Goal: Task Accomplishment & Management: Use online tool/utility

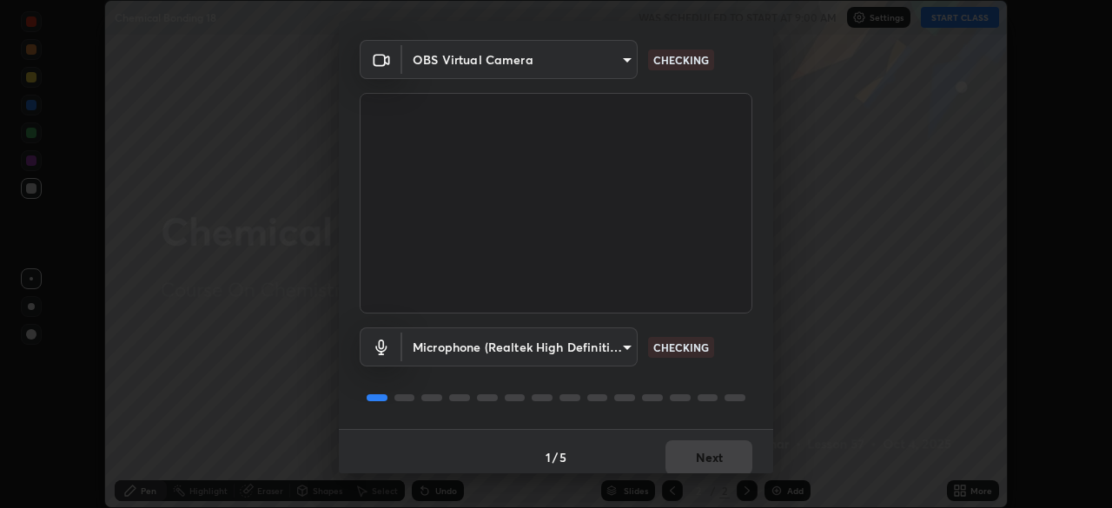
scroll to position [62, 0]
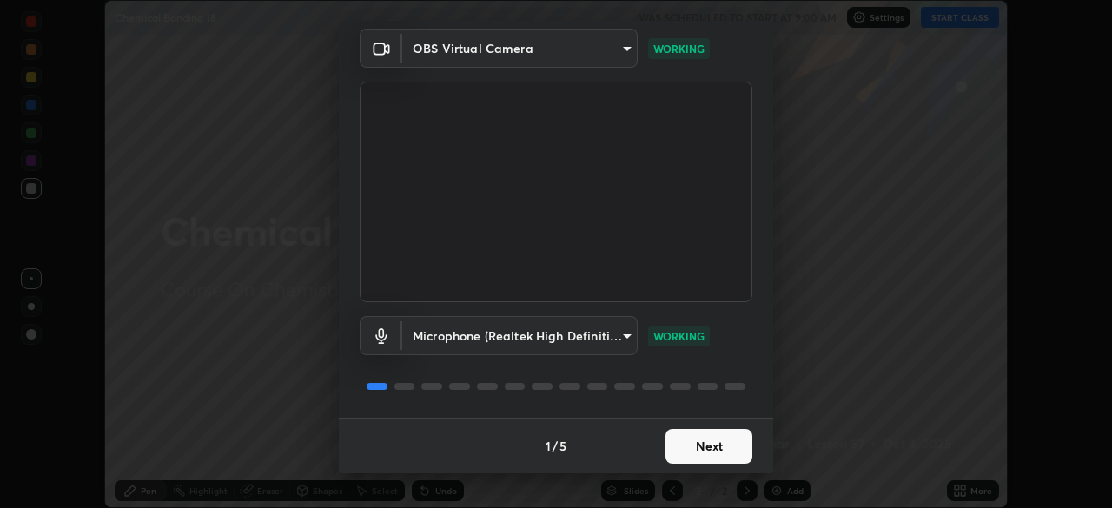
click at [712, 449] on button "Next" at bounding box center [708, 446] width 87 height 35
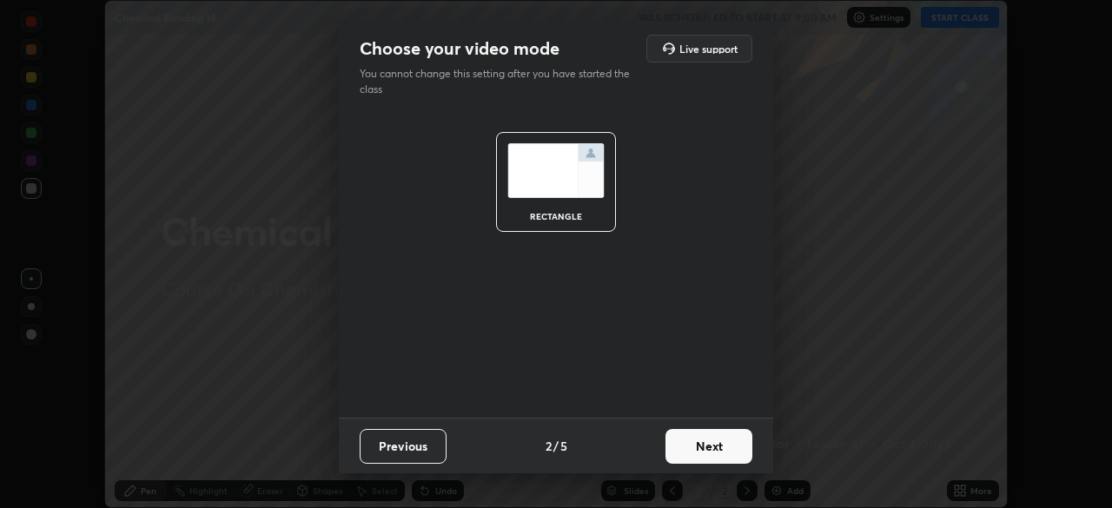
click at [711, 450] on button "Next" at bounding box center [708, 446] width 87 height 35
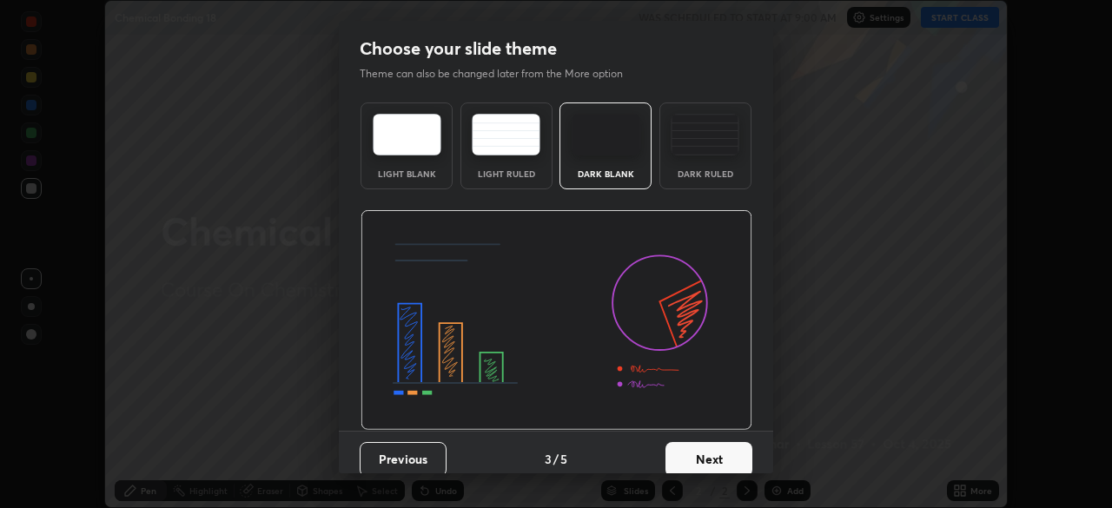
click at [711, 452] on button "Next" at bounding box center [708, 459] width 87 height 35
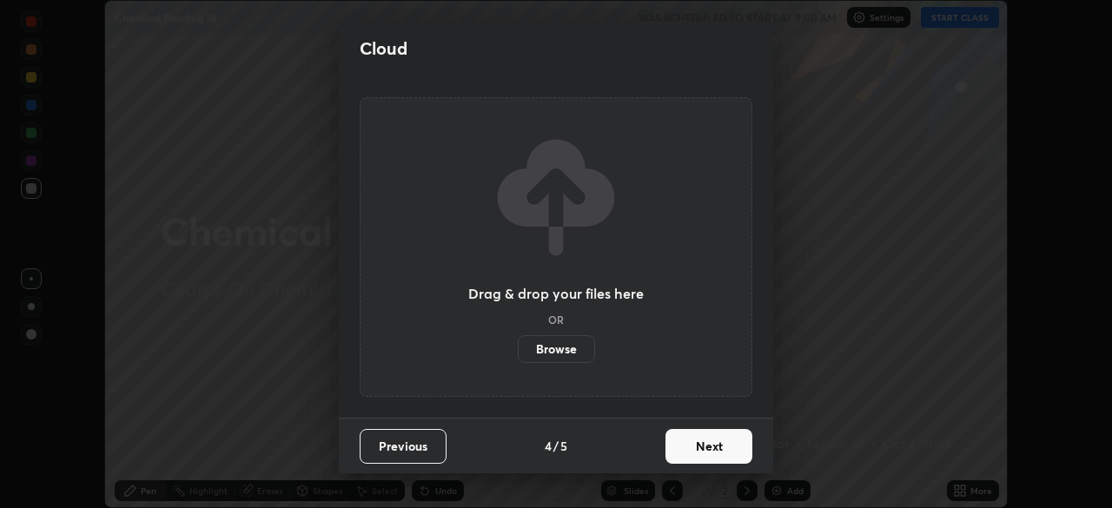
click at [705, 452] on button "Next" at bounding box center [708, 446] width 87 height 35
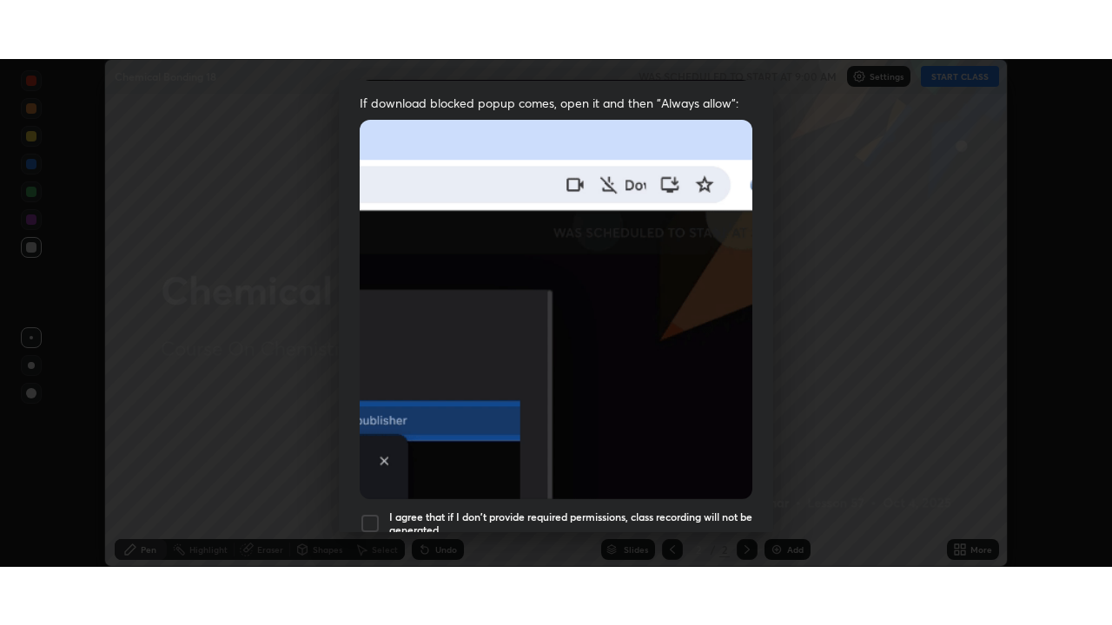
scroll to position [416, 0]
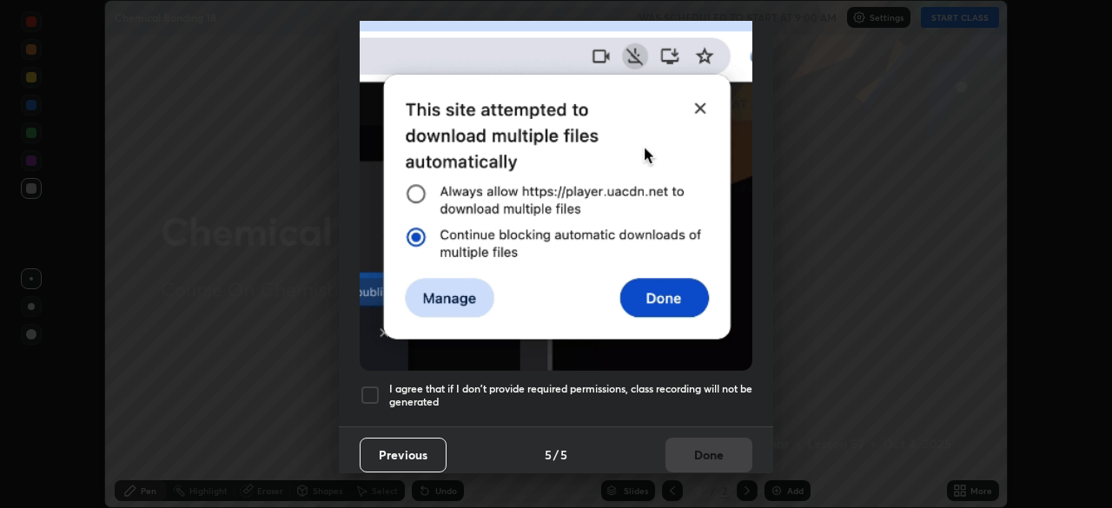
click at [369, 385] on div at bounding box center [370, 395] width 21 height 21
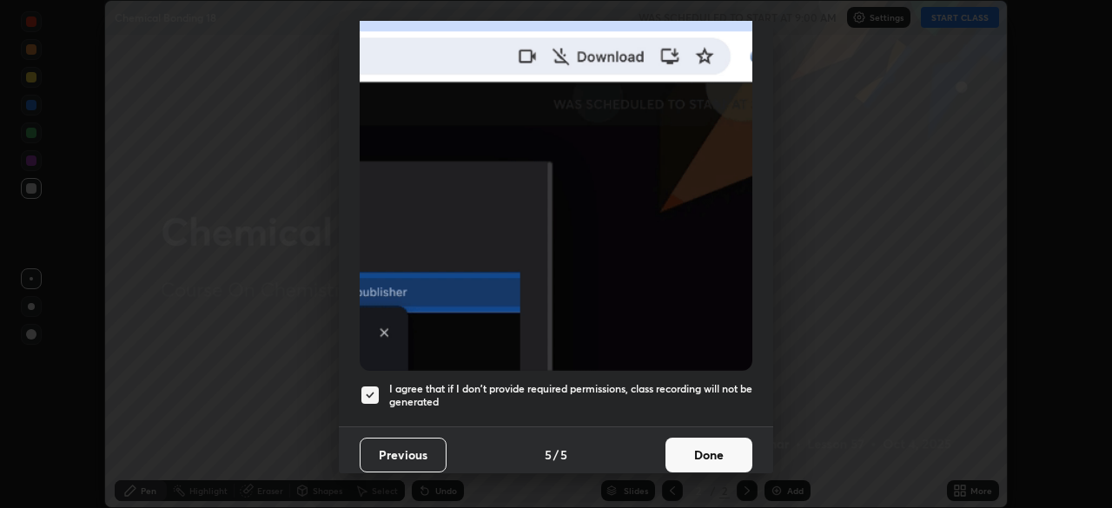
click at [698, 444] on button "Done" at bounding box center [708, 455] width 87 height 35
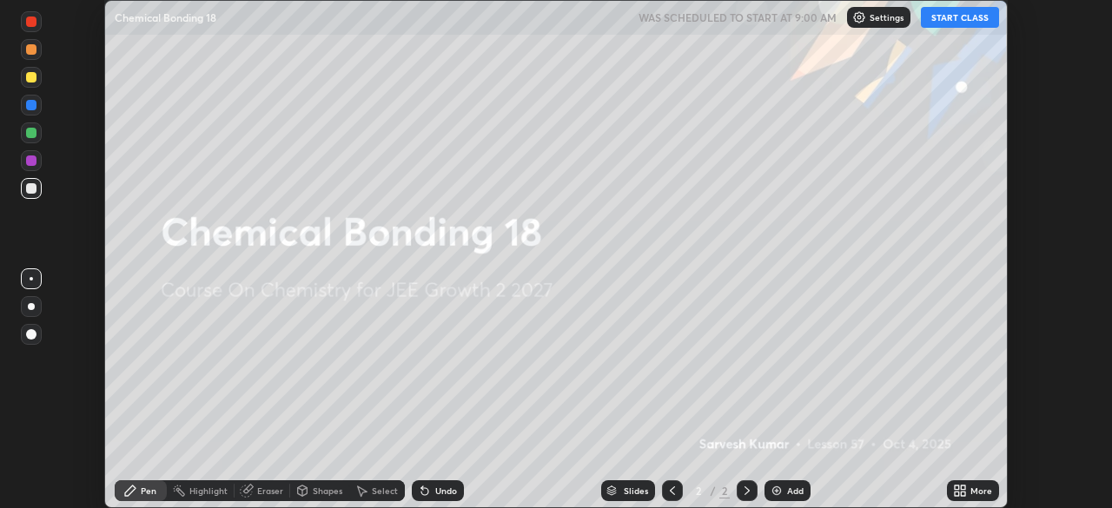
click at [951, 17] on button "START CLASS" at bounding box center [960, 17] width 78 height 21
click at [965, 489] on icon at bounding box center [963, 488] width 4 height 4
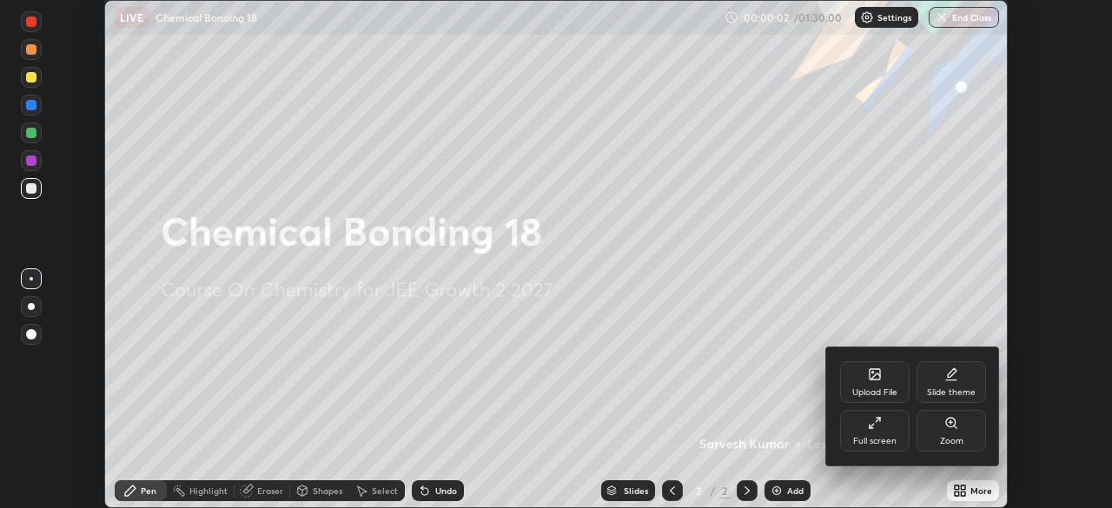
click at [870, 433] on div "Full screen" at bounding box center [874, 431] width 69 height 42
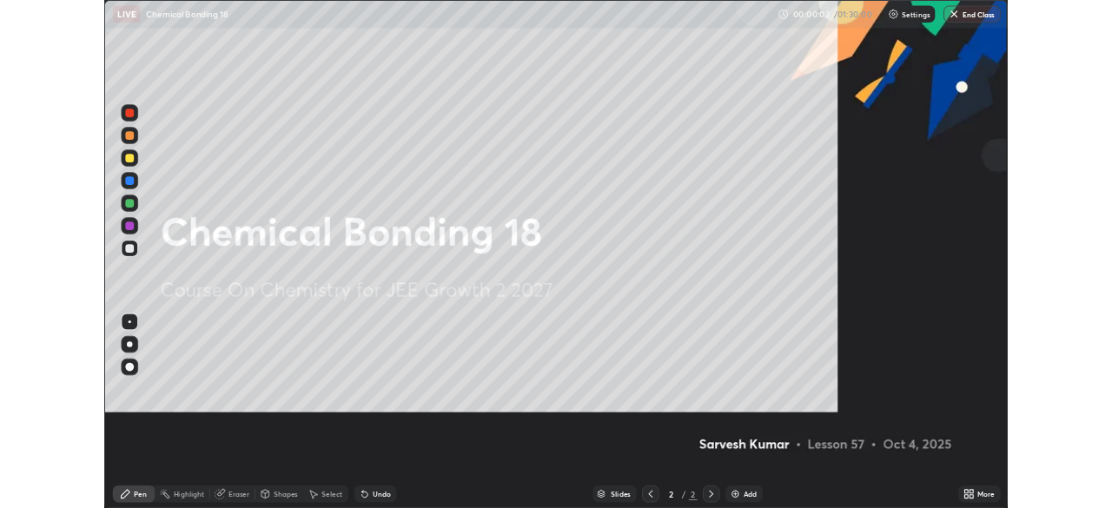
scroll to position [625, 1112]
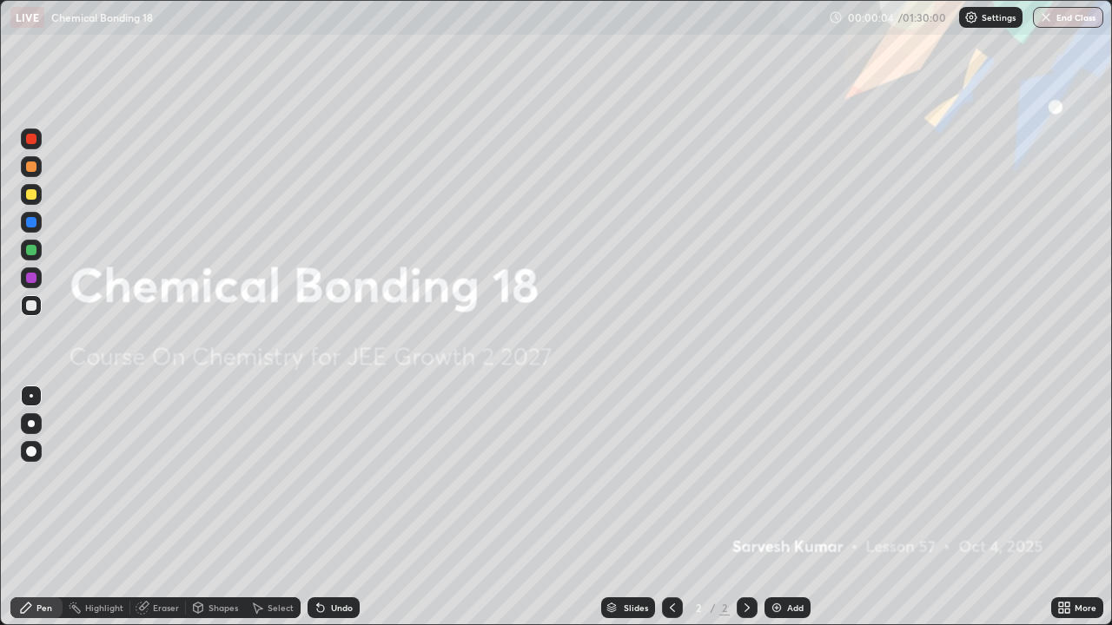
click at [779, 507] on img at bounding box center [777, 608] width 14 height 14
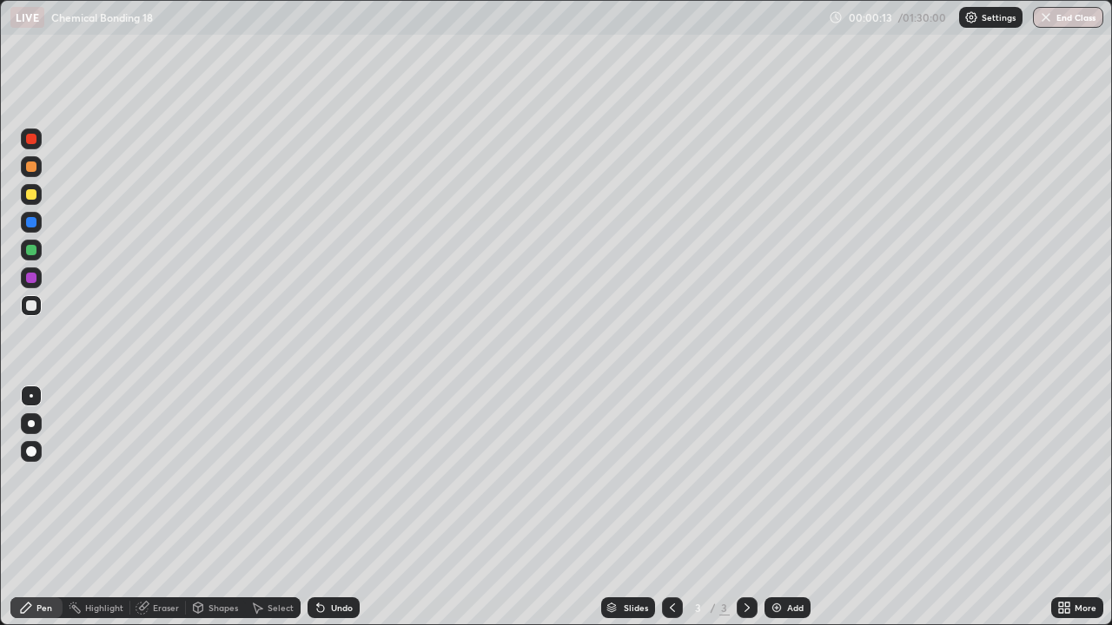
click at [28, 169] on div at bounding box center [31, 167] width 10 height 10
click at [1069, 507] on icon at bounding box center [1067, 605] width 4 height 4
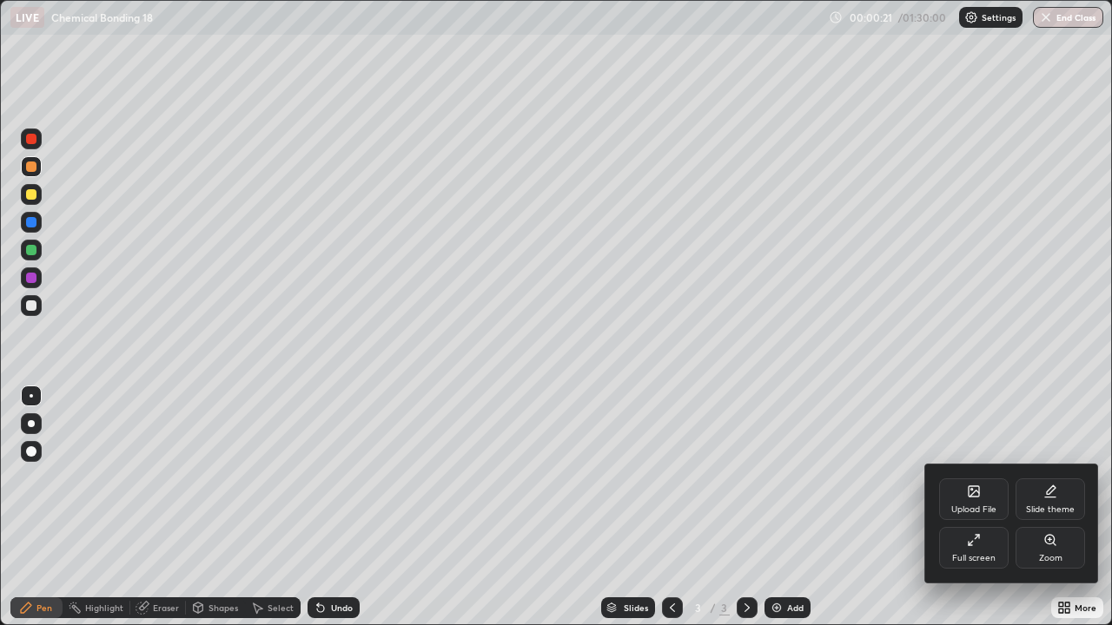
click at [973, 506] on div "Upload File" at bounding box center [973, 510] width 45 height 9
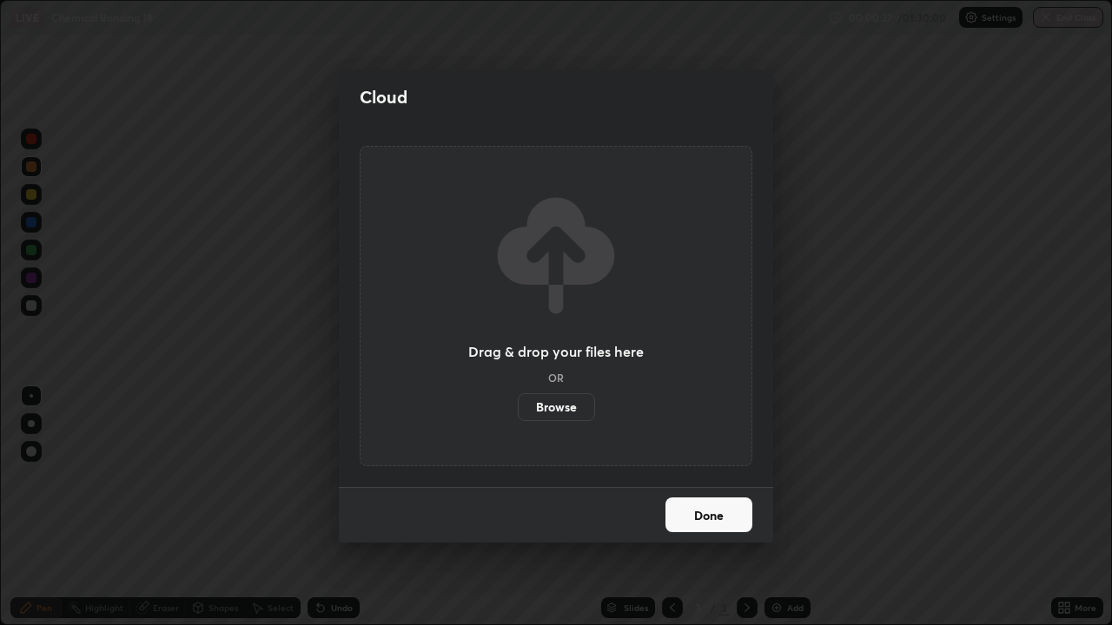
click at [552, 407] on label "Browse" at bounding box center [556, 407] width 77 height 28
click at [518, 407] on input "Browse" at bounding box center [518, 407] width 0 height 28
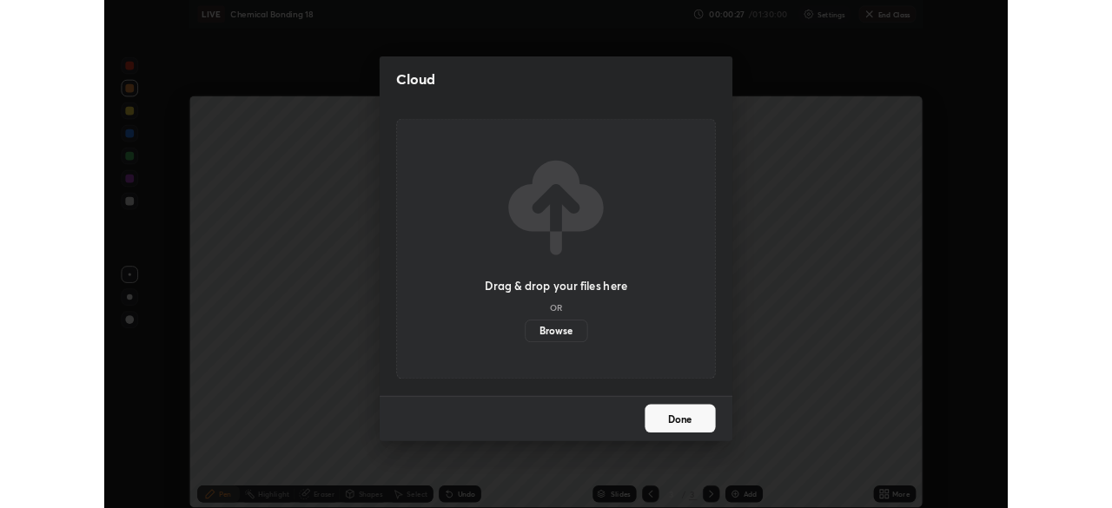
scroll to position [86355, 85752]
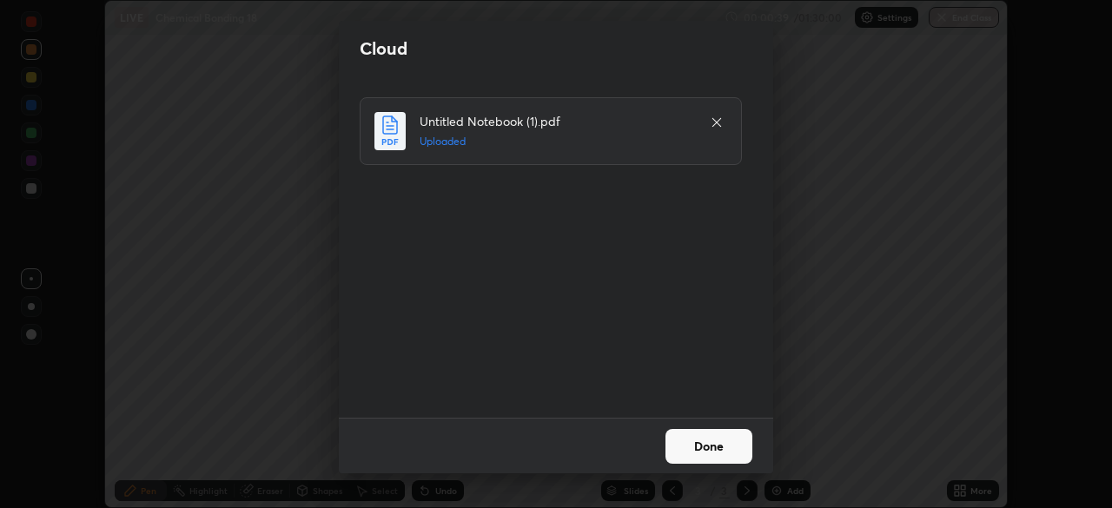
click at [693, 446] on button "Done" at bounding box center [708, 446] width 87 height 35
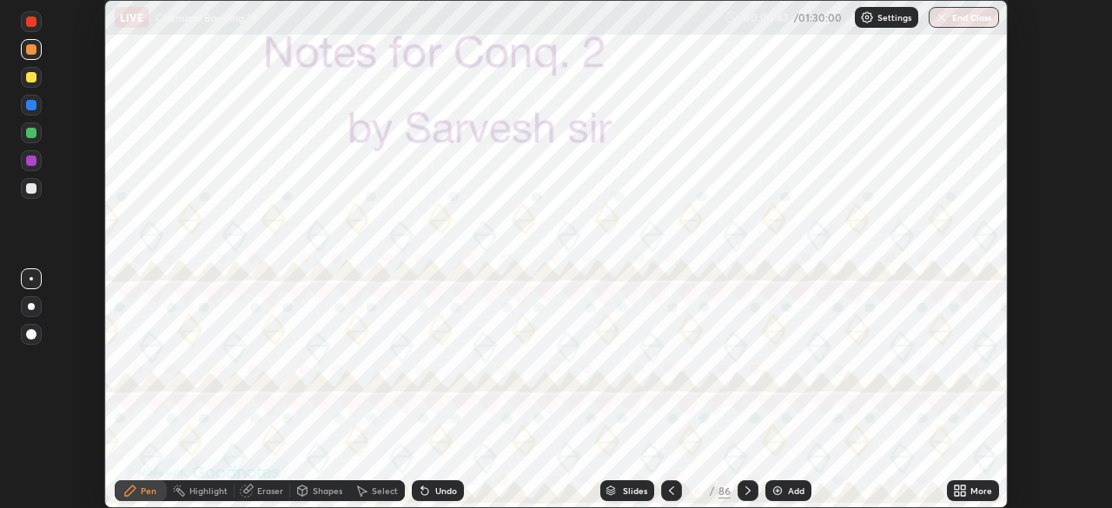
click at [610, 486] on icon at bounding box center [610, 491] width 10 height 10
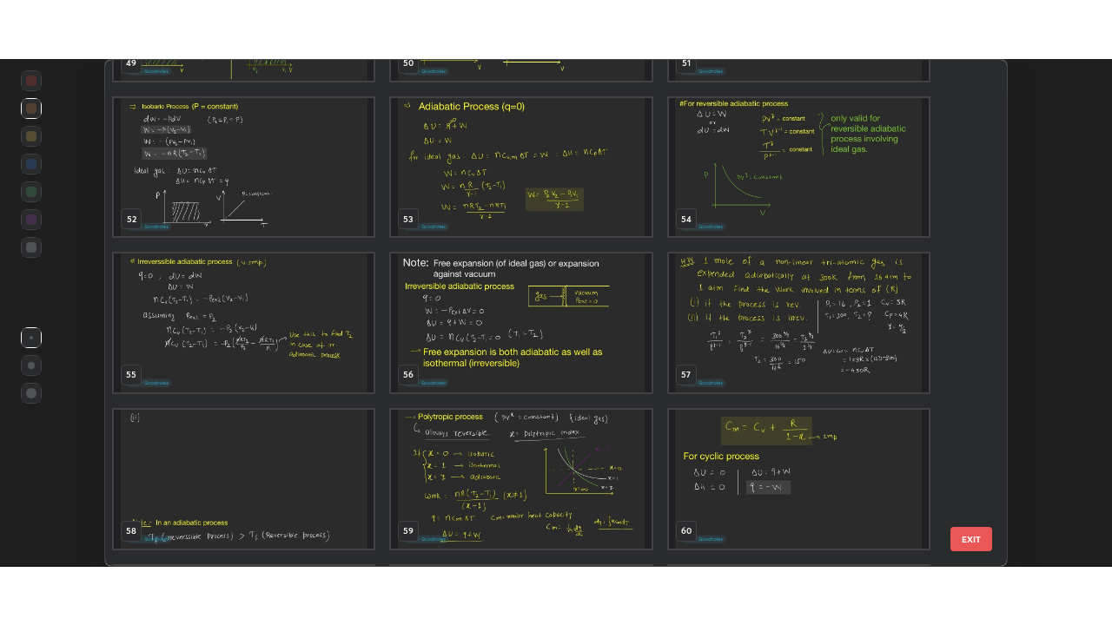
scroll to position [2626, 0]
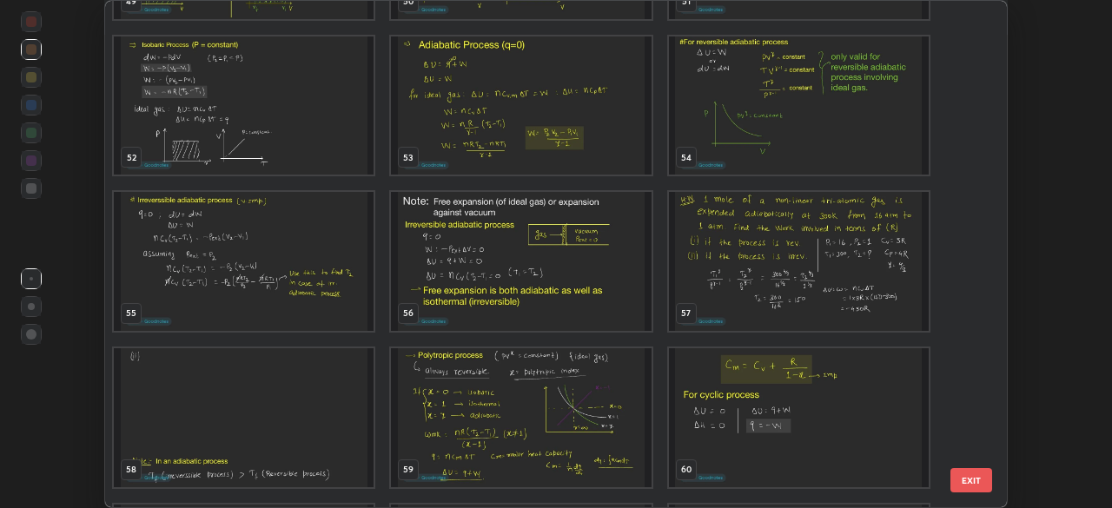
click at [512, 287] on img "grid" at bounding box center [521, 261] width 260 height 139
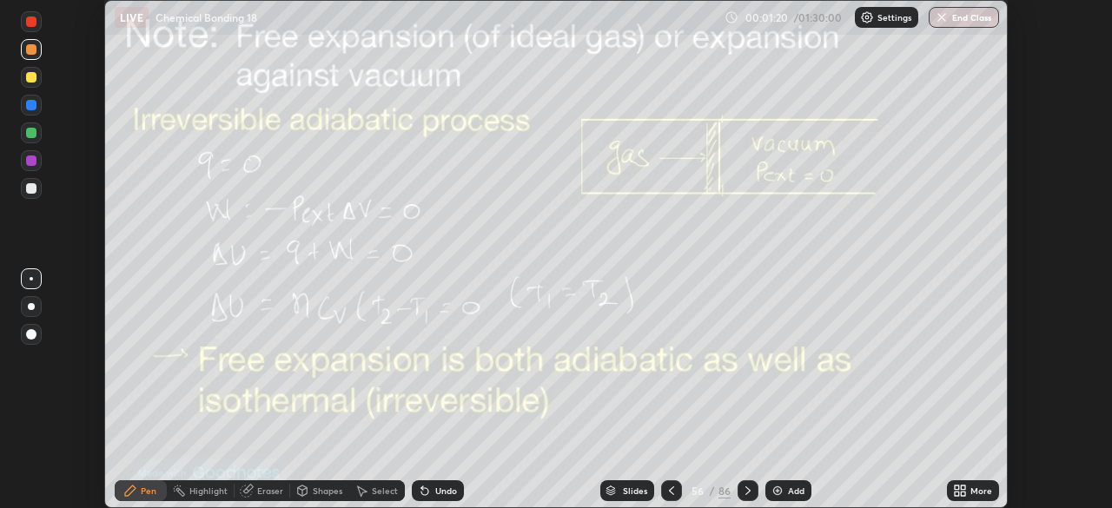
click at [751, 482] on div at bounding box center [747, 490] width 21 height 21
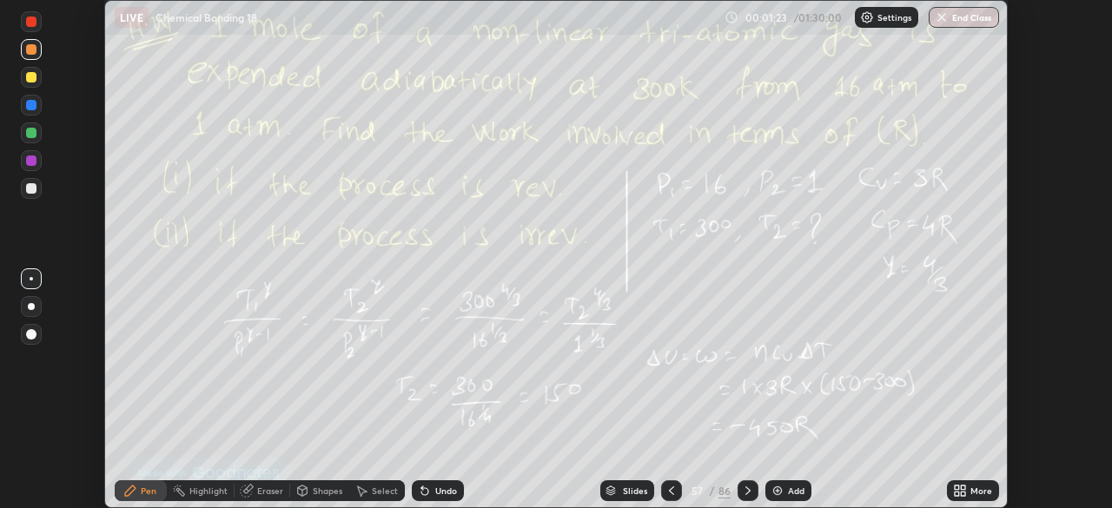
click at [671, 484] on icon at bounding box center [672, 491] width 14 height 14
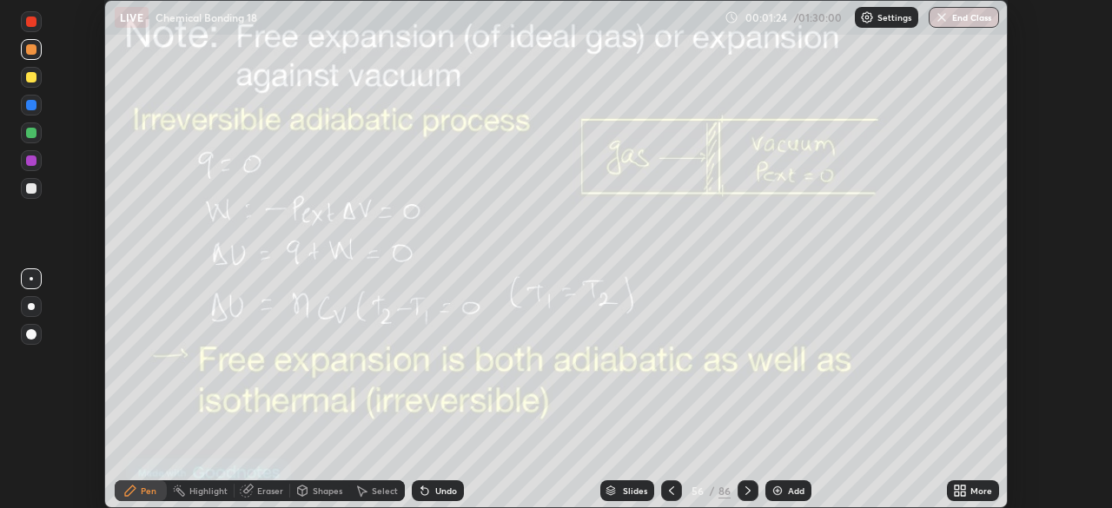
click at [961, 488] on icon at bounding box center [963, 488] width 4 height 4
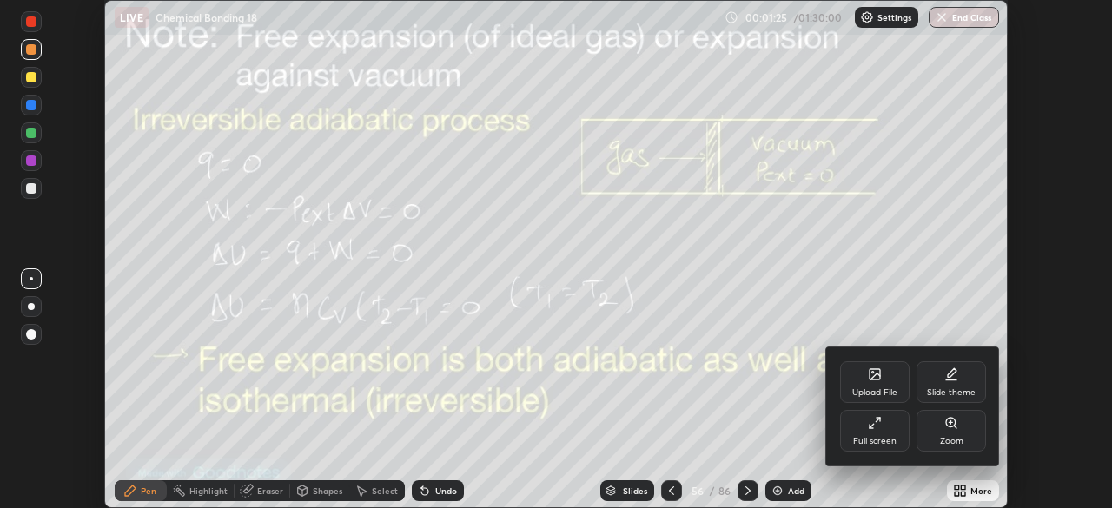
click at [891, 437] on div "Full screen" at bounding box center [874, 441] width 43 height 9
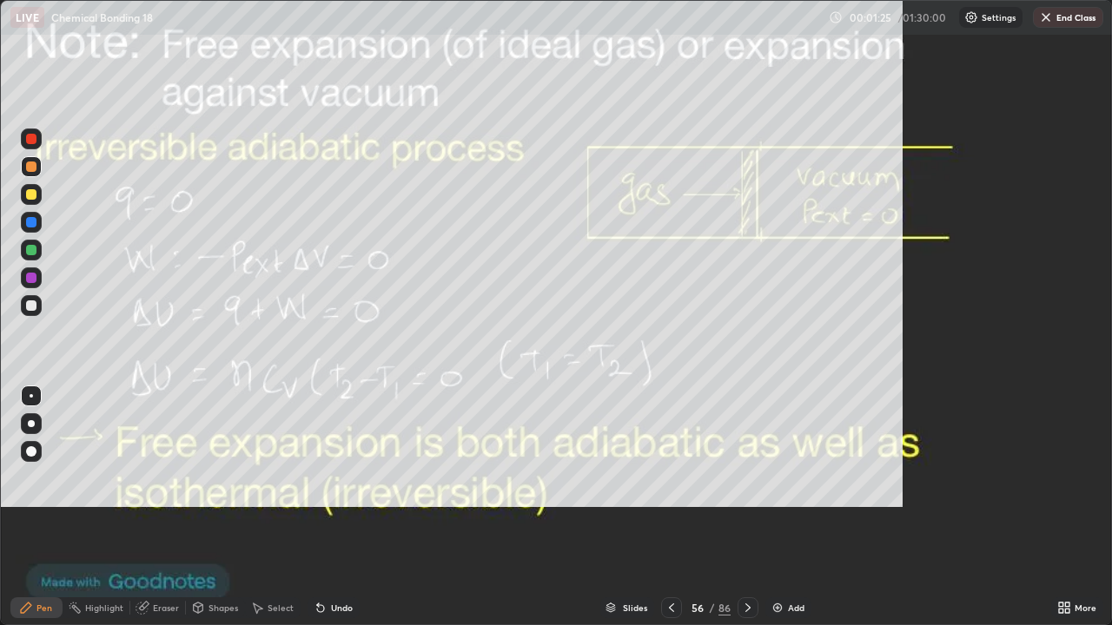
scroll to position [625, 1112]
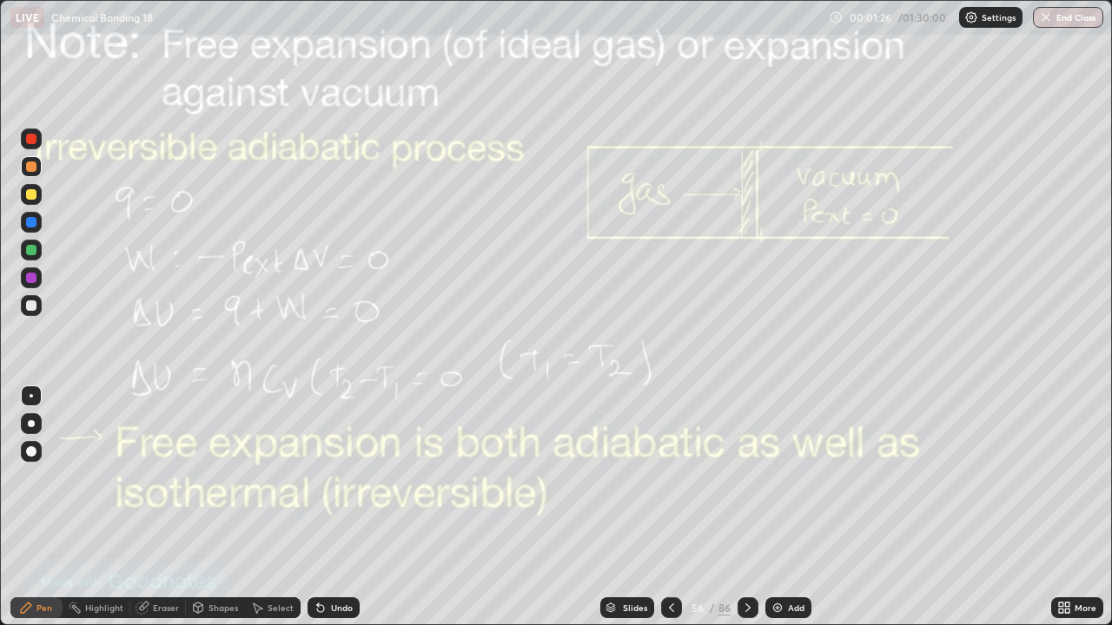
click at [792, 507] on div "Add" at bounding box center [796, 608] width 17 height 9
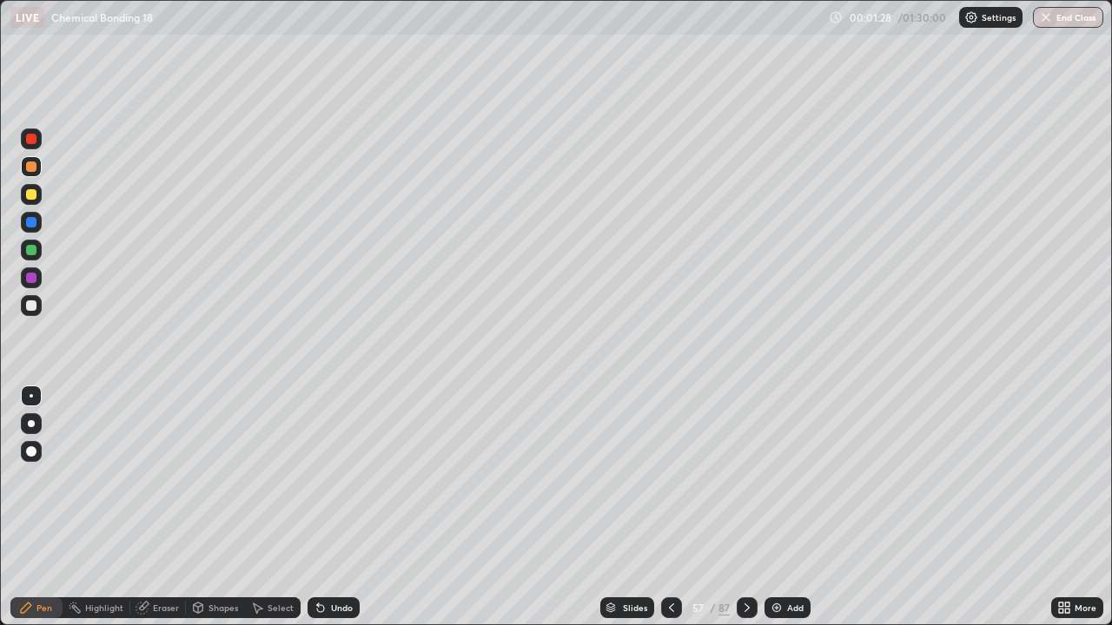
click at [224, 507] on div "Shapes" at bounding box center [223, 608] width 30 height 9
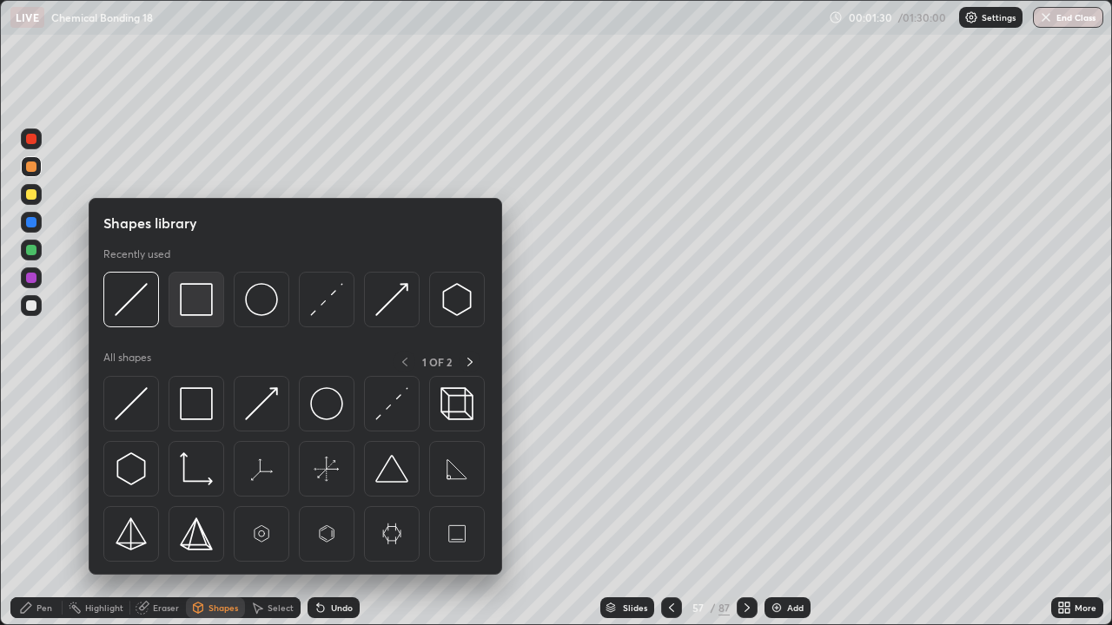
click at [196, 302] on img at bounding box center [196, 299] width 33 height 33
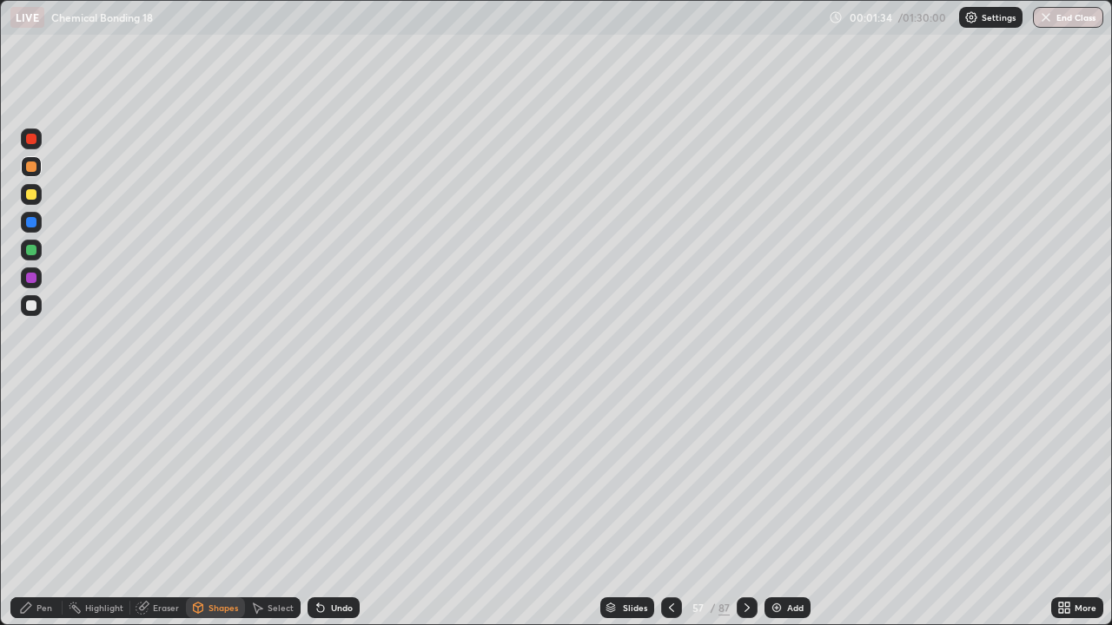
click at [158, 507] on div "Eraser" at bounding box center [166, 608] width 26 height 9
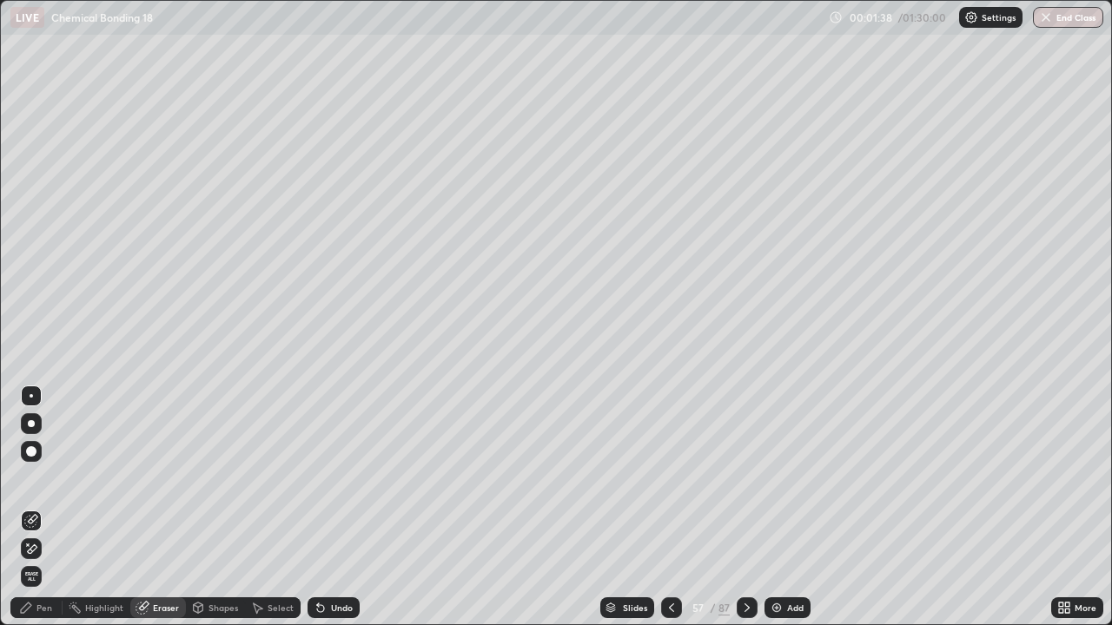
click at [212, 507] on div "Shapes" at bounding box center [223, 608] width 30 height 9
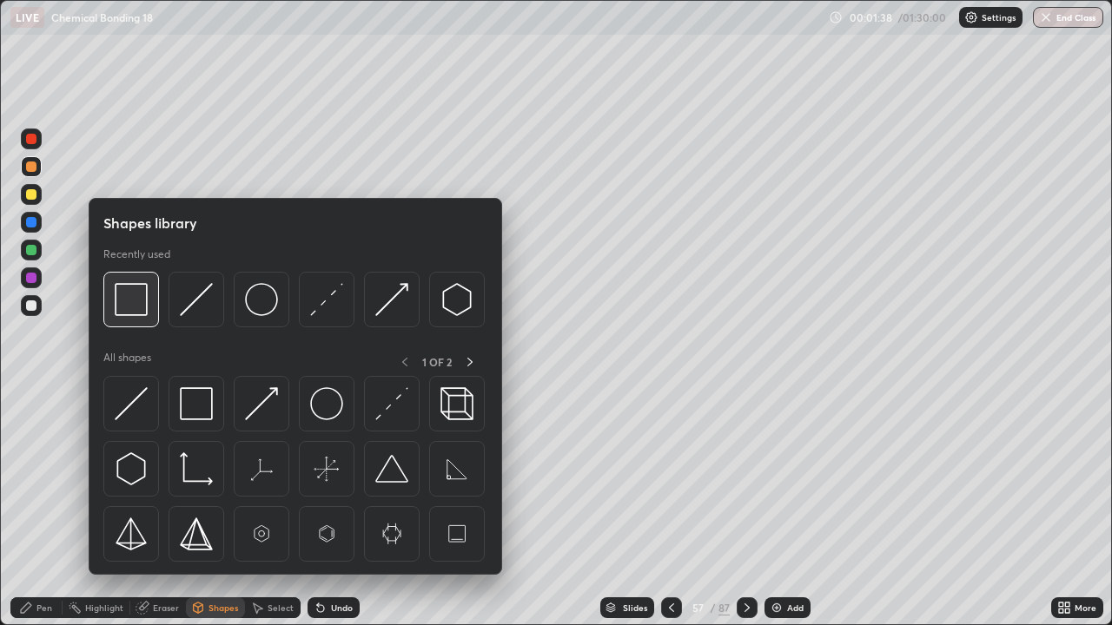
click at [140, 308] on img at bounding box center [131, 299] width 33 height 33
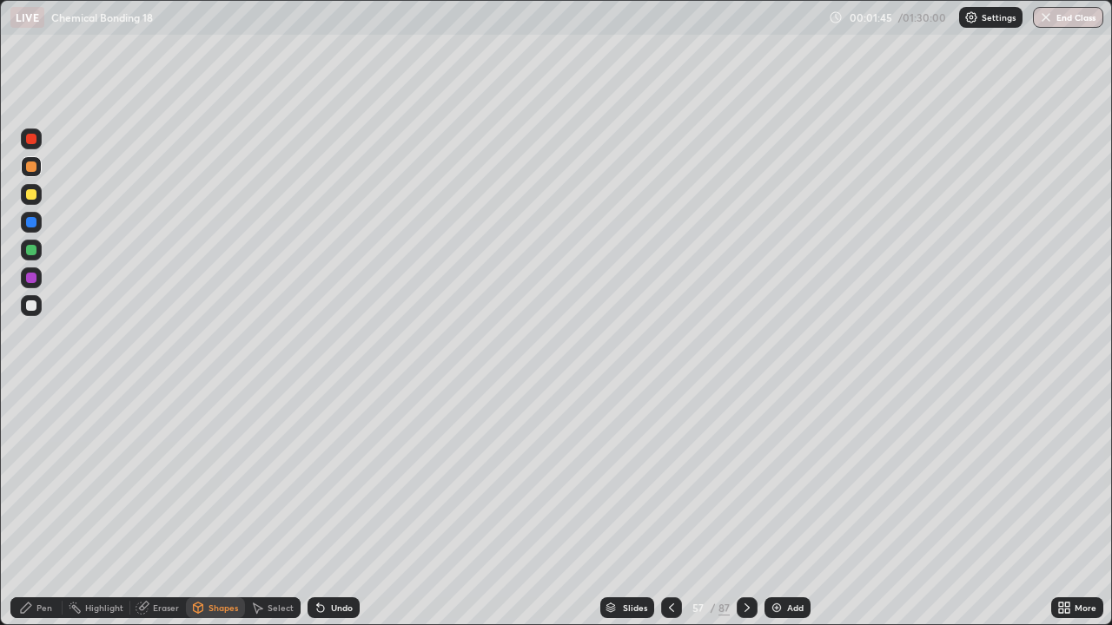
click at [30, 306] on div at bounding box center [31, 306] width 10 height 10
click at [38, 248] on div at bounding box center [31, 250] width 21 height 21
click at [41, 507] on div "Pen" at bounding box center [44, 608] width 16 height 9
click at [31, 280] on div at bounding box center [31, 278] width 10 height 10
click at [33, 193] on div at bounding box center [31, 194] width 10 height 10
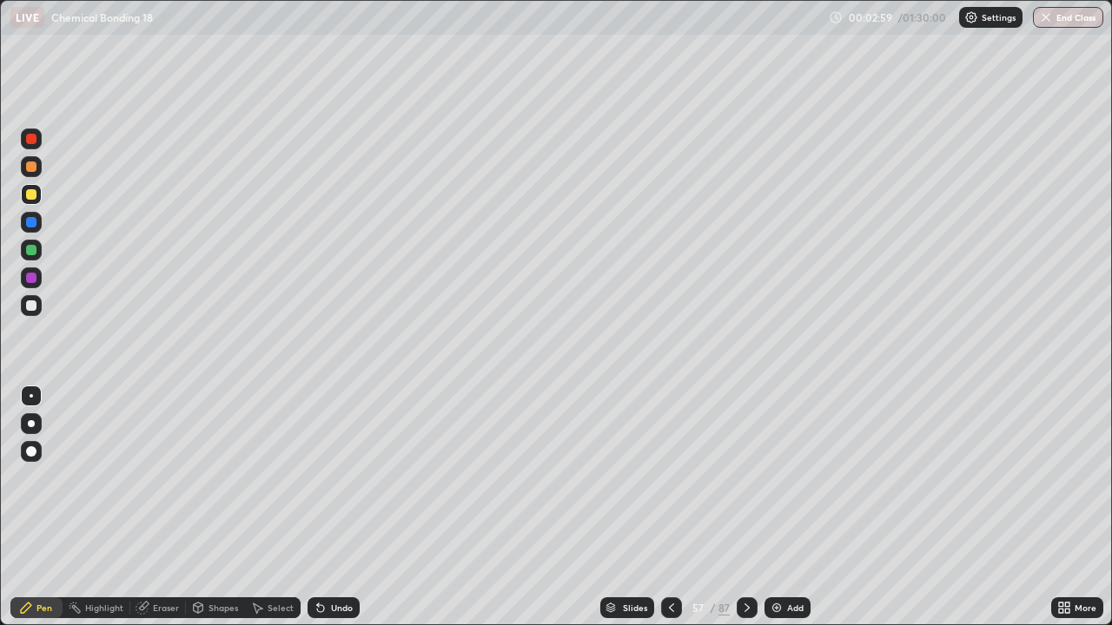
click at [140, 507] on icon at bounding box center [141, 608] width 11 height 11
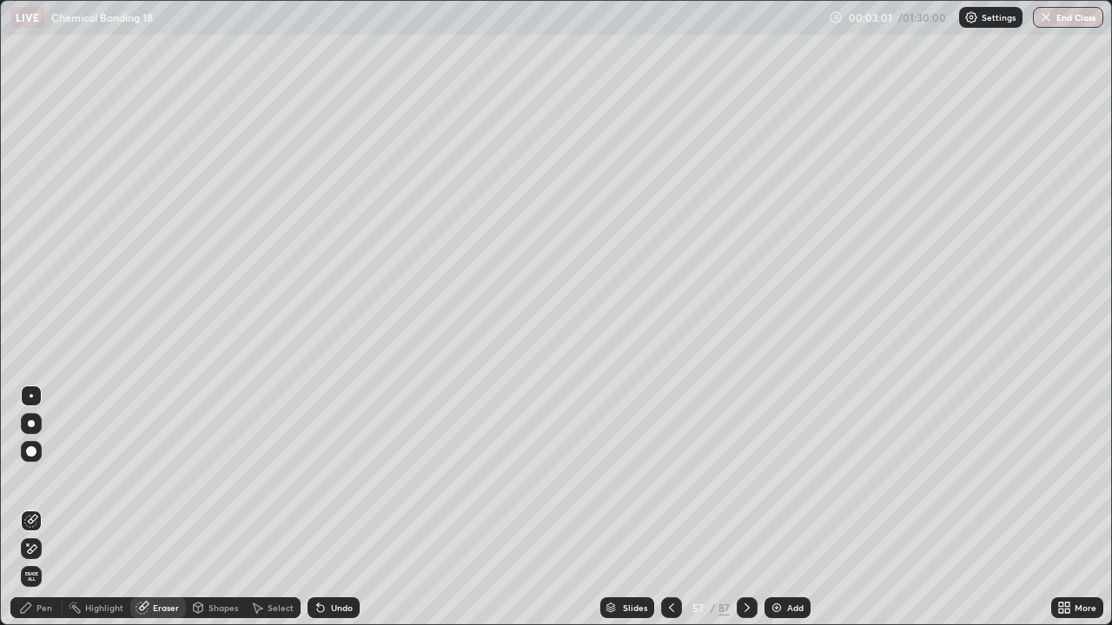
click at [39, 507] on div "Pen" at bounding box center [44, 608] width 16 height 9
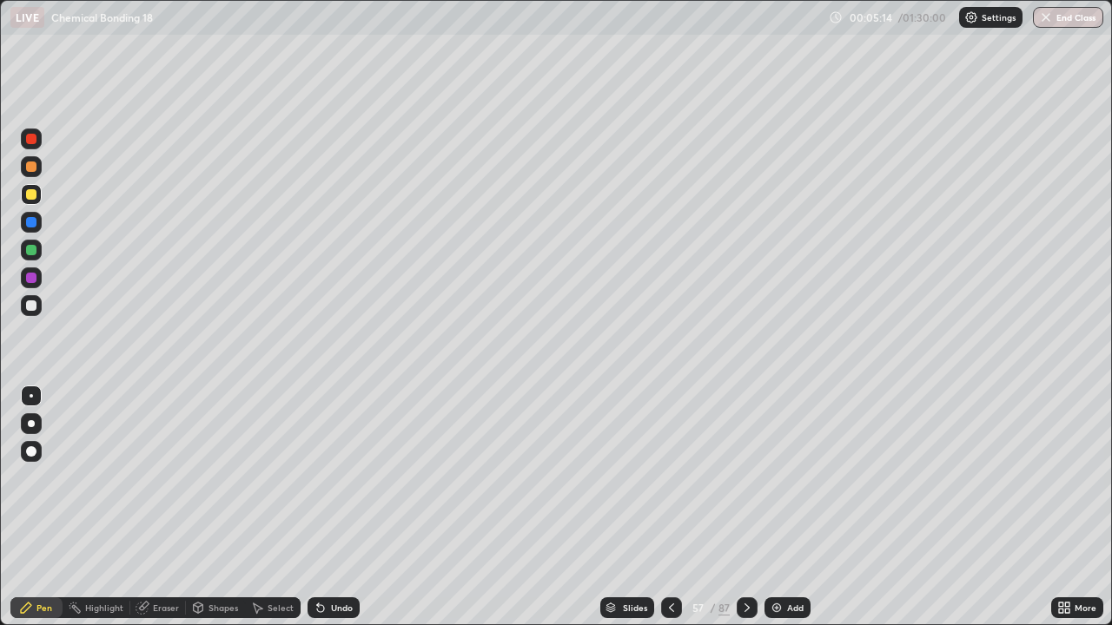
click at [745, 507] on icon at bounding box center [747, 608] width 14 height 14
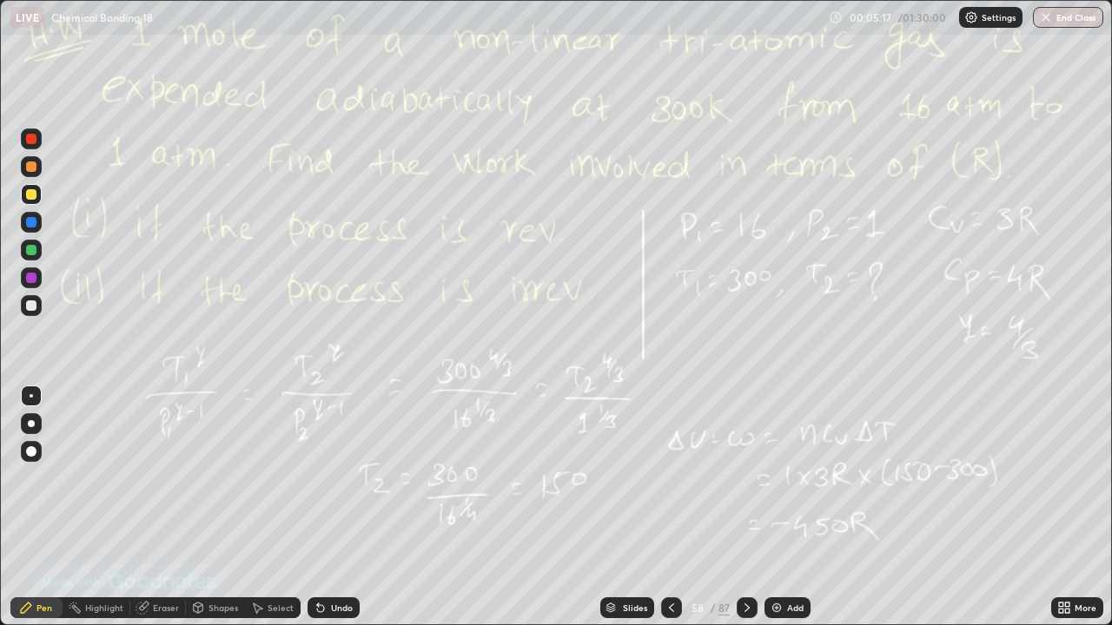
click at [670, 507] on icon at bounding box center [672, 608] width 14 height 14
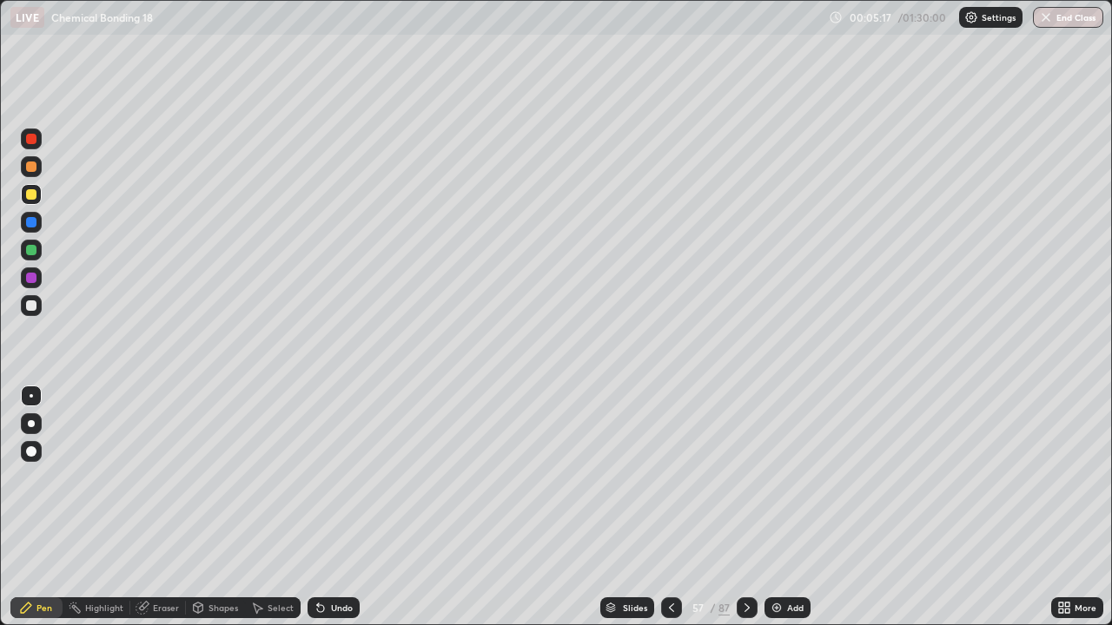
click at [669, 507] on icon at bounding box center [672, 608] width 14 height 14
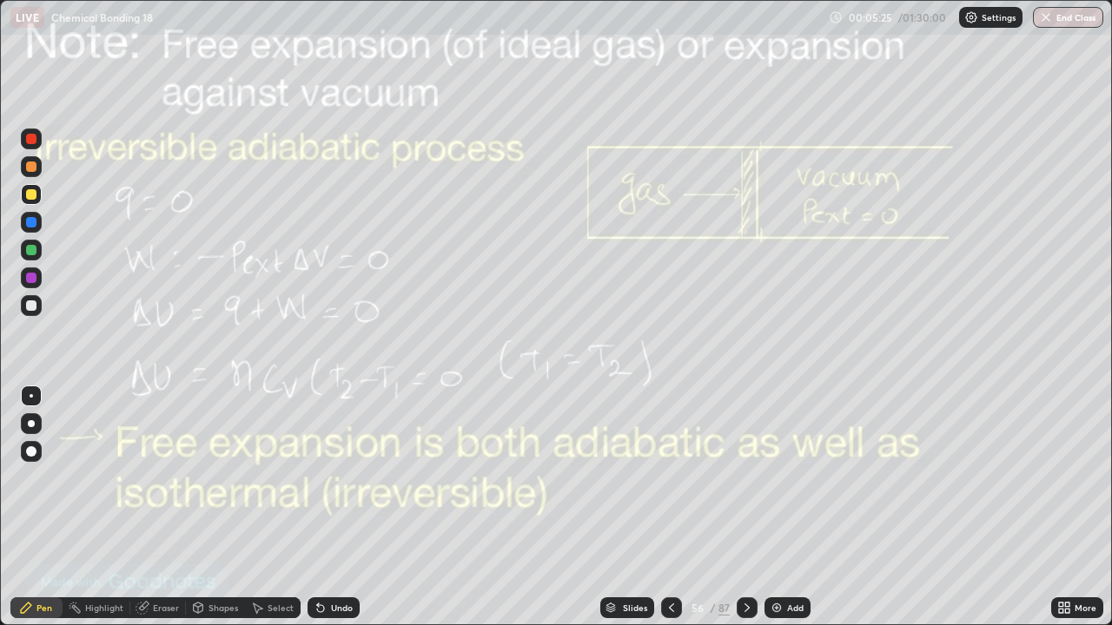
click at [146, 507] on icon at bounding box center [144, 606] width 10 height 9
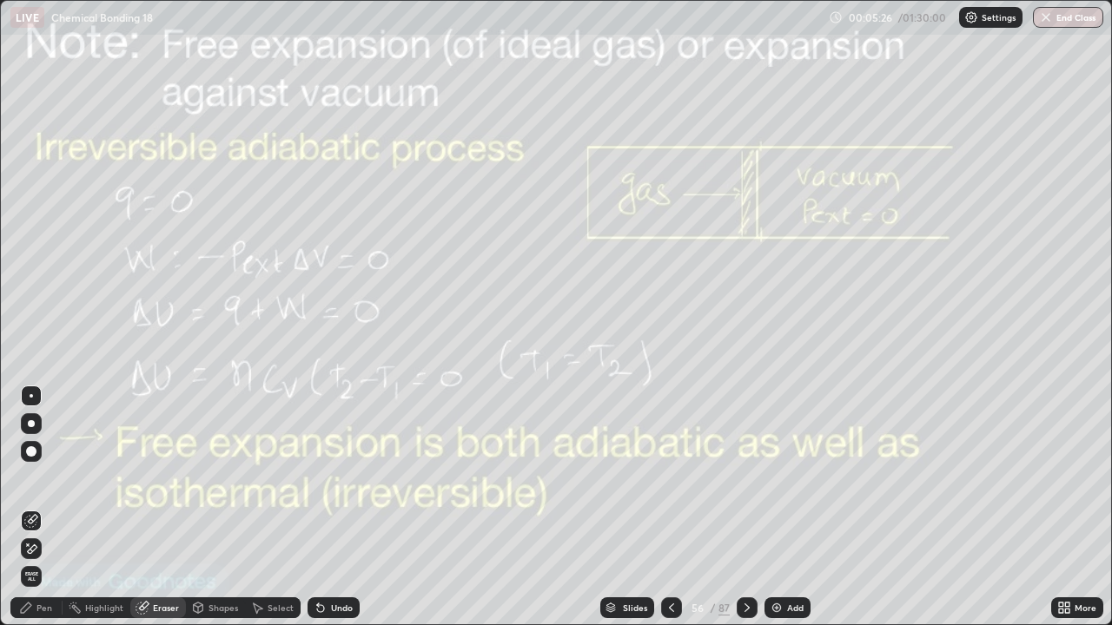
click at [265, 507] on div "Select" at bounding box center [273, 608] width 56 height 21
click at [743, 507] on icon at bounding box center [747, 608] width 14 height 14
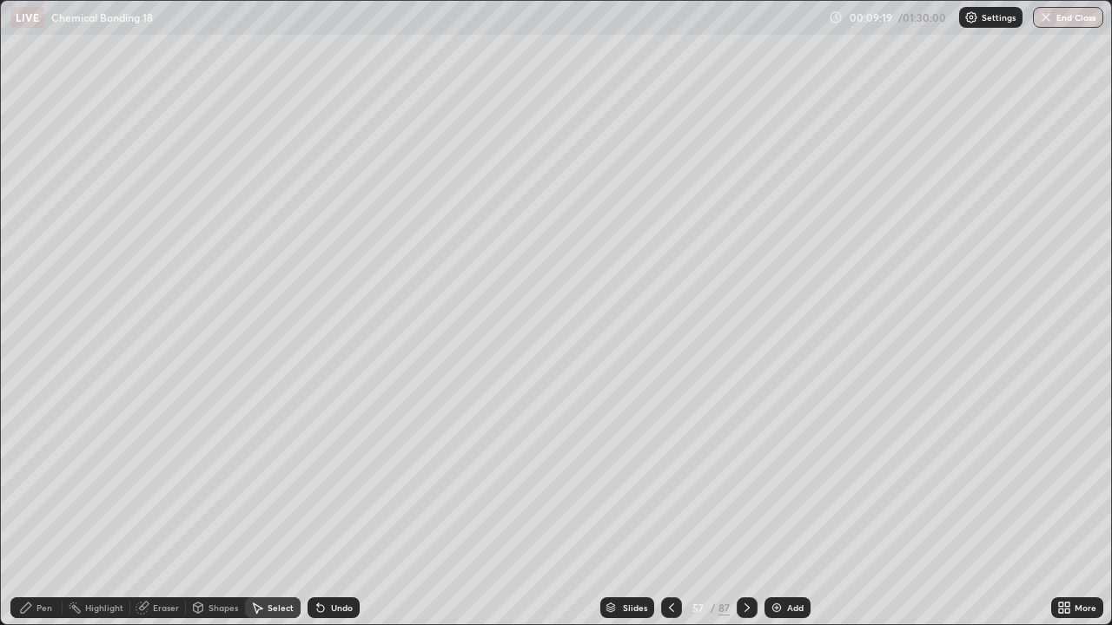
click at [755, 507] on div at bounding box center [747, 608] width 21 height 21
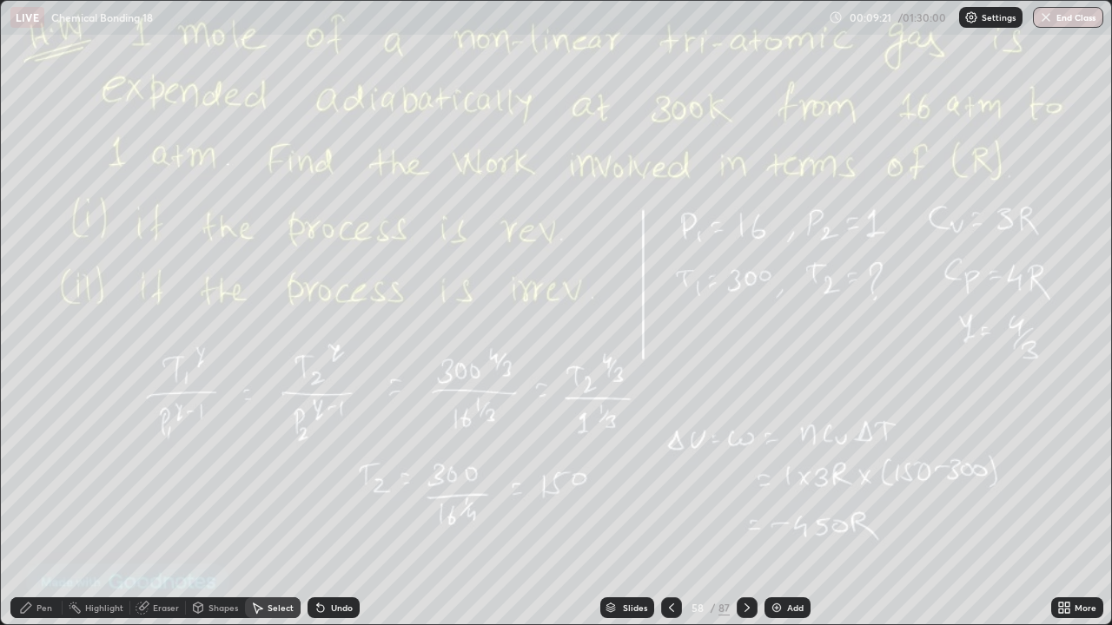
click at [745, 507] on icon at bounding box center [747, 608] width 14 height 14
click at [742, 507] on icon at bounding box center [747, 608] width 14 height 14
click at [745, 507] on icon at bounding box center [746, 608] width 5 height 9
click at [790, 507] on div "Add" at bounding box center [795, 608] width 17 height 9
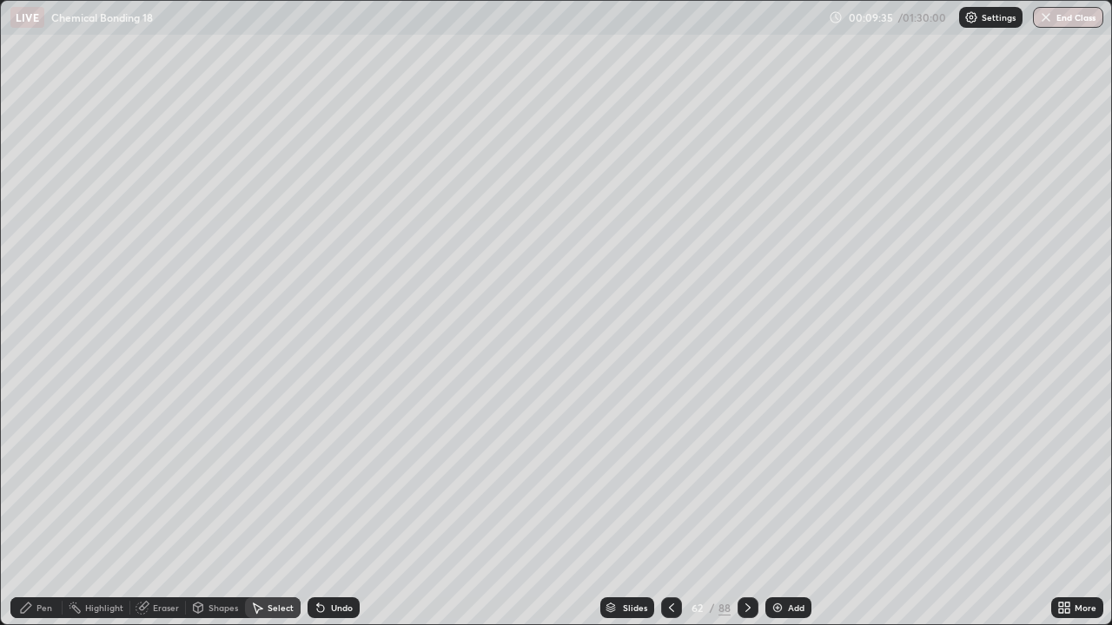
click at [669, 507] on icon at bounding box center [672, 608] width 14 height 14
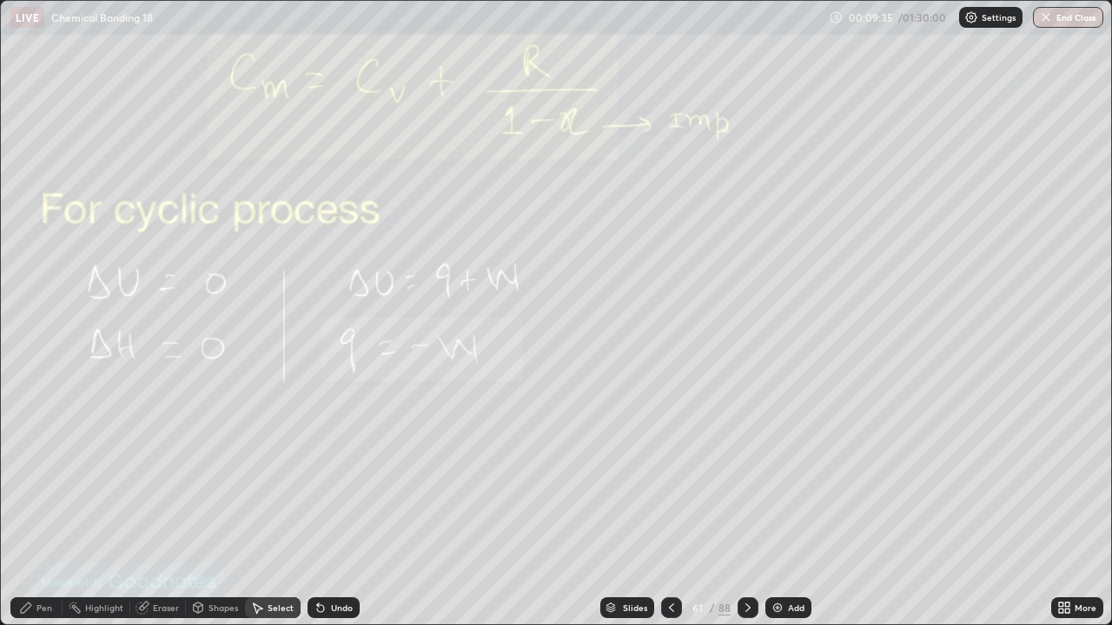
click at [662, 507] on div at bounding box center [671, 608] width 21 height 21
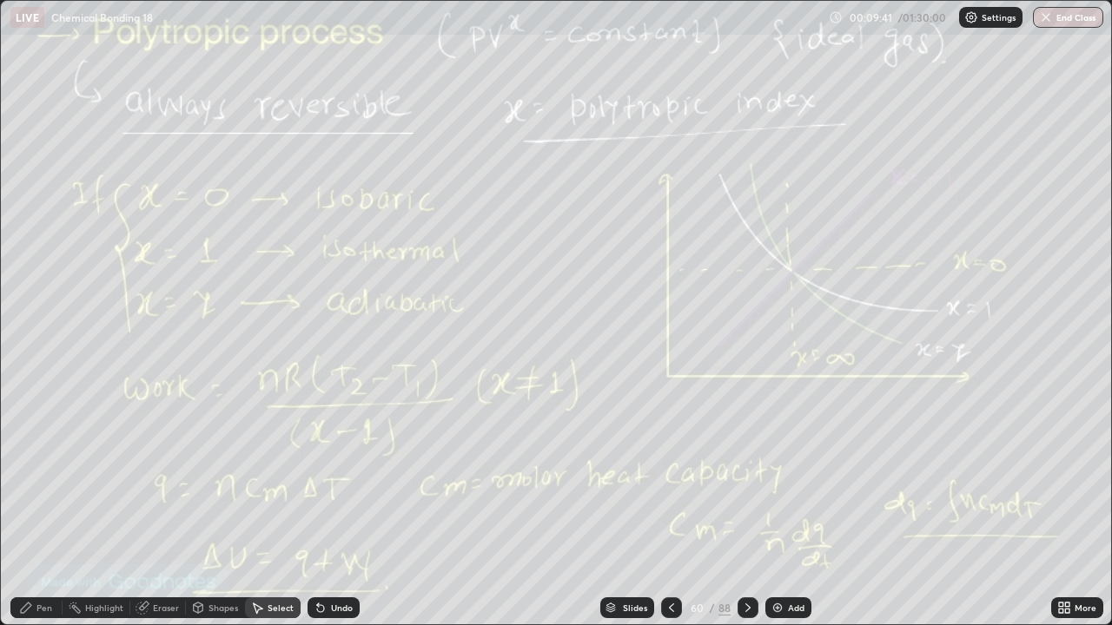
click at [43, 507] on div "Pen" at bounding box center [44, 608] width 16 height 9
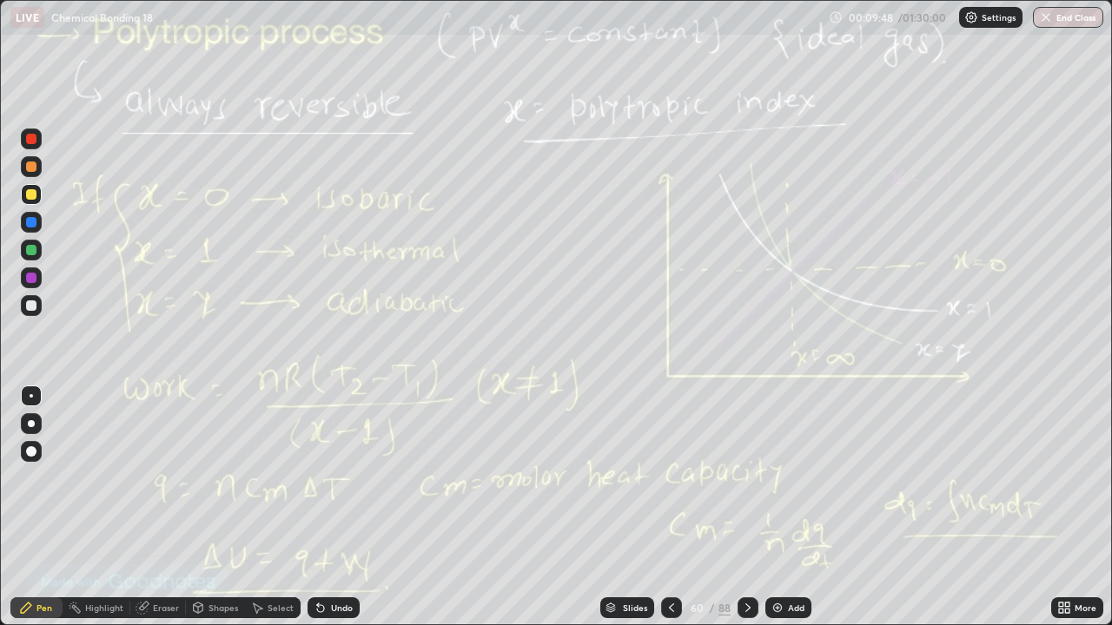
click at [746, 507] on icon at bounding box center [747, 608] width 5 height 9
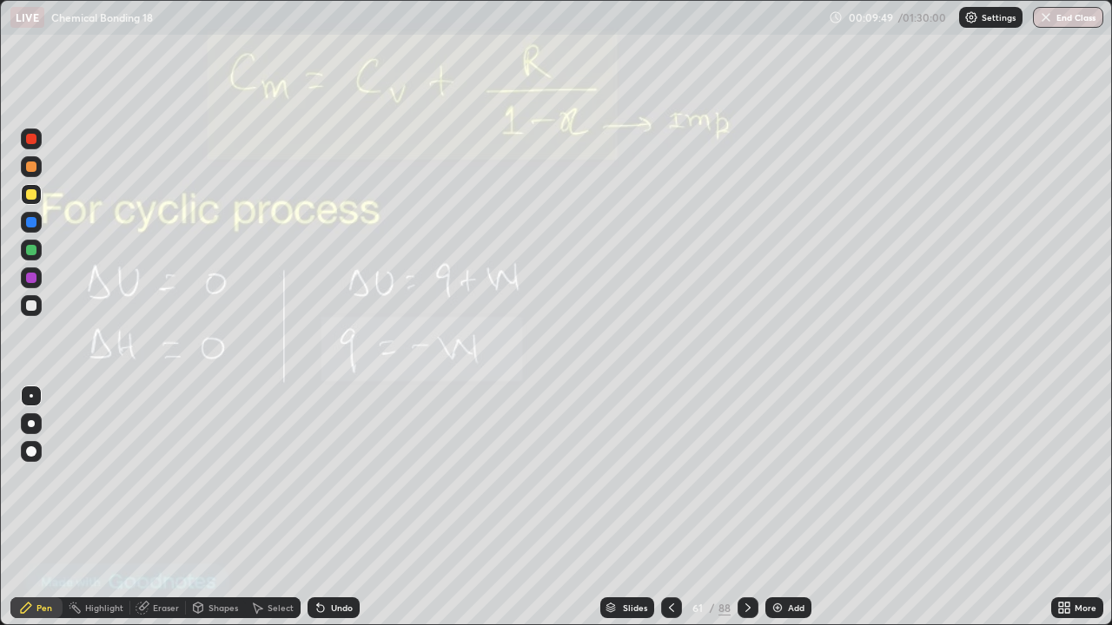
click at [670, 507] on icon at bounding box center [672, 608] width 14 height 14
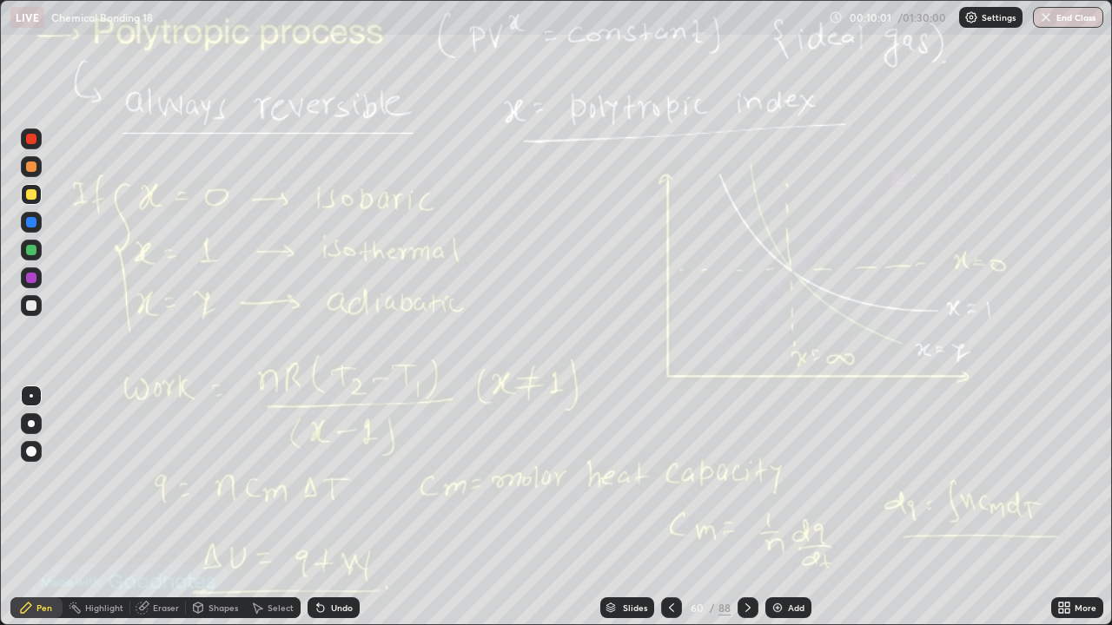
click at [272, 507] on div "Select" at bounding box center [281, 608] width 26 height 9
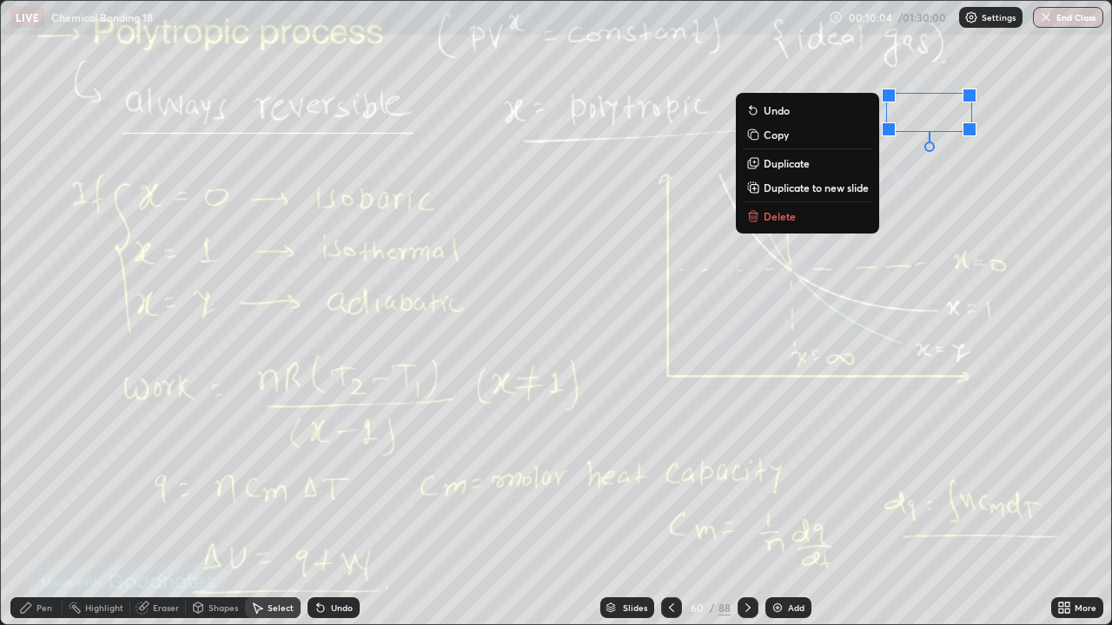
click at [780, 214] on p "Delete" at bounding box center [780, 216] width 32 height 14
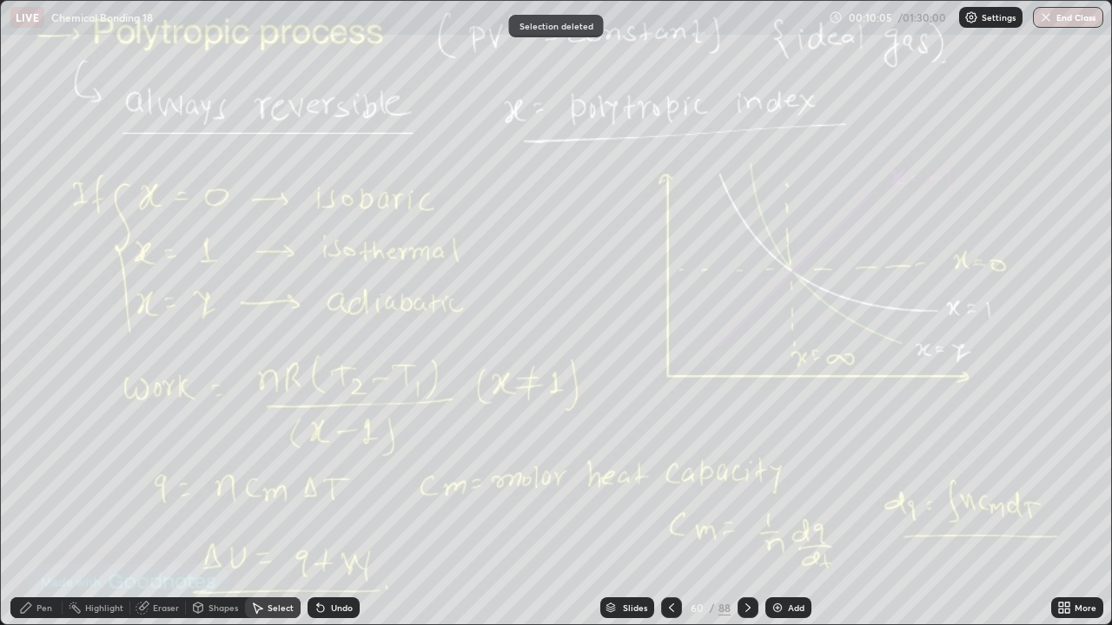
click at [747, 507] on icon at bounding box center [748, 608] width 14 height 14
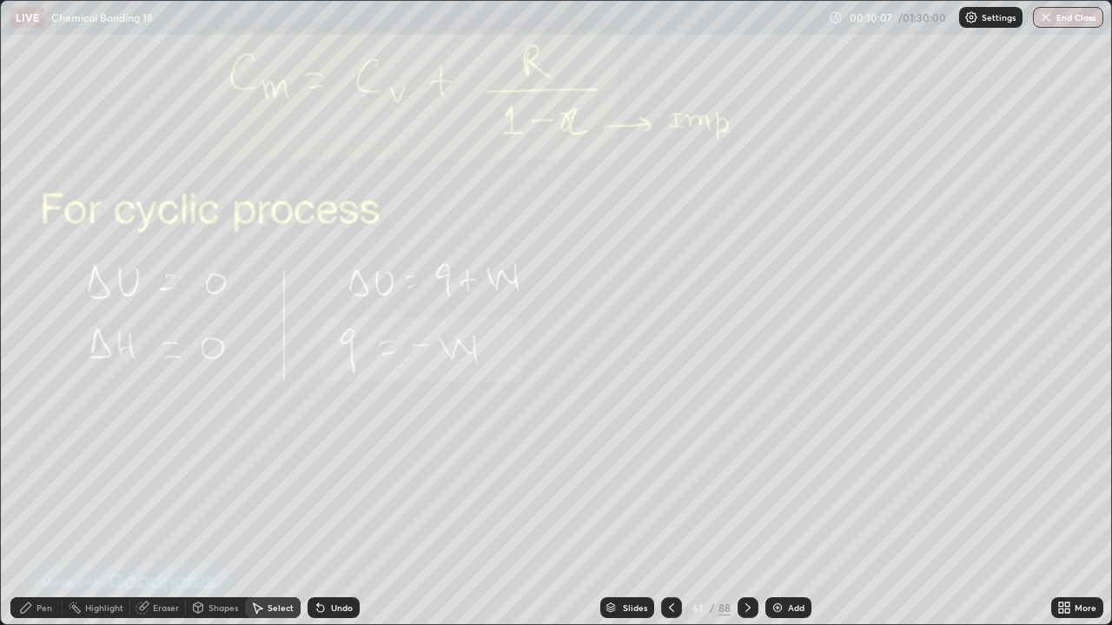
click at [788, 507] on div "Add" at bounding box center [796, 608] width 17 height 9
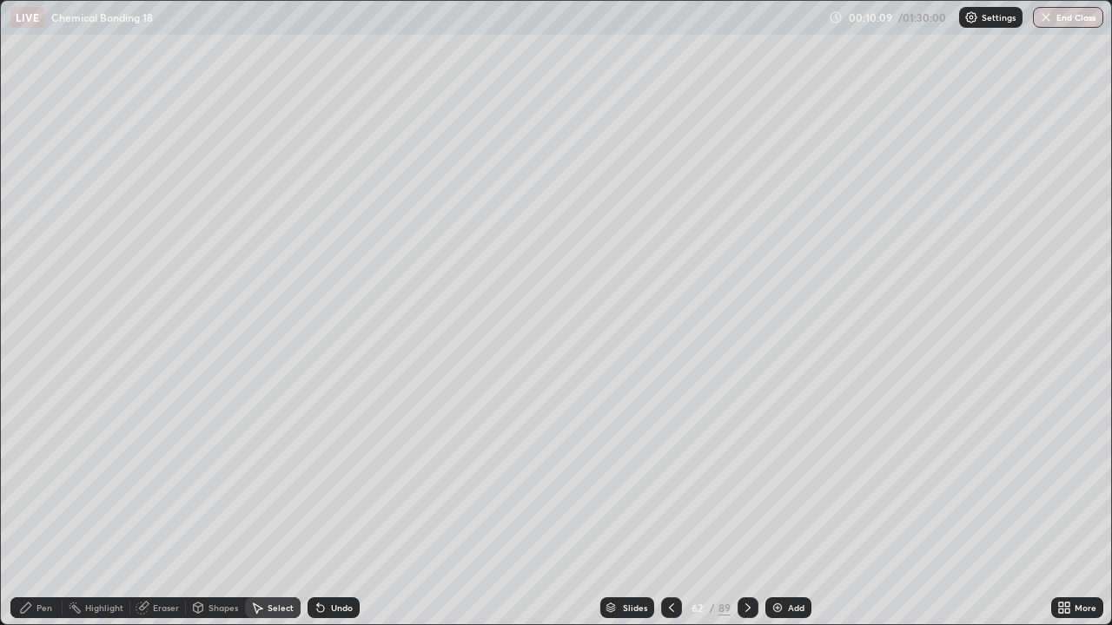
click at [38, 507] on div "Pen" at bounding box center [44, 608] width 16 height 9
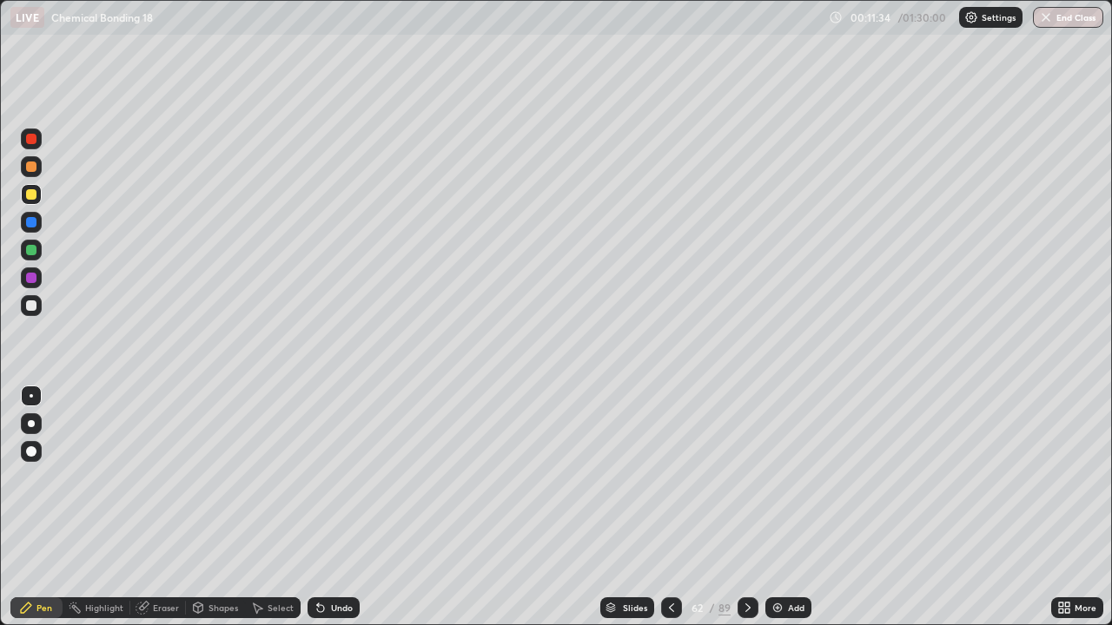
click at [677, 507] on div at bounding box center [671, 608] width 21 height 21
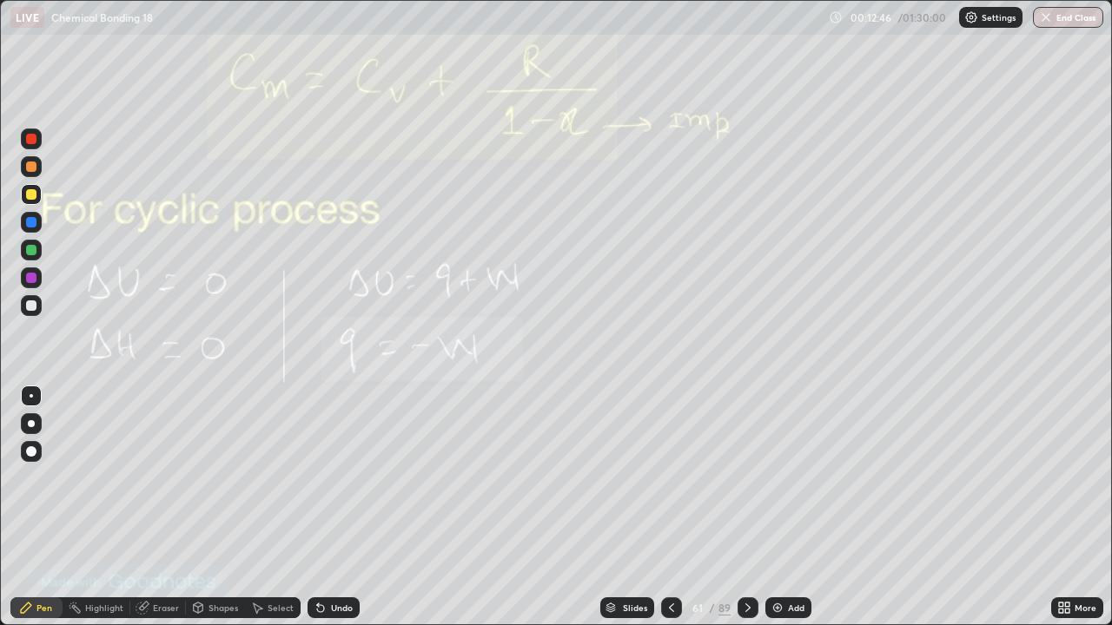
click at [752, 507] on icon at bounding box center [748, 608] width 14 height 14
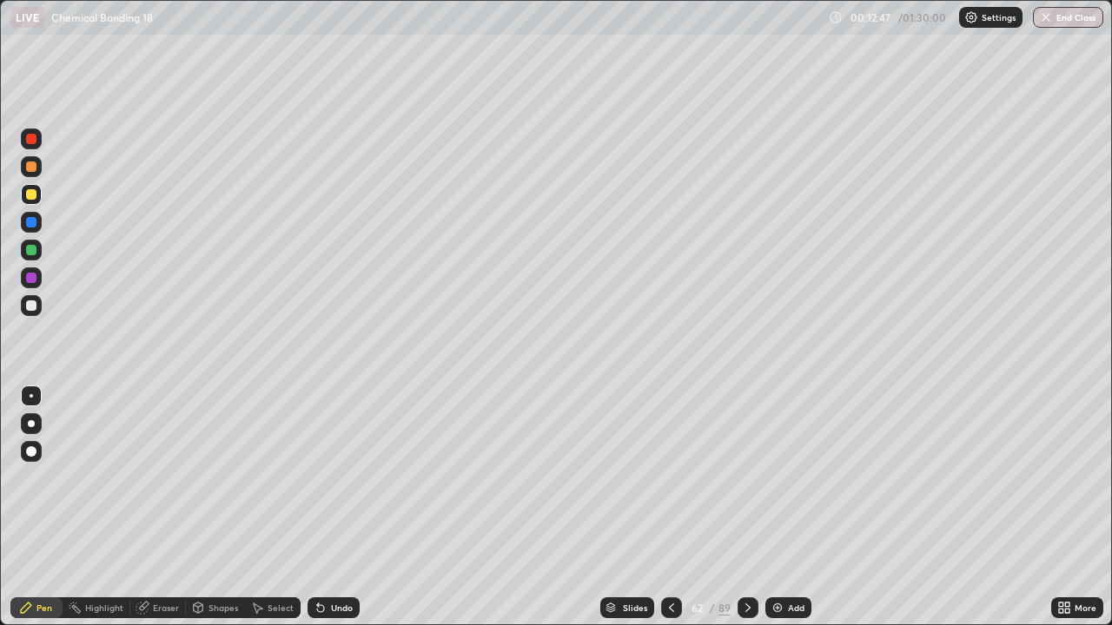
click at [744, 507] on div at bounding box center [747, 608] width 21 height 21
click at [747, 507] on icon at bounding box center [748, 608] width 14 height 14
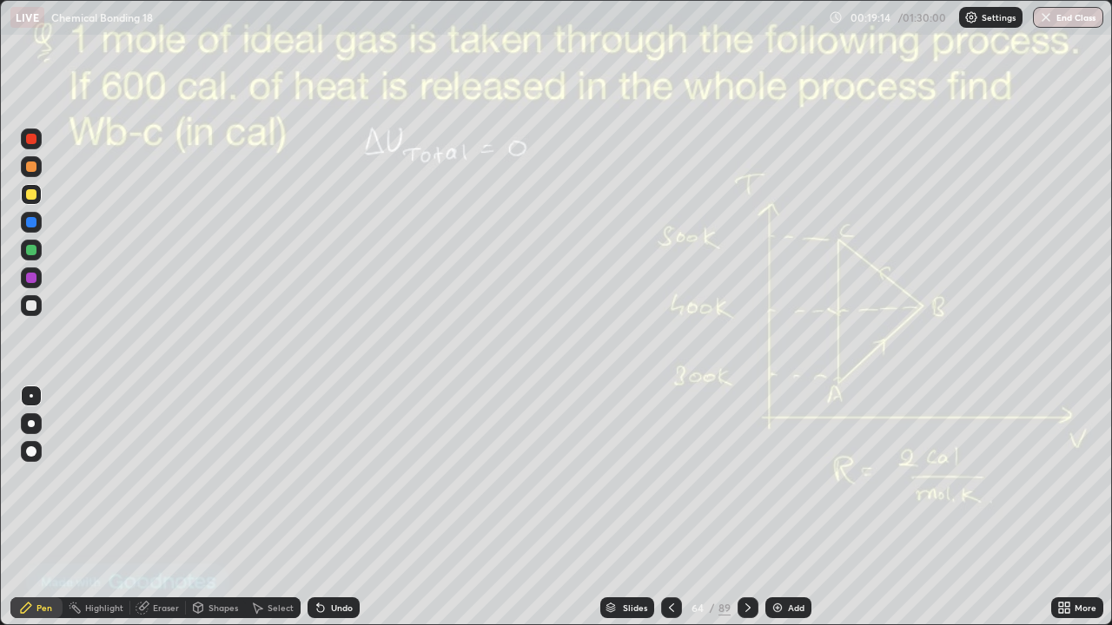
click at [26, 255] on div at bounding box center [31, 250] width 21 height 21
click at [333, 507] on div "Undo" at bounding box center [342, 608] width 22 height 9
click at [336, 507] on div "Undo" at bounding box center [333, 608] width 52 height 21
click at [781, 507] on img at bounding box center [777, 608] width 14 height 14
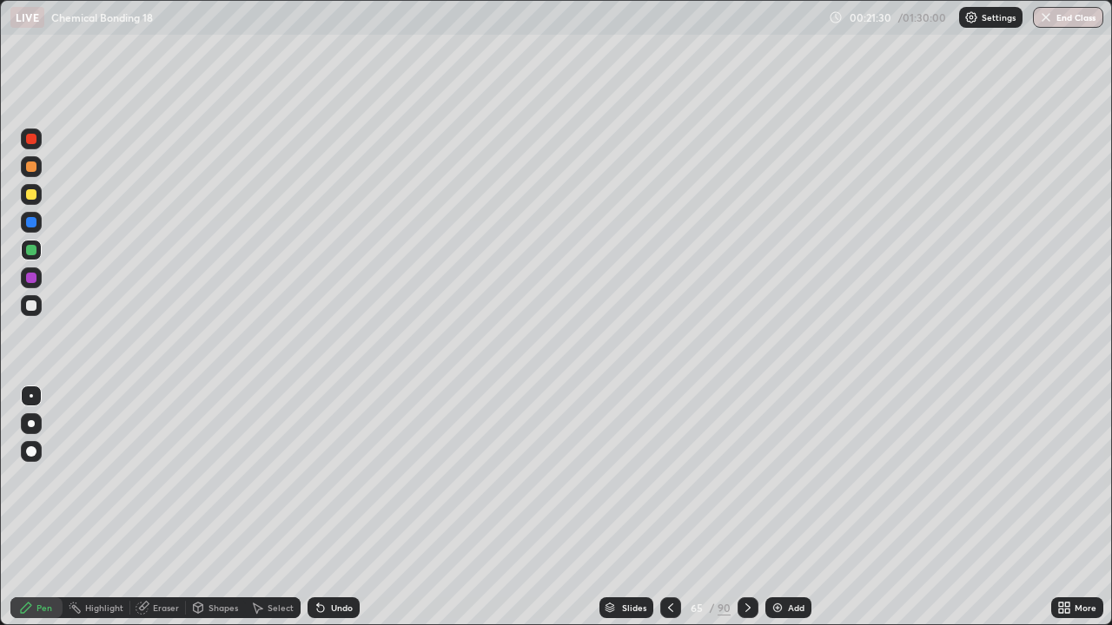
click at [331, 507] on div "Undo" at bounding box center [342, 608] width 22 height 9
click at [666, 507] on icon at bounding box center [671, 608] width 14 height 14
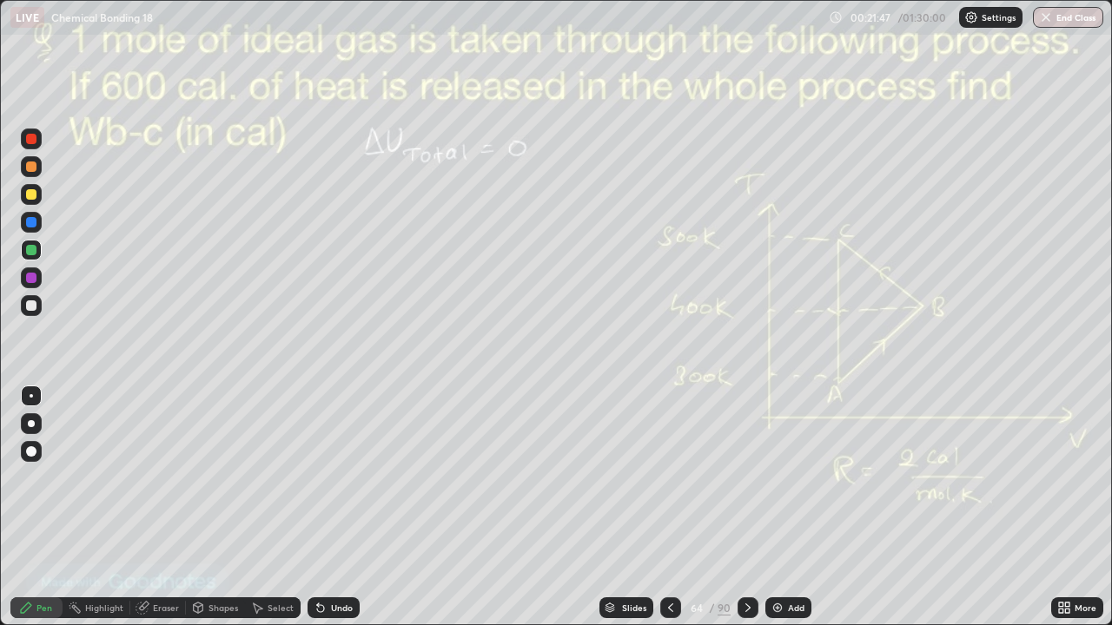
click at [150, 507] on div "Eraser" at bounding box center [158, 608] width 56 height 21
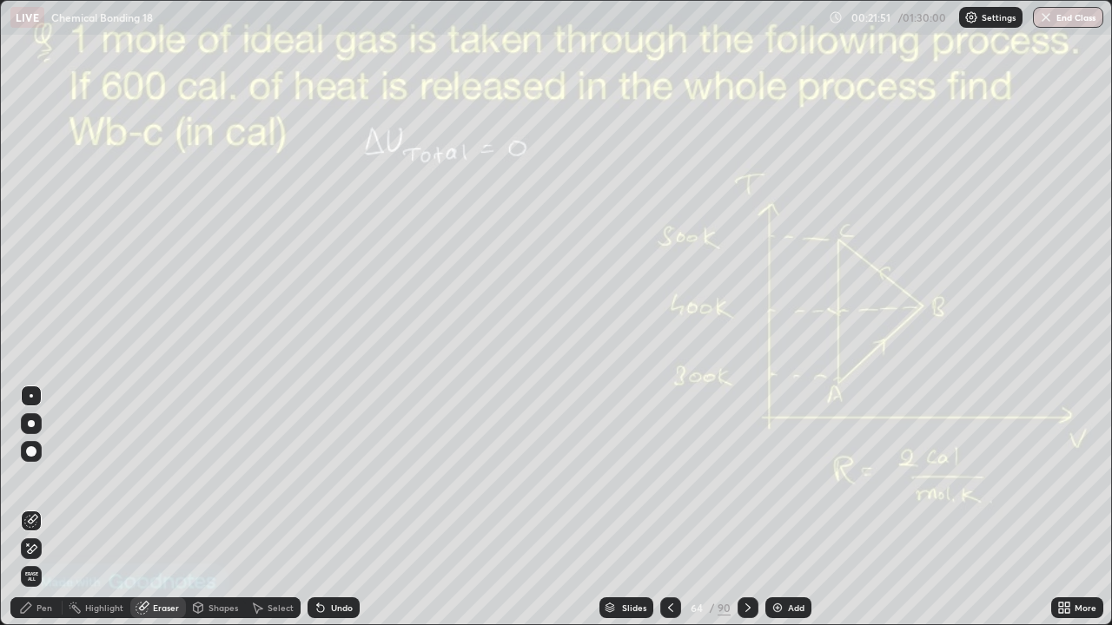
click at [37, 507] on div "Pen" at bounding box center [44, 608] width 16 height 9
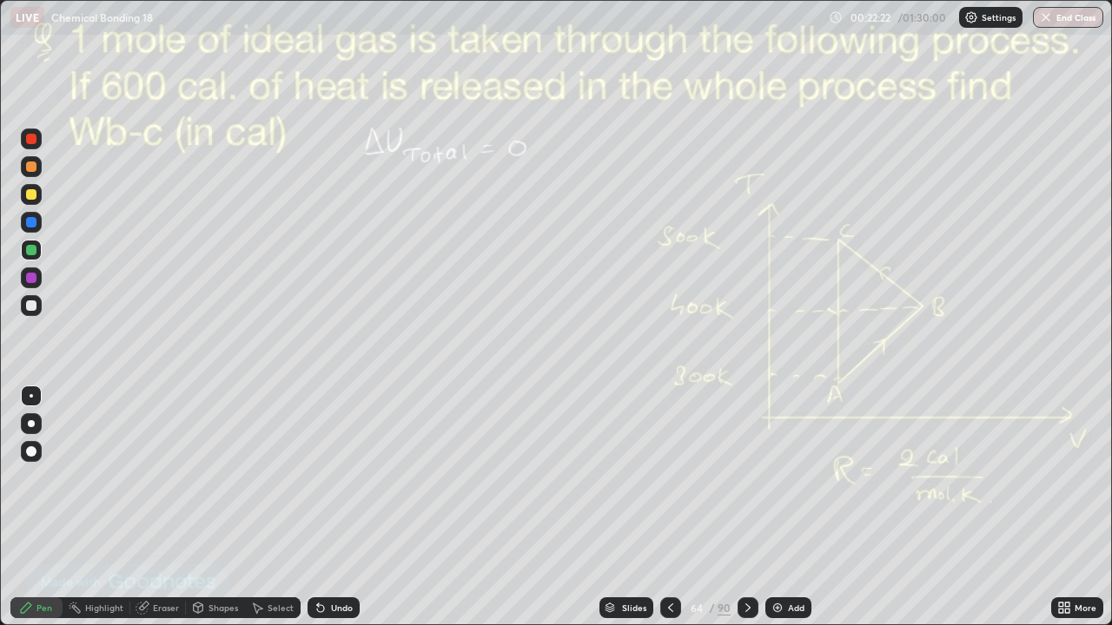
click at [609, 507] on icon at bounding box center [609, 606] width 9 height 4
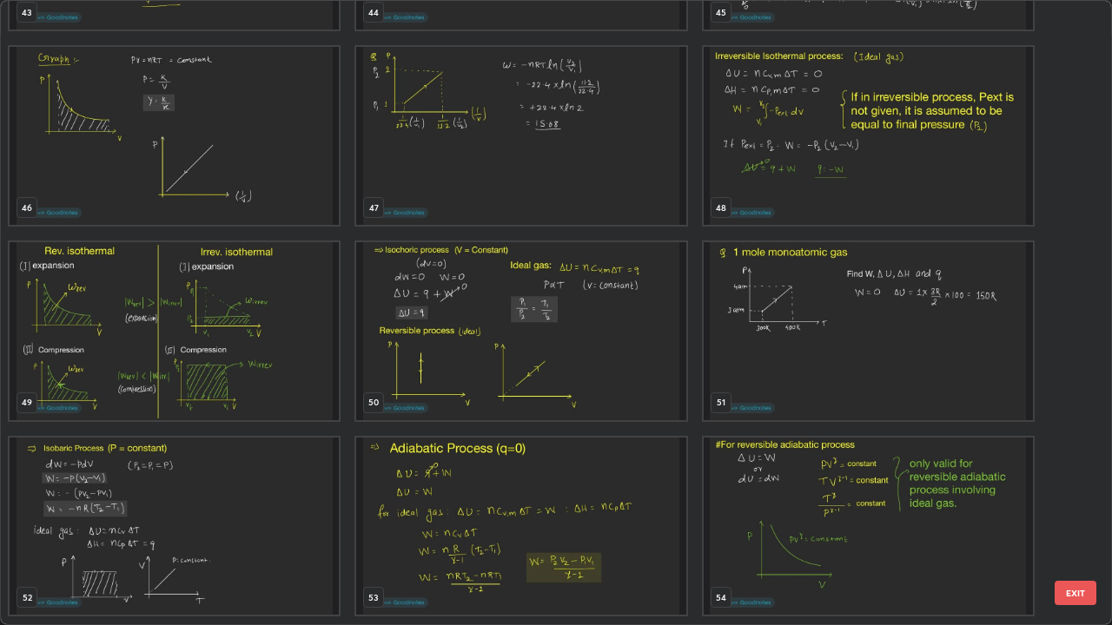
scroll to position [2890, 0]
click at [226, 502] on img "grid" at bounding box center [174, 526] width 329 height 178
click at [208, 491] on img "grid" at bounding box center [174, 526] width 329 height 178
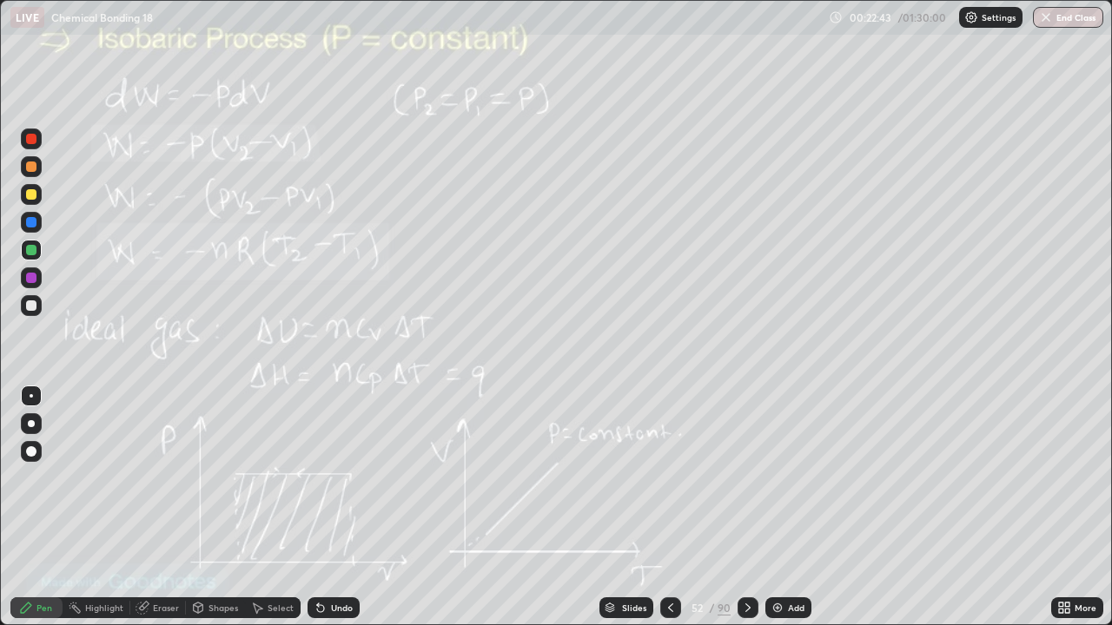
click at [609, 507] on icon at bounding box center [609, 606] width 9 height 4
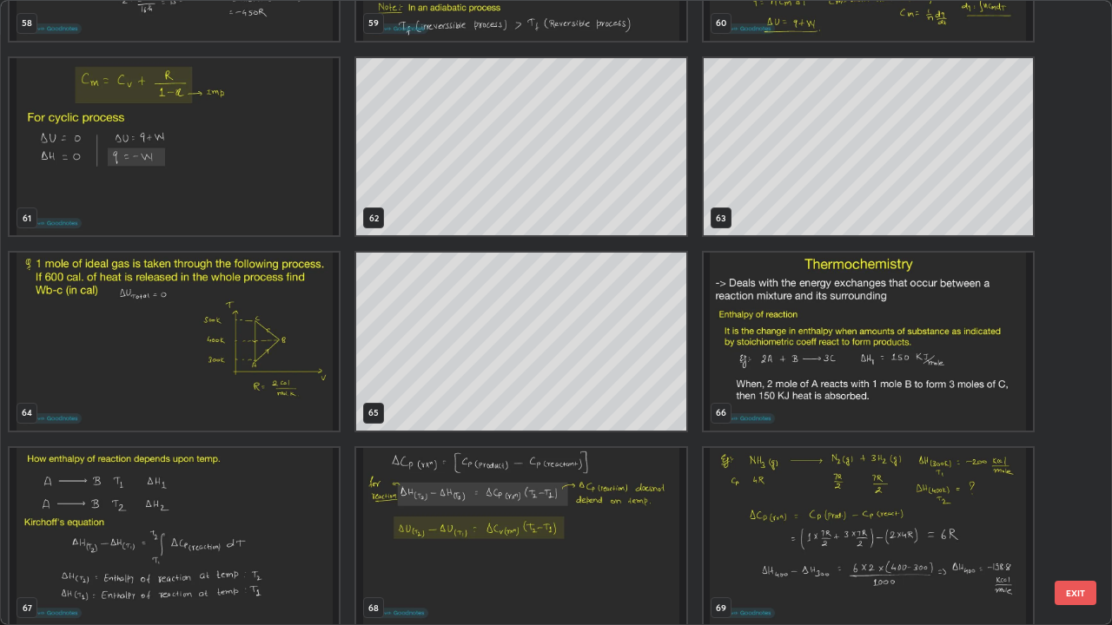
scroll to position [3854, 0]
click at [224, 374] on img "grid" at bounding box center [174, 342] width 329 height 178
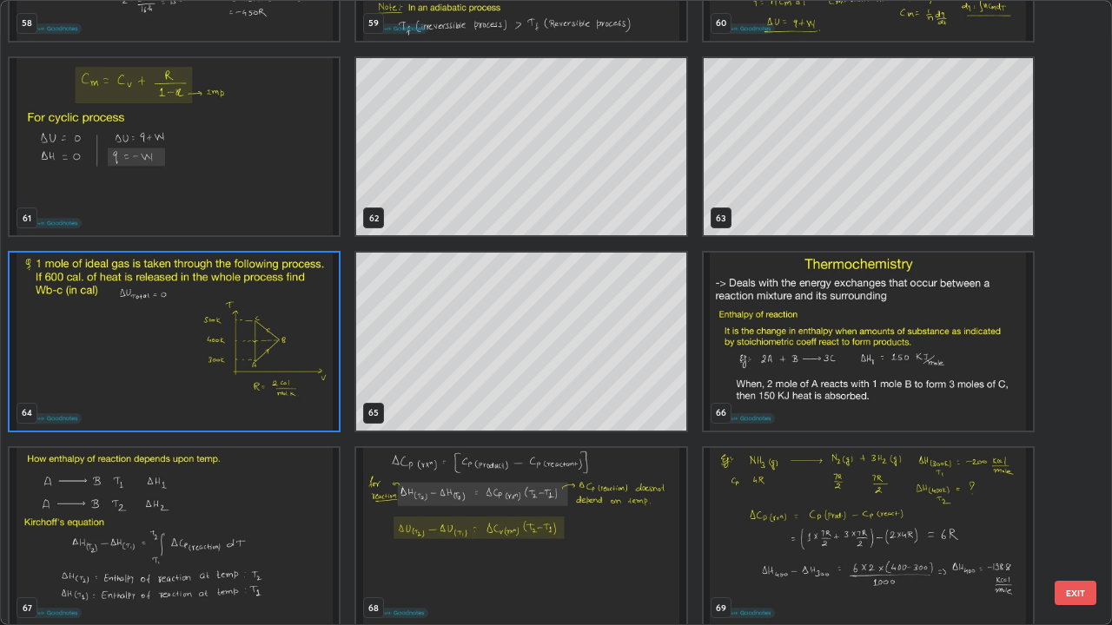
click at [214, 373] on img "grid" at bounding box center [174, 342] width 329 height 178
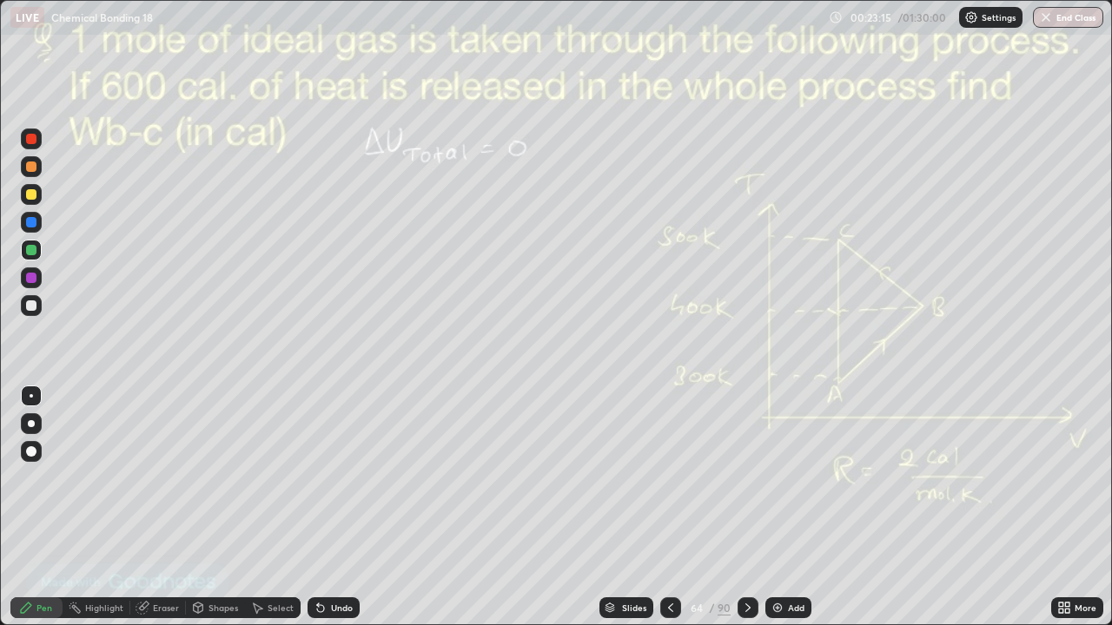
click at [741, 507] on icon at bounding box center [748, 608] width 14 height 14
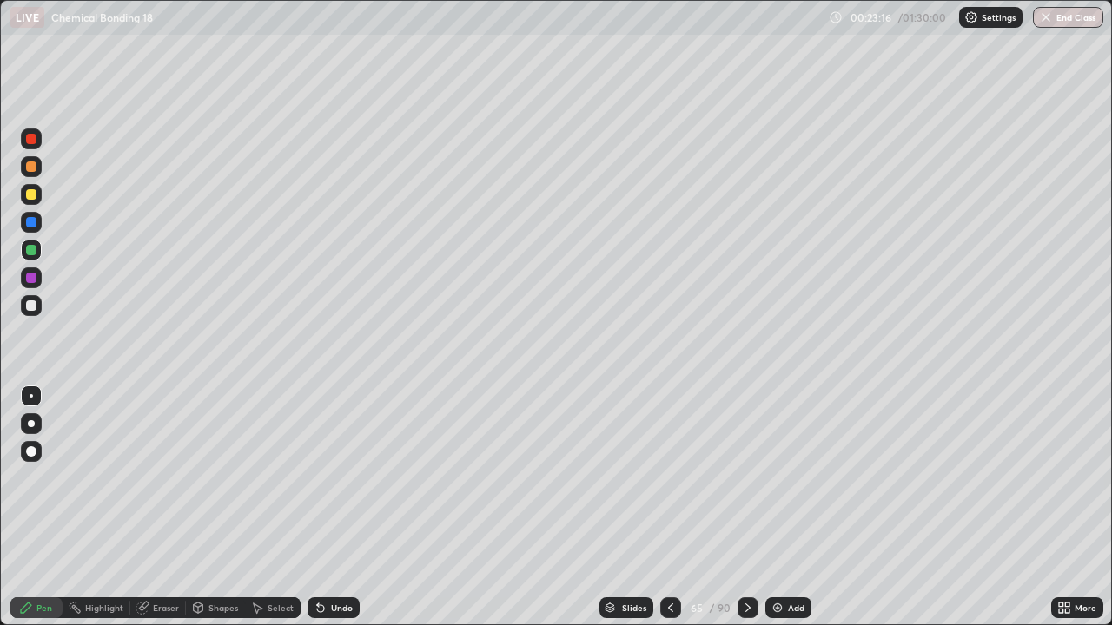
click at [742, 507] on icon at bounding box center [748, 608] width 14 height 14
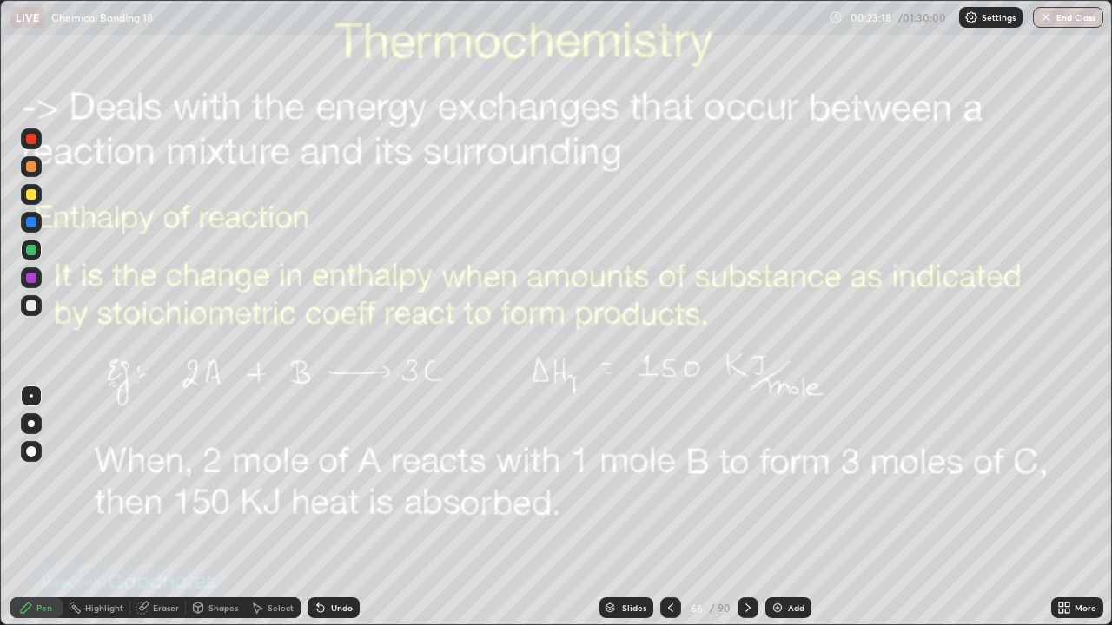
click at [658, 507] on div "Slides 66 / 90 Add" at bounding box center [705, 608] width 691 height 35
click at [669, 507] on icon at bounding box center [671, 608] width 14 height 14
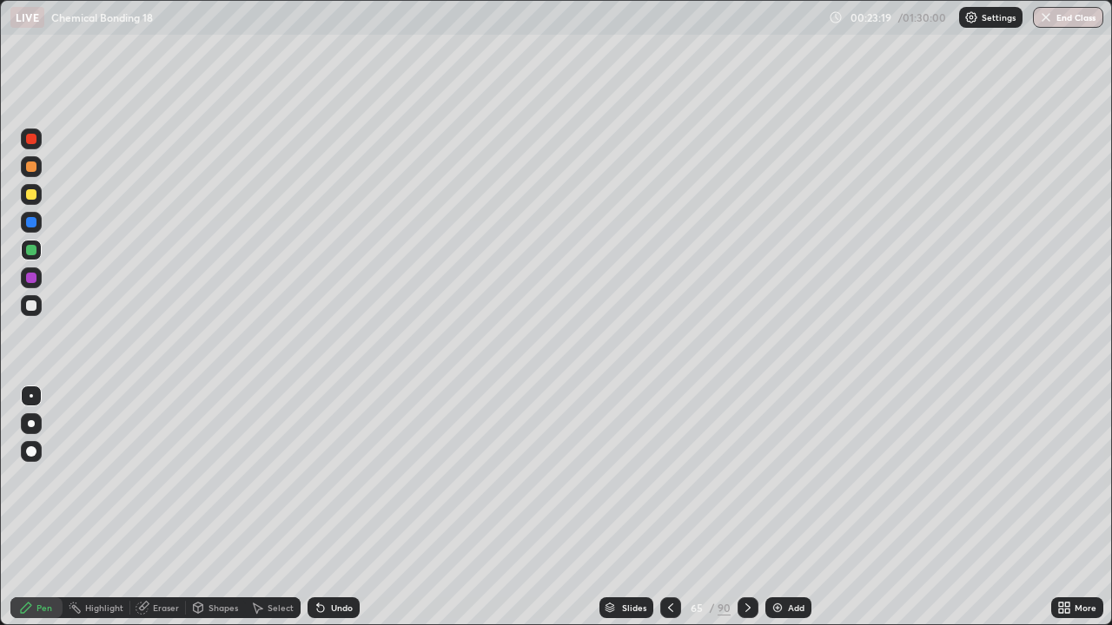
click at [669, 507] on icon at bounding box center [671, 608] width 14 height 14
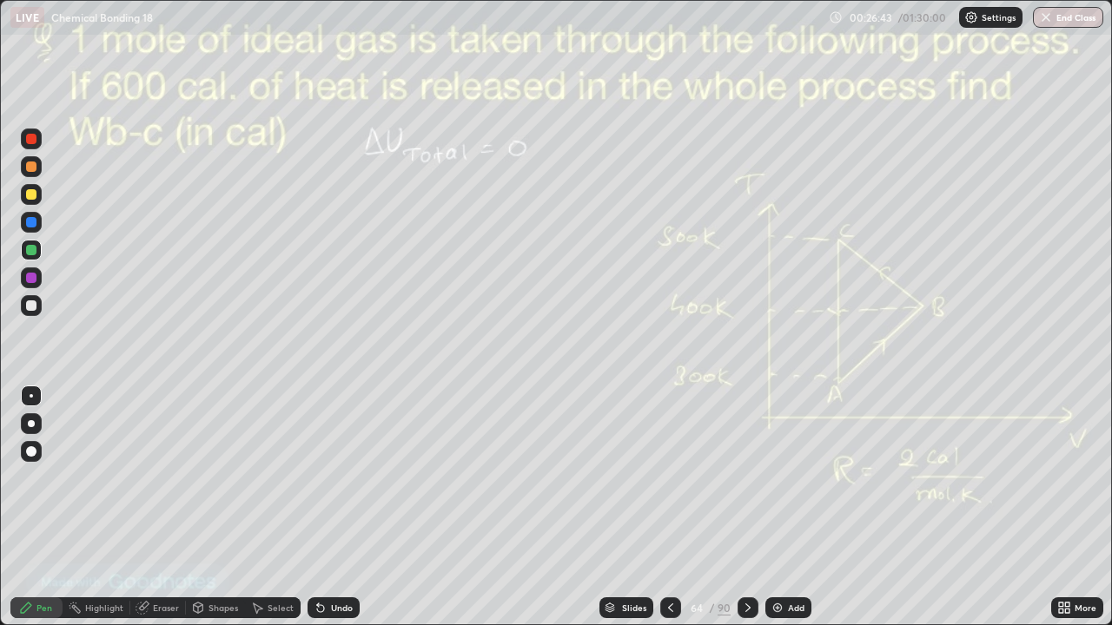
click at [742, 507] on icon at bounding box center [748, 608] width 14 height 14
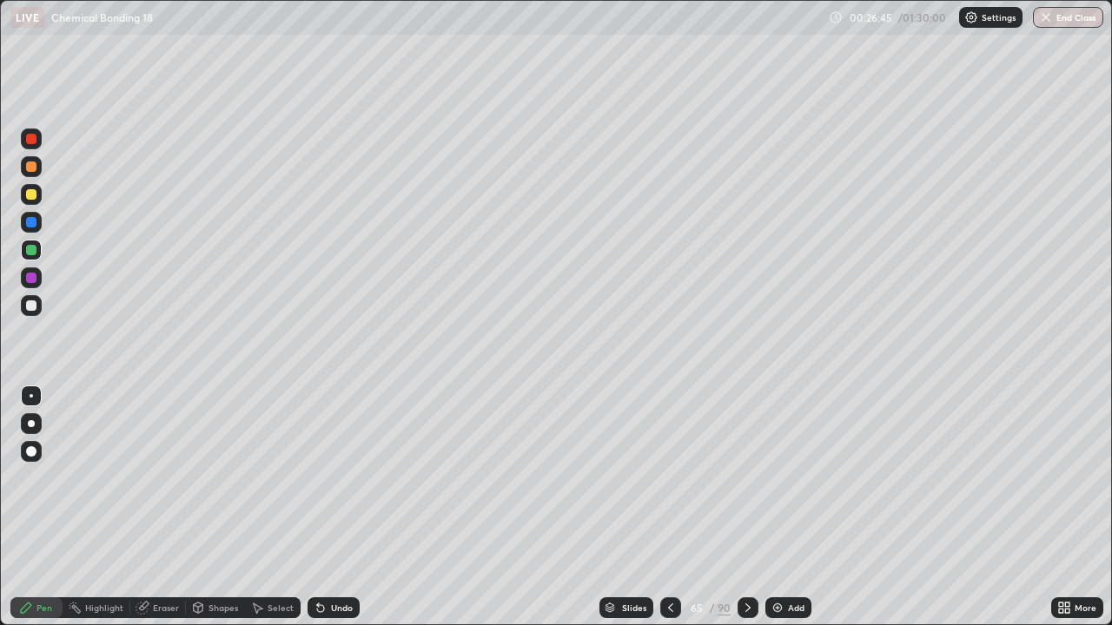
click at [744, 507] on icon at bounding box center [748, 608] width 14 height 14
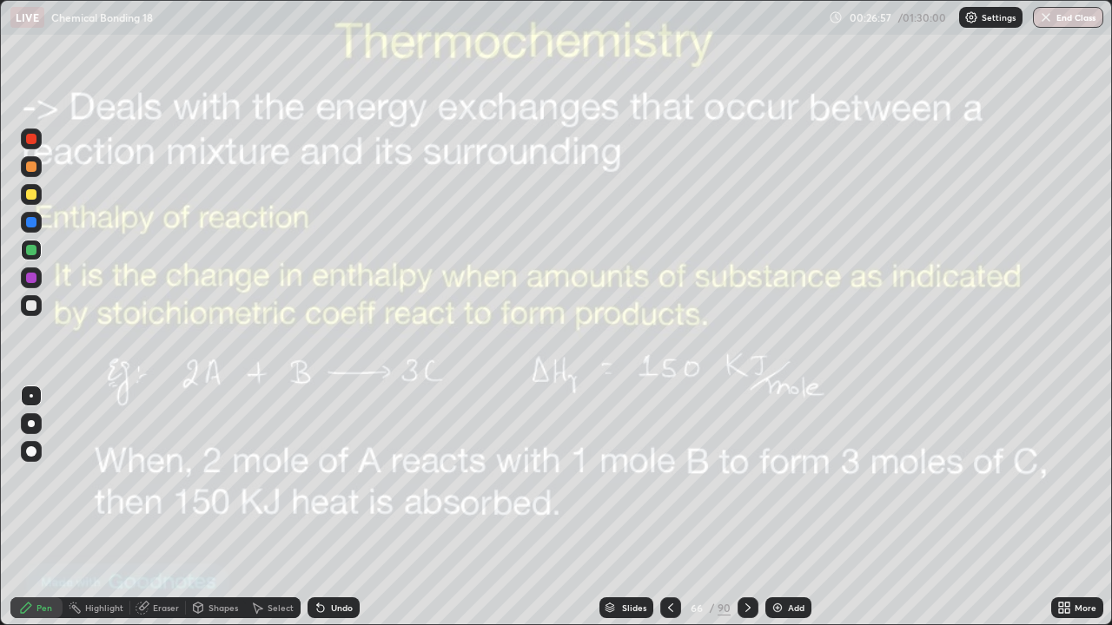
click at [774, 507] on img at bounding box center [777, 608] width 14 height 14
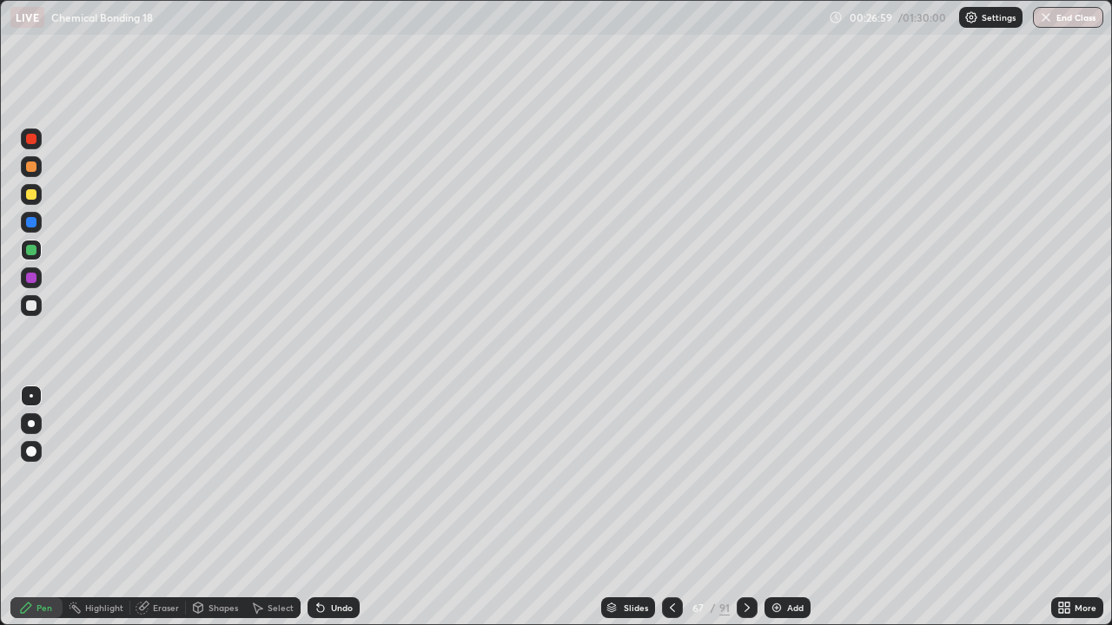
click at [31, 169] on div at bounding box center [31, 167] width 10 height 10
click at [275, 507] on div "Select" at bounding box center [281, 608] width 26 height 9
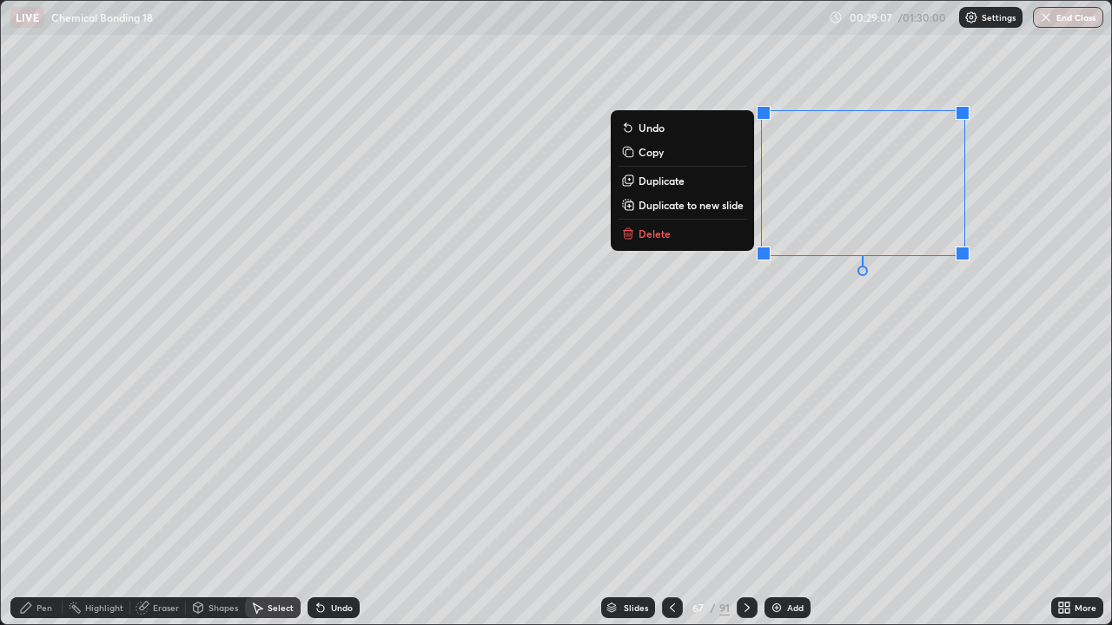
click at [665, 233] on p "Delete" at bounding box center [654, 234] width 32 height 14
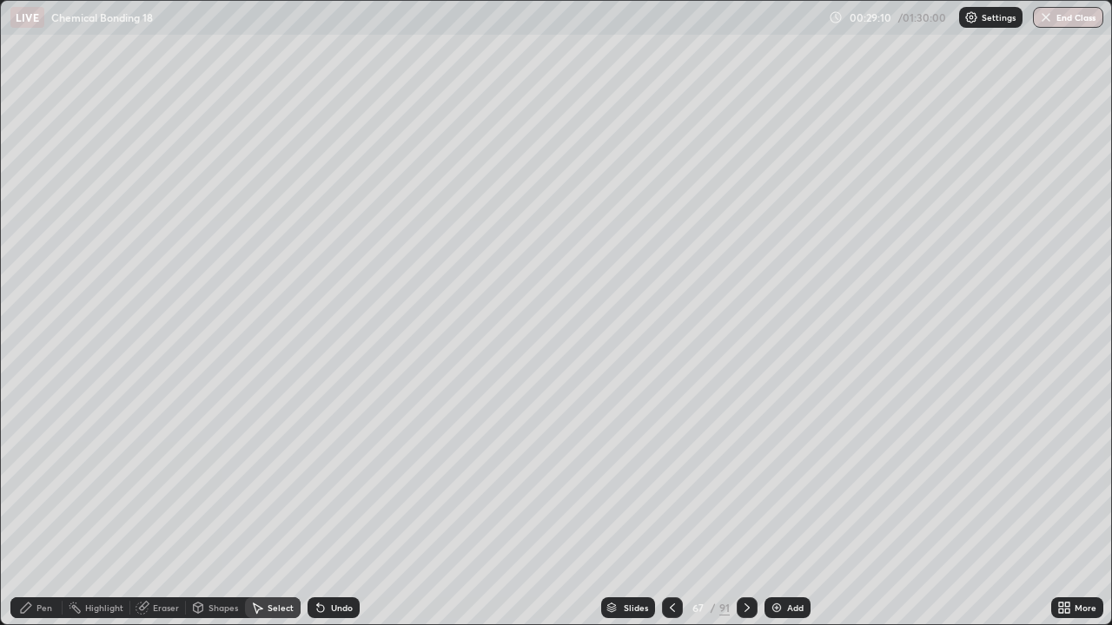
click at [44, 507] on div "Pen" at bounding box center [44, 608] width 16 height 9
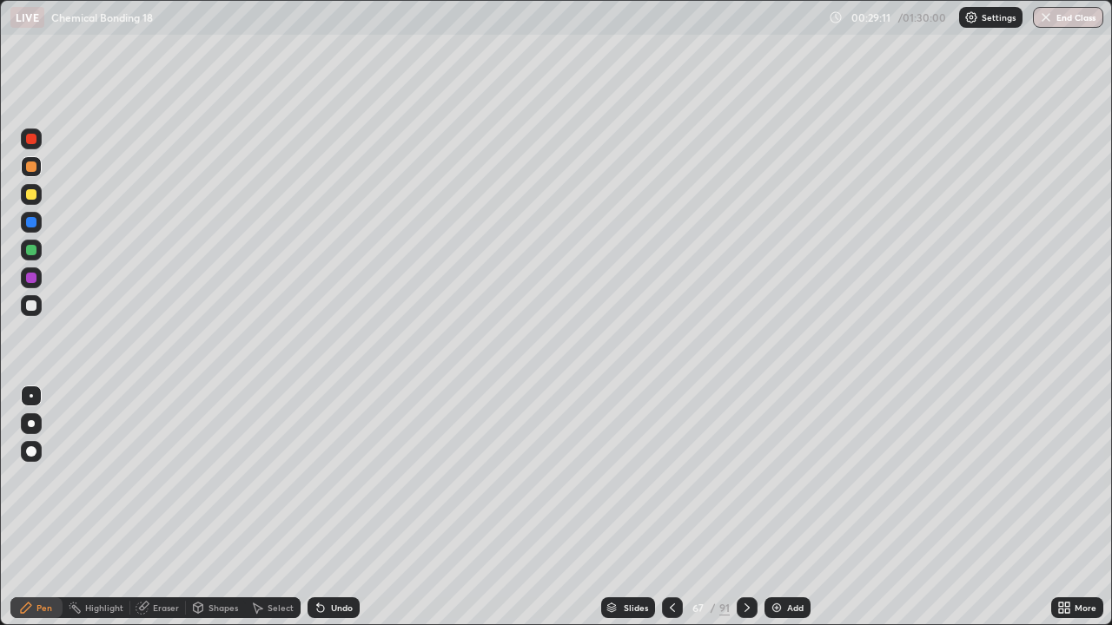
click at [33, 255] on div at bounding box center [31, 250] width 21 height 21
click at [35, 308] on div at bounding box center [31, 306] width 10 height 10
click at [35, 309] on div at bounding box center [31, 306] width 10 height 10
click at [336, 507] on div "Undo" at bounding box center [333, 608] width 52 height 21
click at [31, 249] on div at bounding box center [31, 250] width 10 height 10
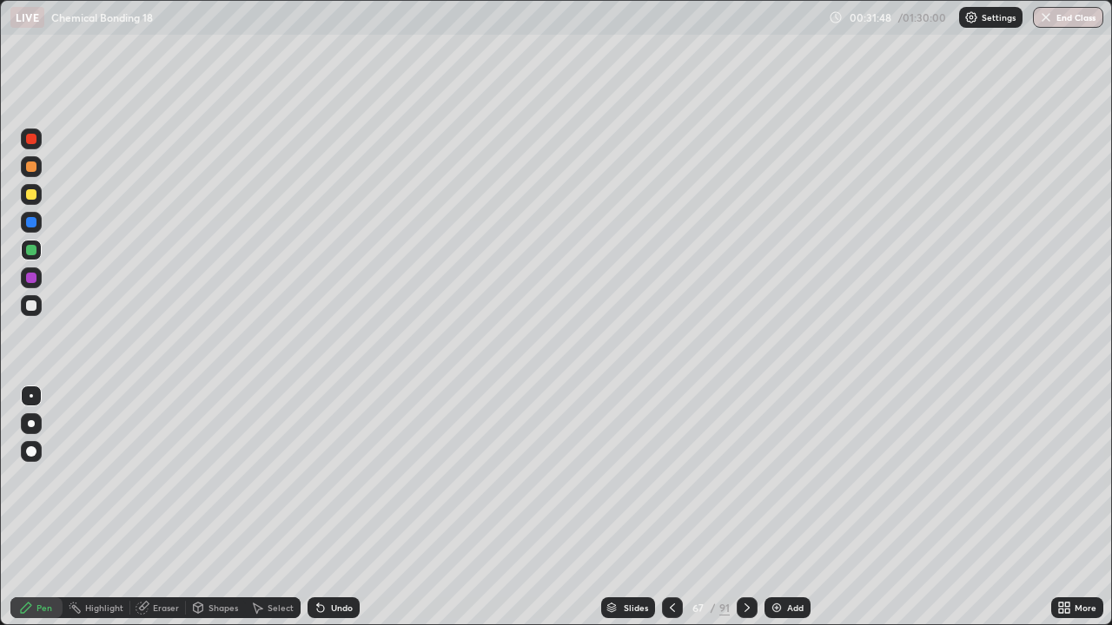
click at [671, 507] on icon at bounding box center [672, 608] width 14 height 14
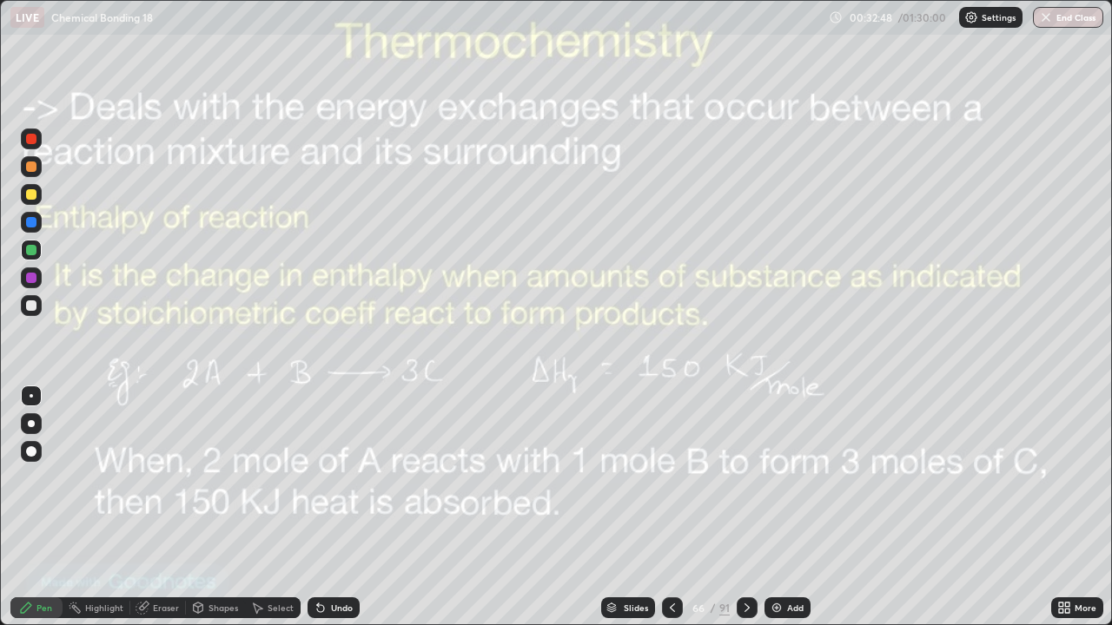
click at [150, 507] on div "Eraser" at bounding box center [158, 608] width 56 height 21
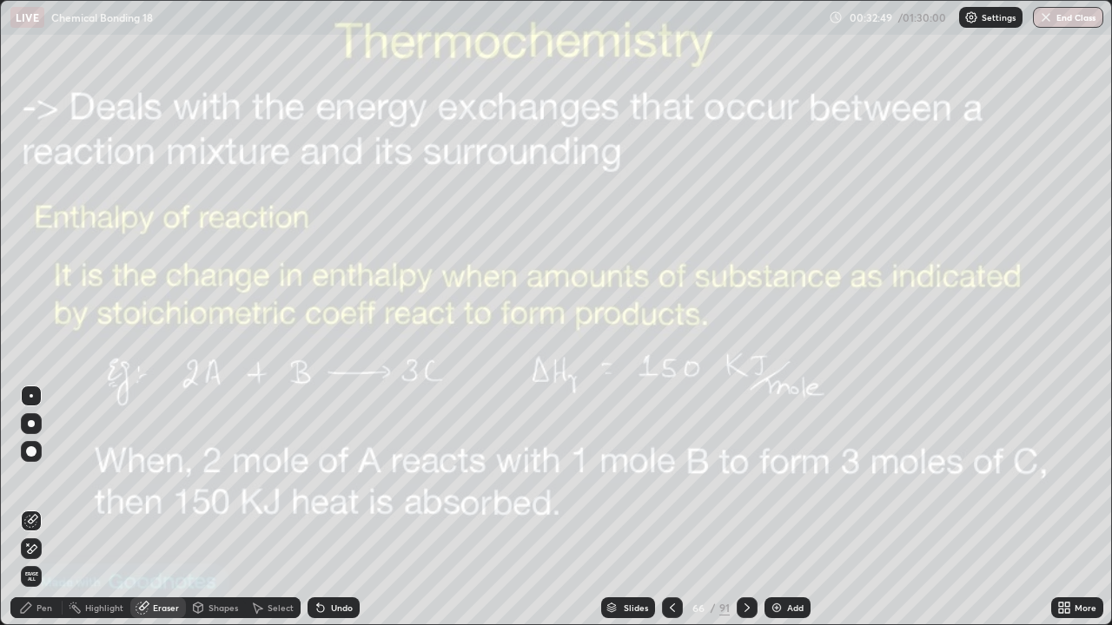
click at [23, 507] on span "Erase all" at bounding box center [31, 577] width 19 height 10
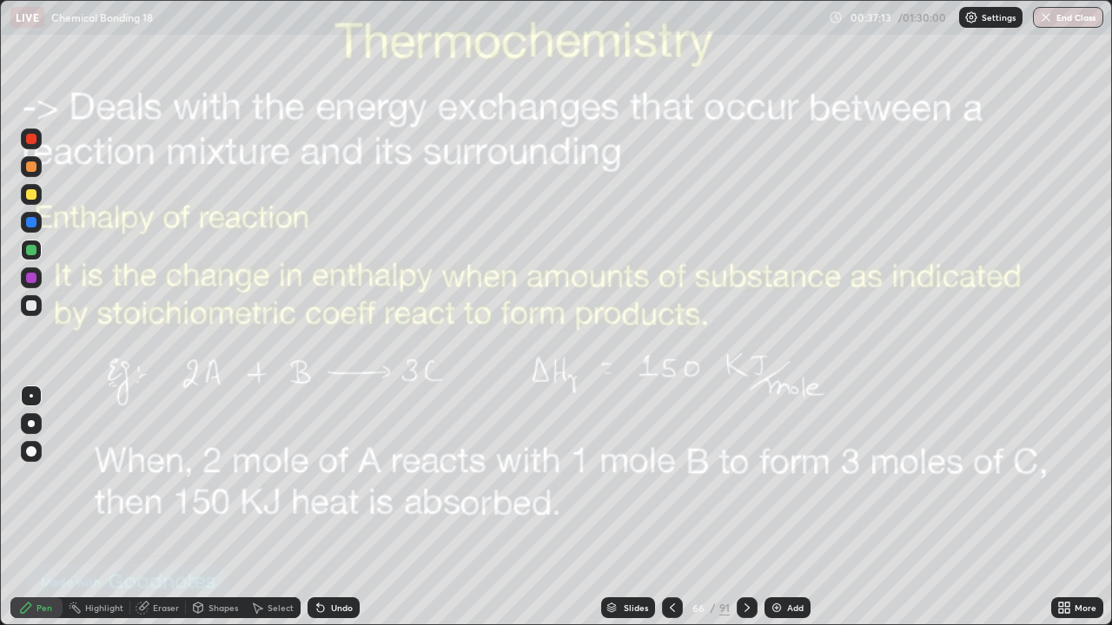
click at [777, 507] on img at bounding box center [777, 608] width 14 height 14
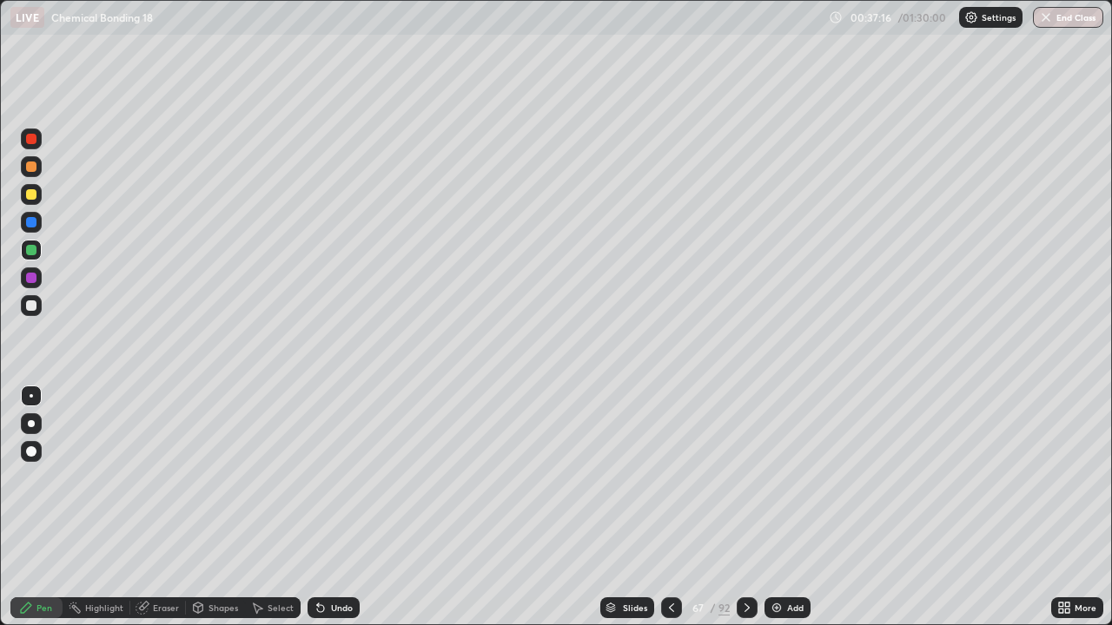
click at [32, 195] on div at bounding box center [31, 194] width 10 height 10
click at [747, 507] on div at bounding box center [747, 608] width 21 height 21
click at [737, 507] on div at bounding box center [747, 608] width 21 height 21
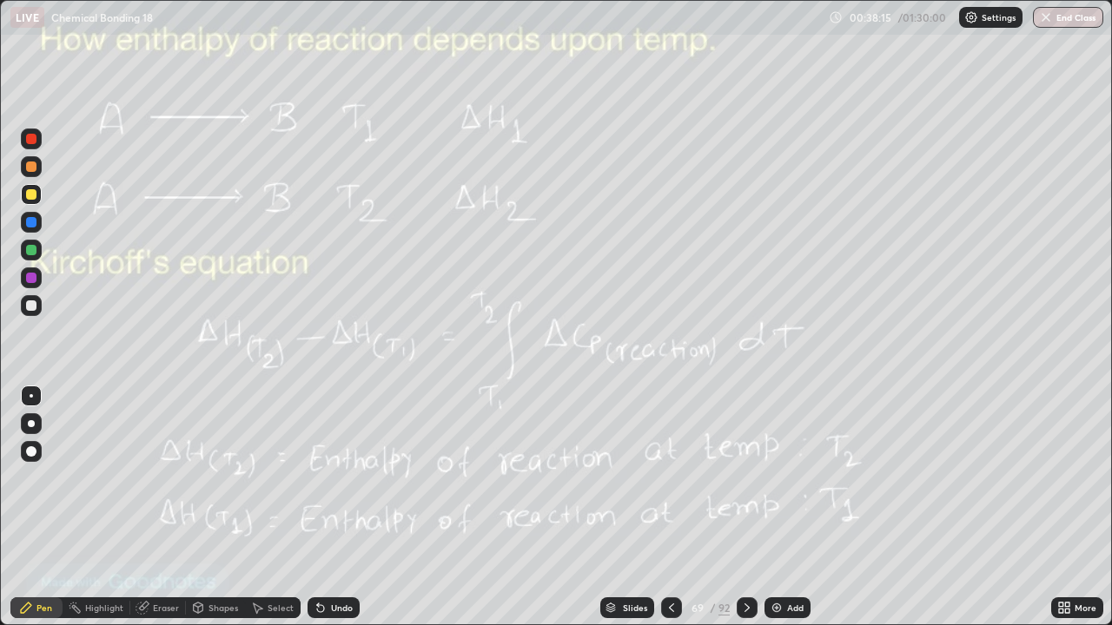
click at [744, 507] on icon at bounding box center [747, 608] width 14 height 14
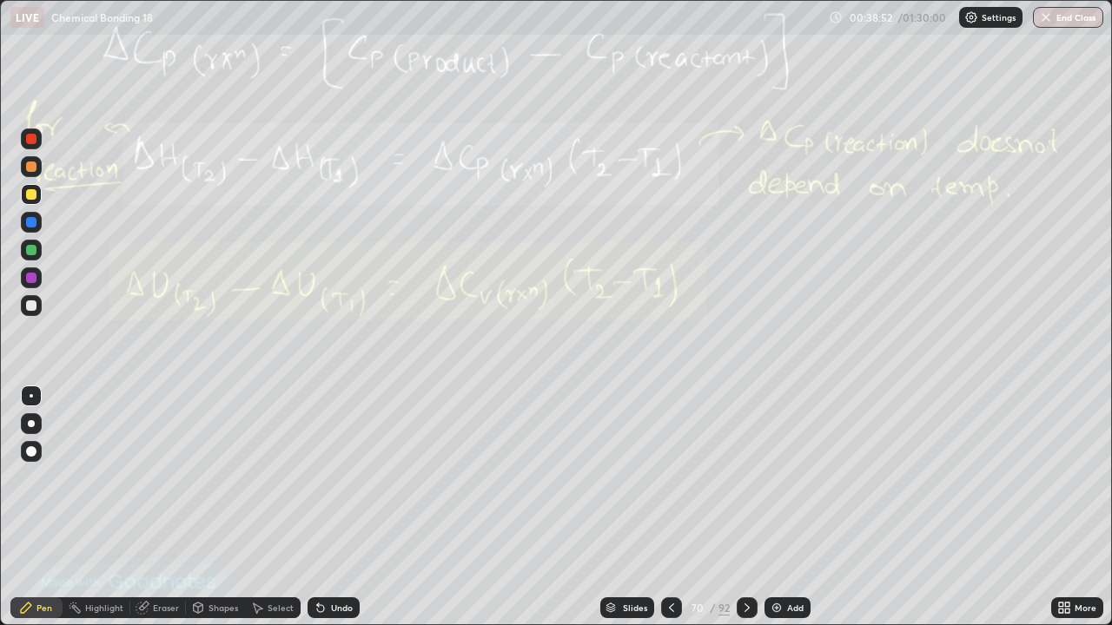
click at [745, 507] on icon at bounding box center [747, 608] width 14 height 14
click at [790, 507] on div "Add" at bounding box center [795, 608] width 17 height 9
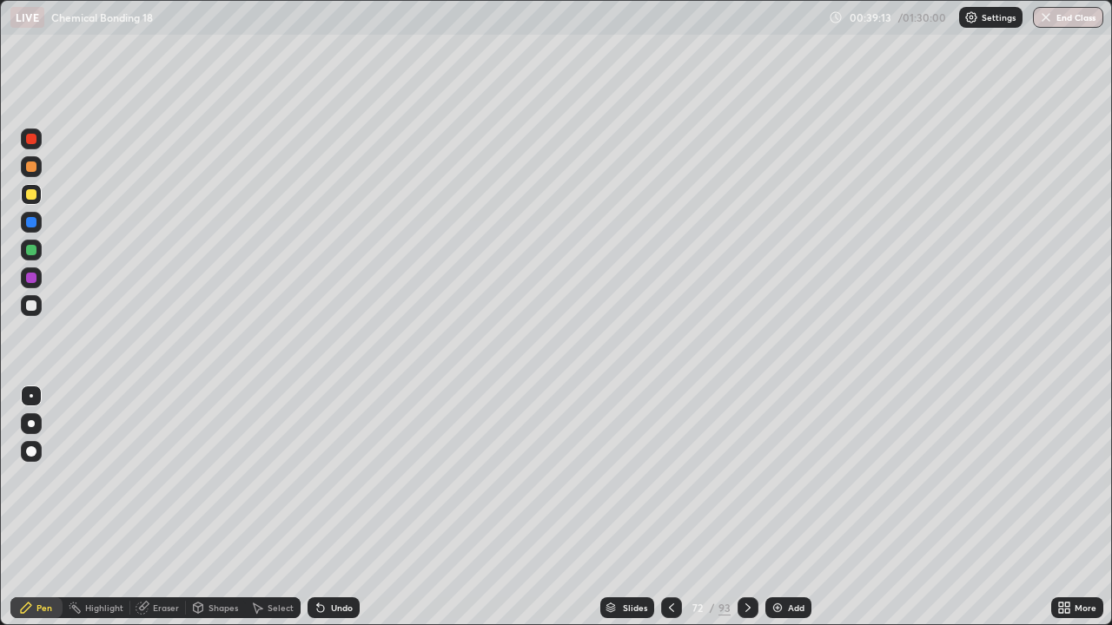
click at [33, 308] on div at bounding box center [31, 306] width 10 height 10
click at [672, 507] on icon at bounding box center [672, 608] width 14 height 14
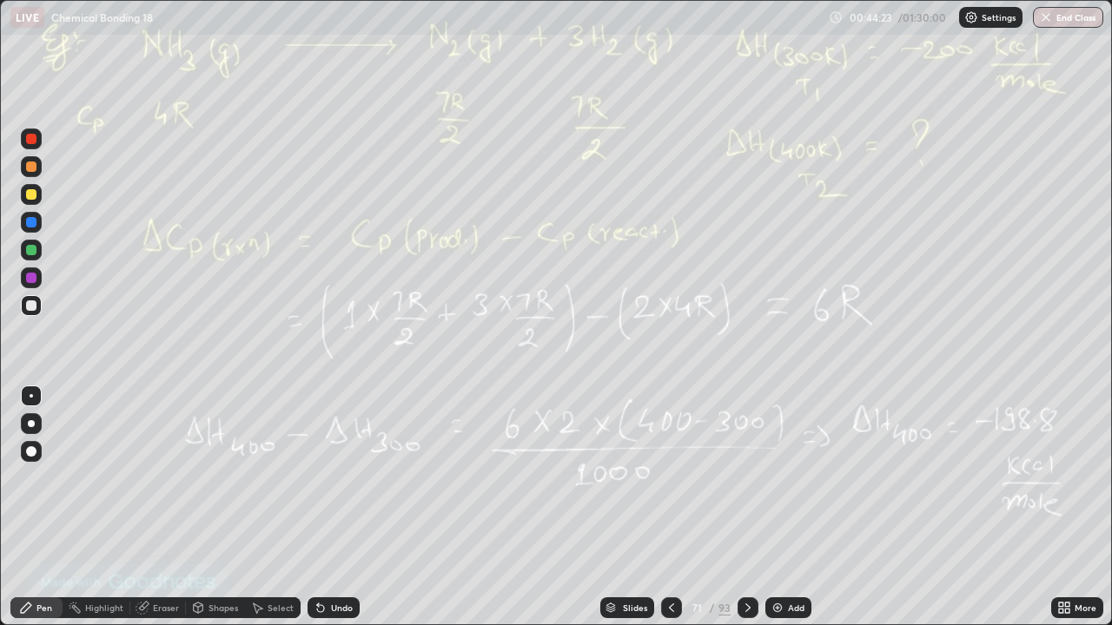
click at [670, 507] on div at bounding box center [671, 608] width 21 height 21
click at [667, 507] on icon at bounding box center [672, 608] width 14 height 14
click at [142, 507] on icon at bounding box center [141, 608] width 11 height 11
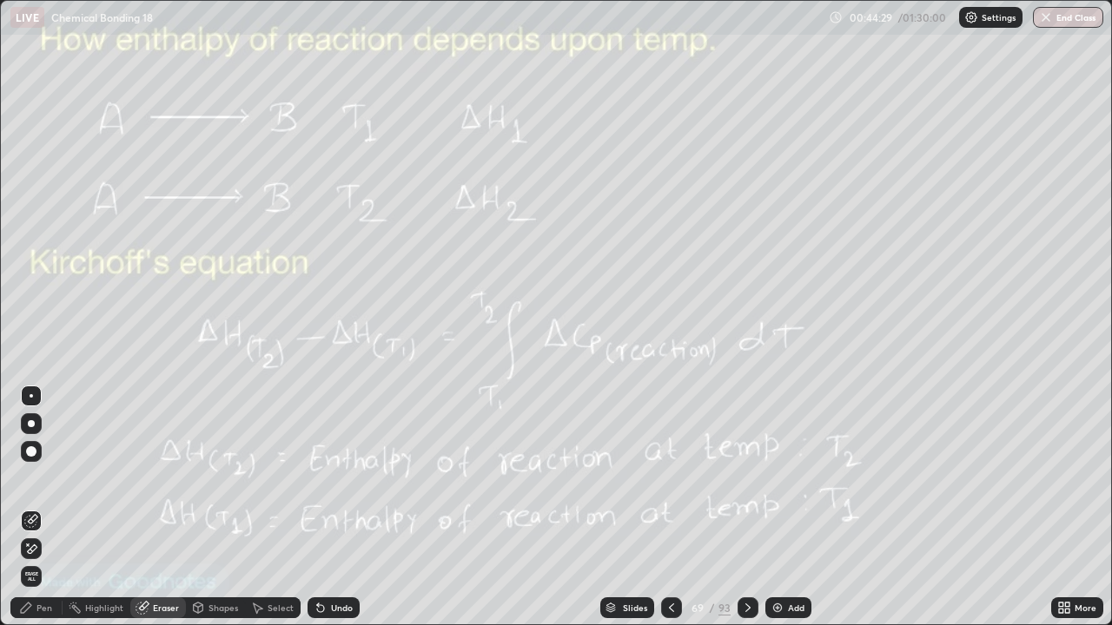
click at [27, 507] on span "Erase all" at bounding box center [31, 577] width 19 height 10
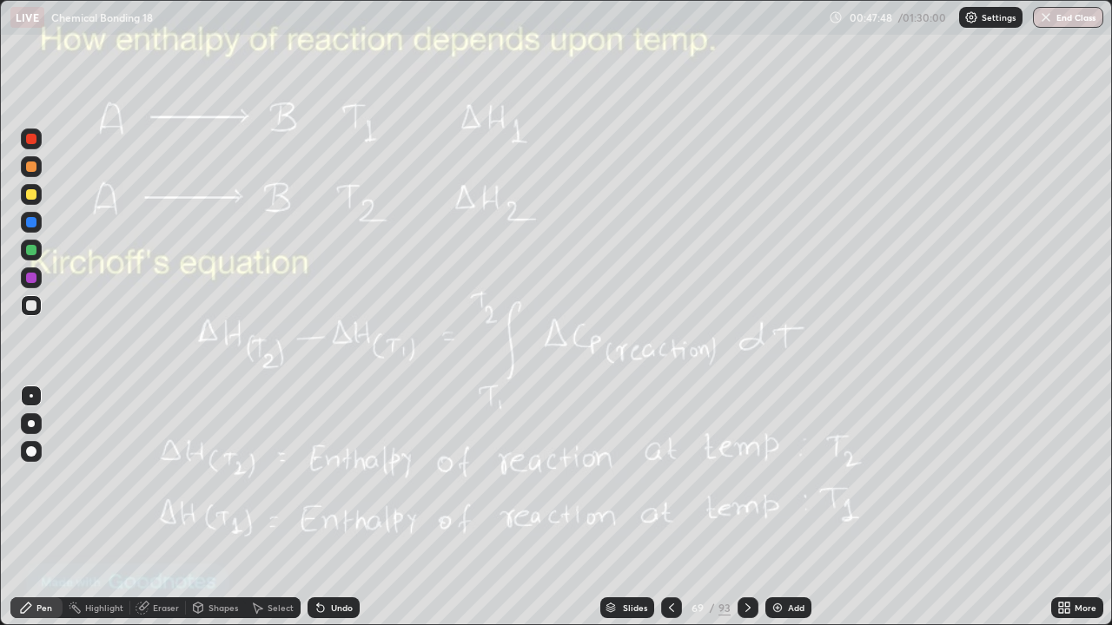
click at [743, 507] on icon at bounding box center [748, 608] width 14 height 14
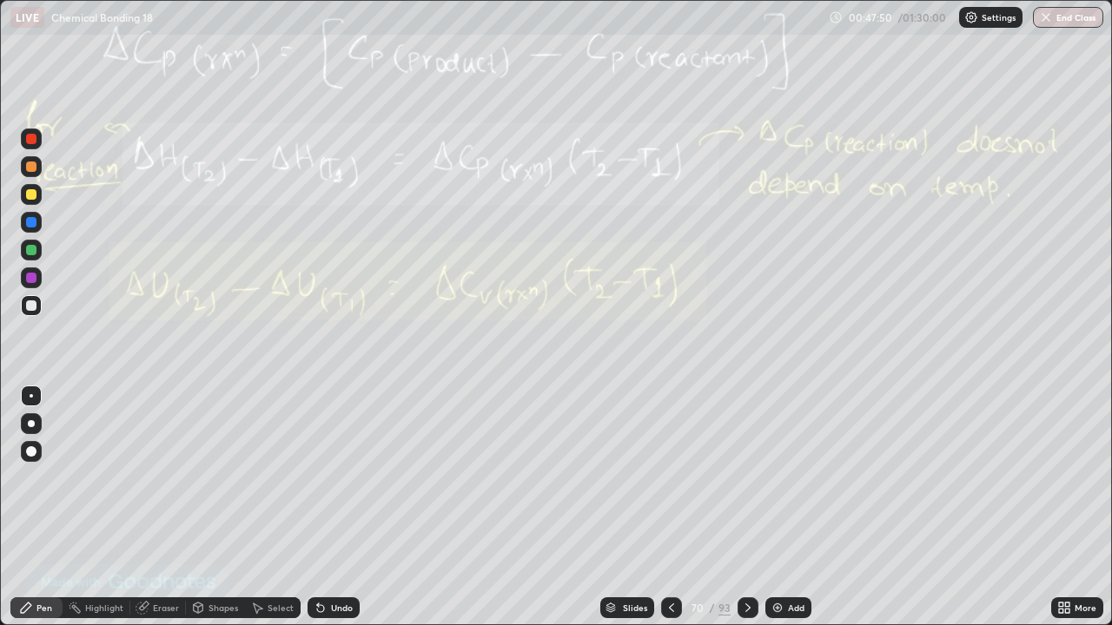
click at [152, 507] on div "Eraser" at bounding box center [158, 608] width 56 height 21
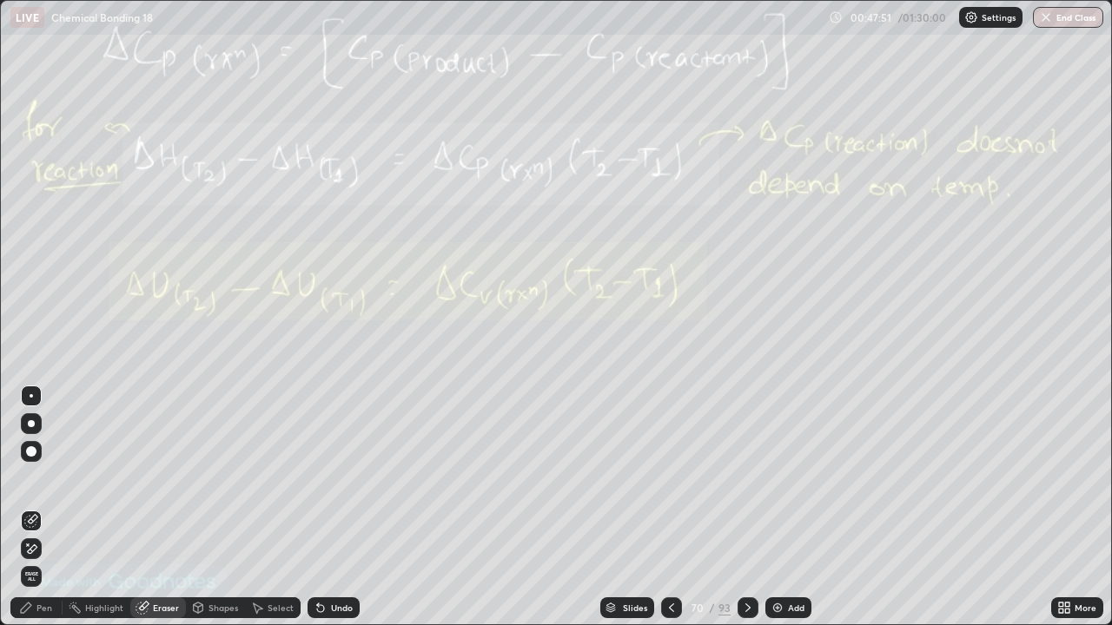
click at [34, 507] on span "Erase all" at bounding box center [31, 577] width 19 height 10
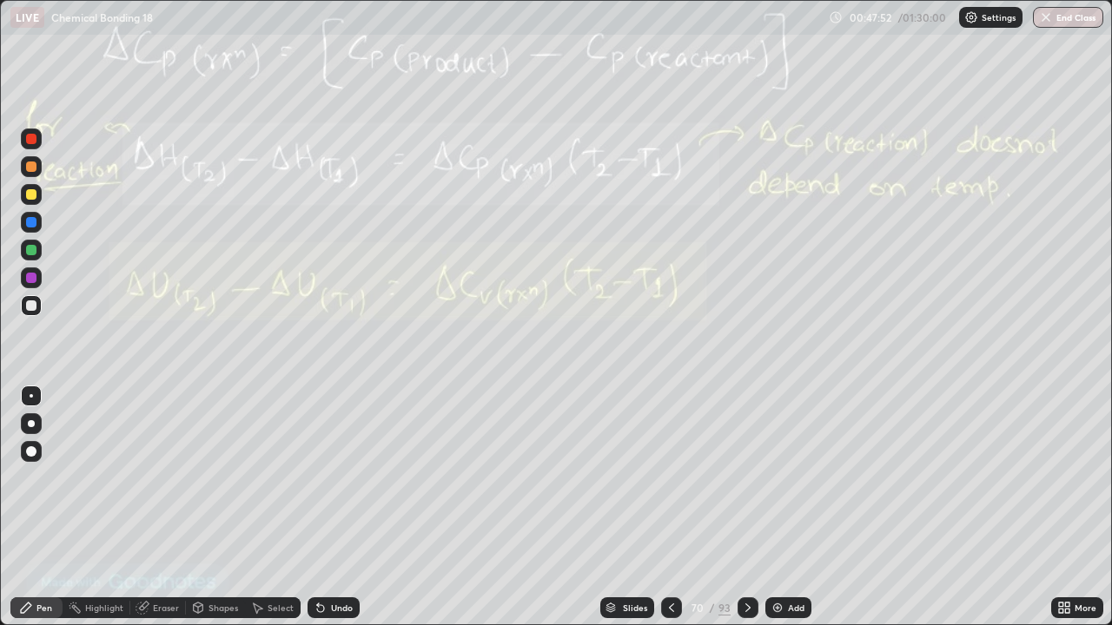
click at [36, 507] on div "Pen" at bounding box center [36, 608] width 52 height 21
click at [744, 507] on icon at bounding box center [748, 608] width 14 height 14
click at [741, 507] on icon at bounding box center [748, 608] width 14 height 14
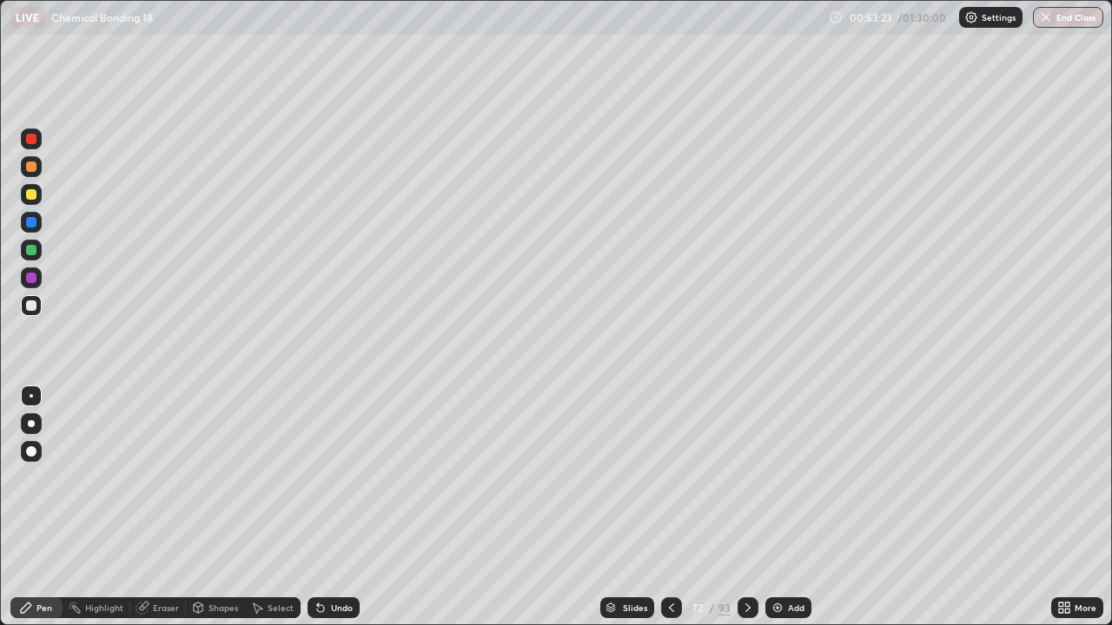
click at [742, 507] on icon at bounding box center [748, 608] width 14 height 14
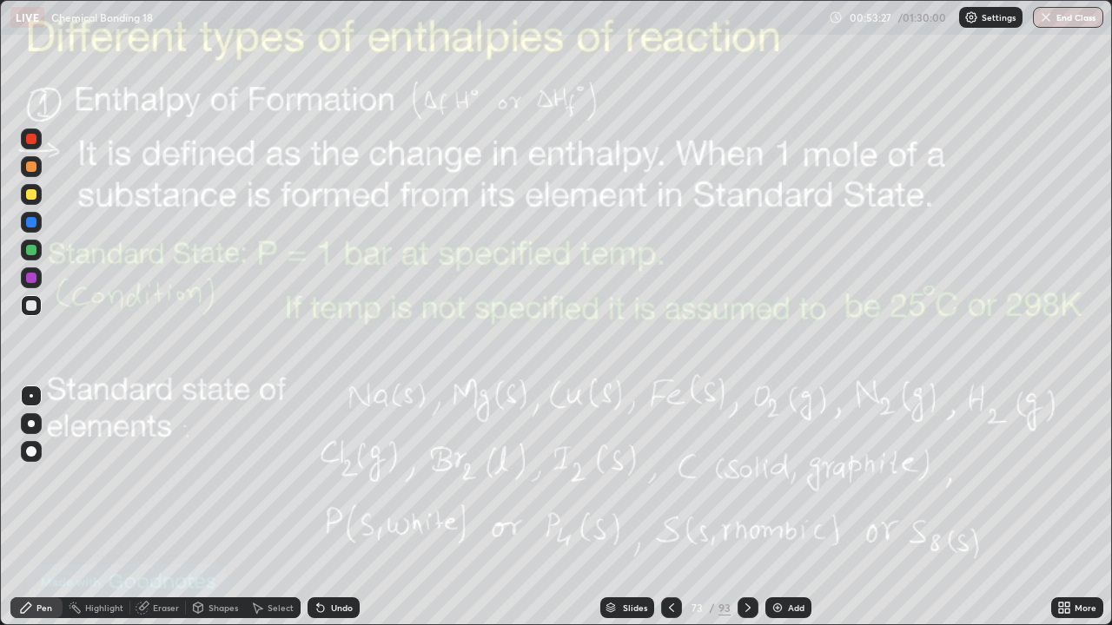
click at [777, 507] on img at bounding box center [777, 608] width 14 height 14
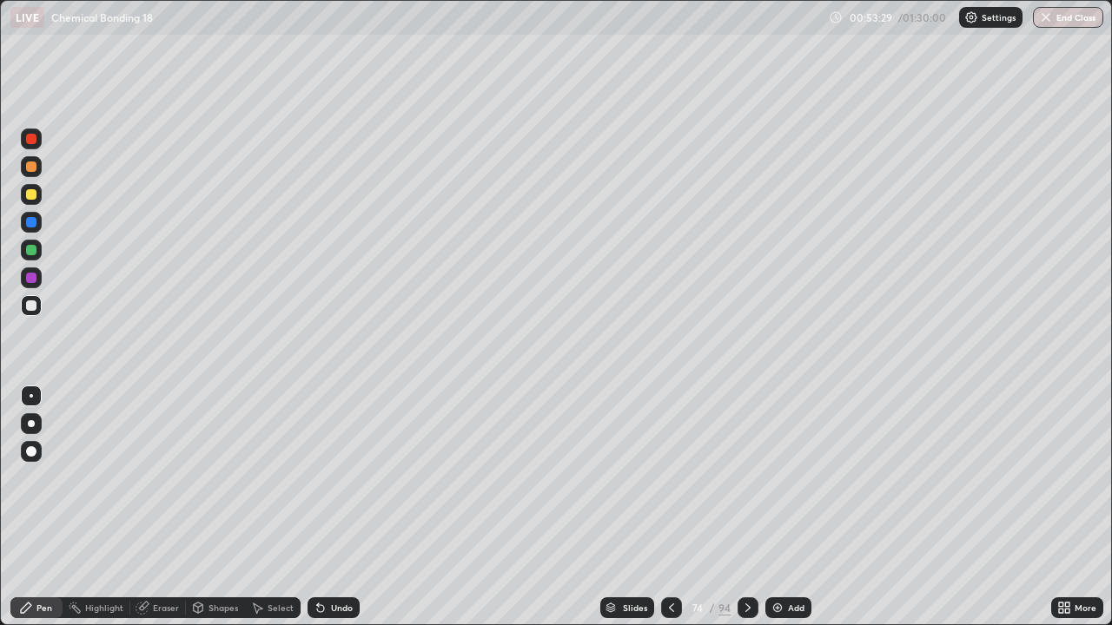
click at [30, 201] on div at bounding box center [31, 194] width 21 height 21
click at [36, 166] on div at bounding box center [31, 167] width 10 height 10
click at [665, 507] on div at bounding box center [671, 608] width 21 height 21
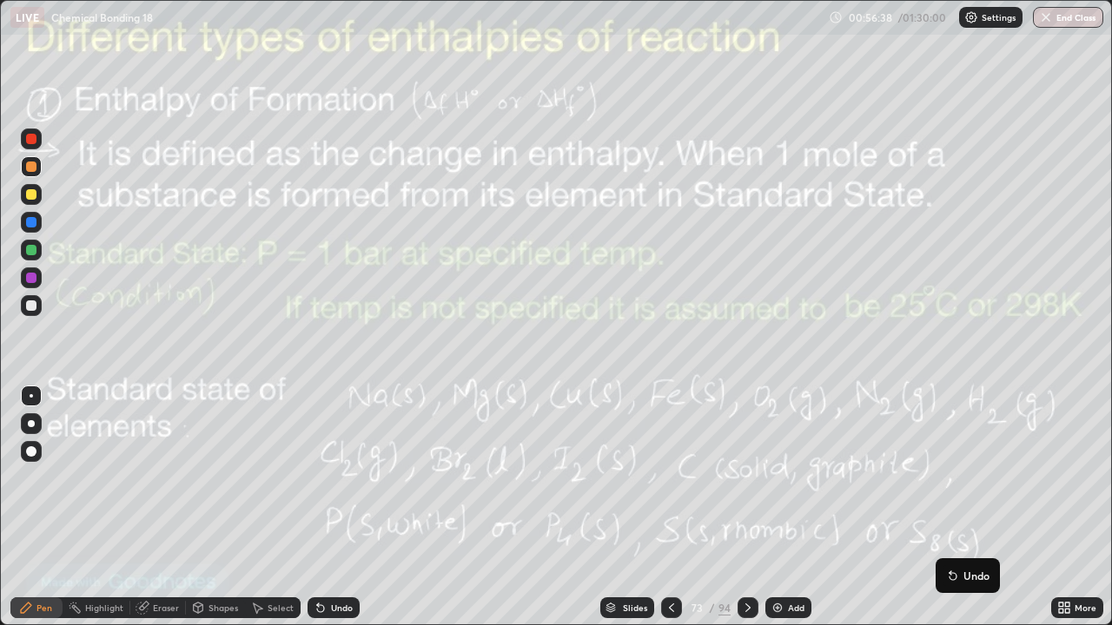
click at [155, 507] on div "Eraser" at bounding box center [166, 608] width 26 height 9
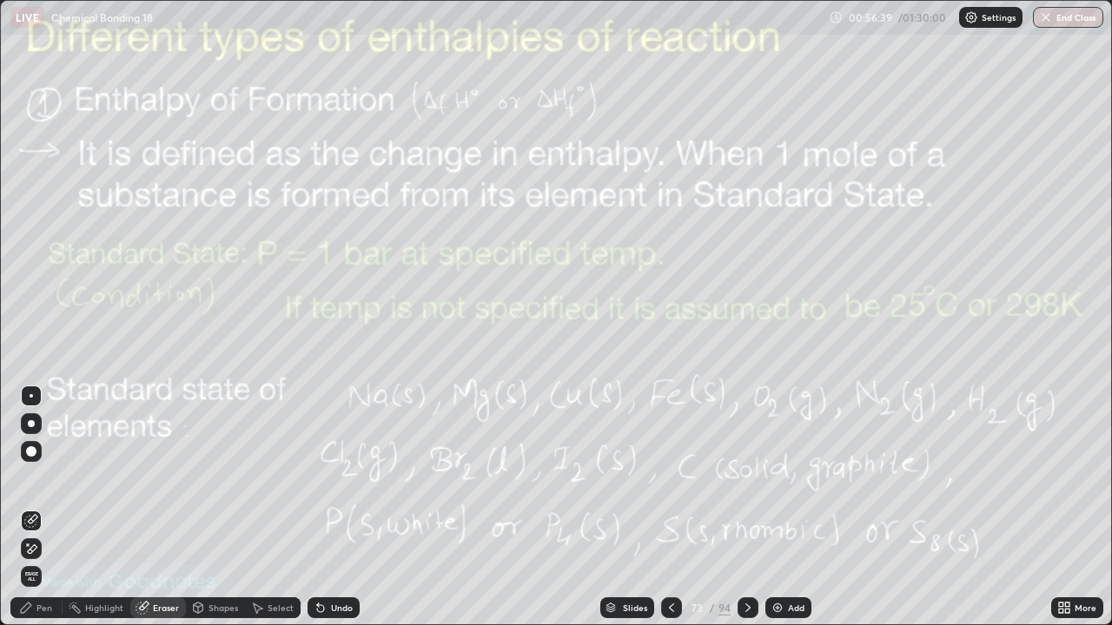
click at [32, 507] on span "Erase all" at bounding box center [31, 577] width 19 height 10
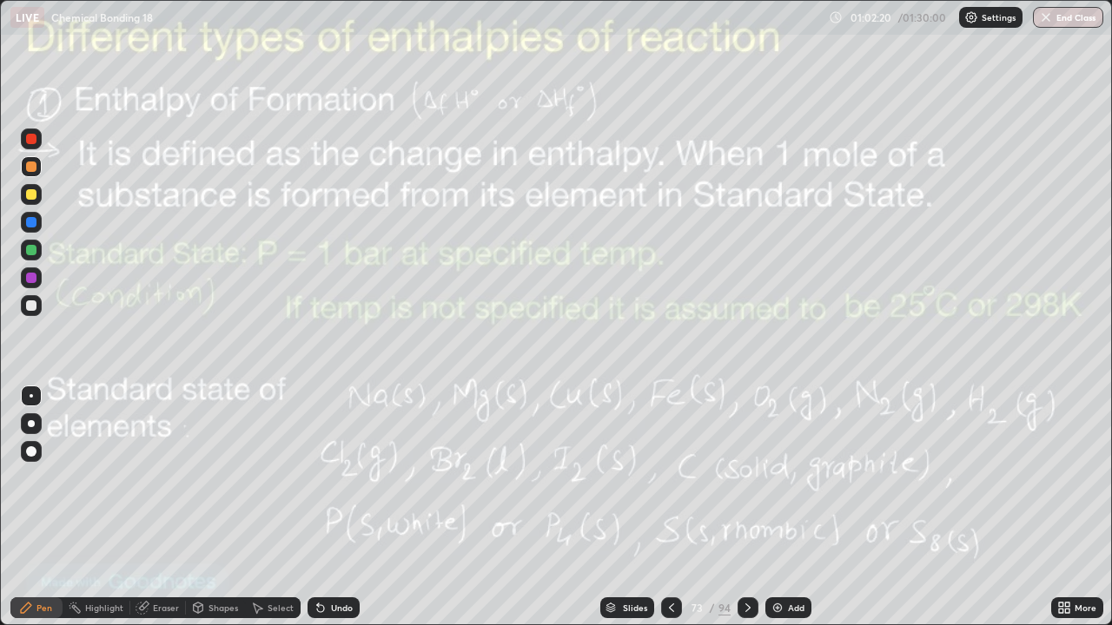
click at [743, 507] on icon at bounding box center [748, 608] width 14 height 14
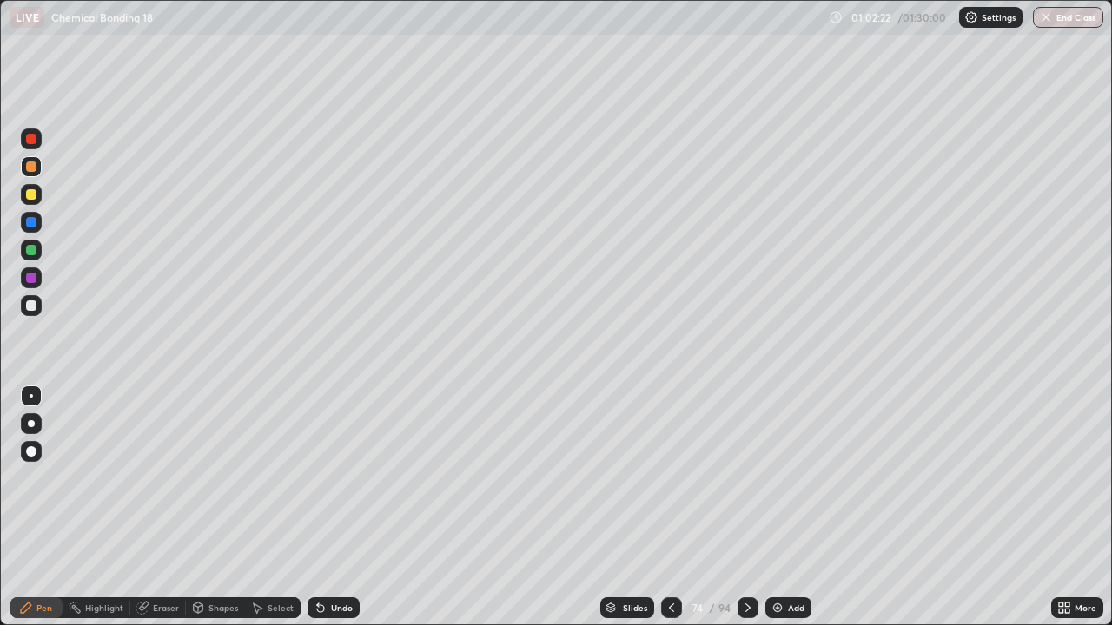
click at [745, 507] on icon at bounding box center [748, 608] width 14 height 14
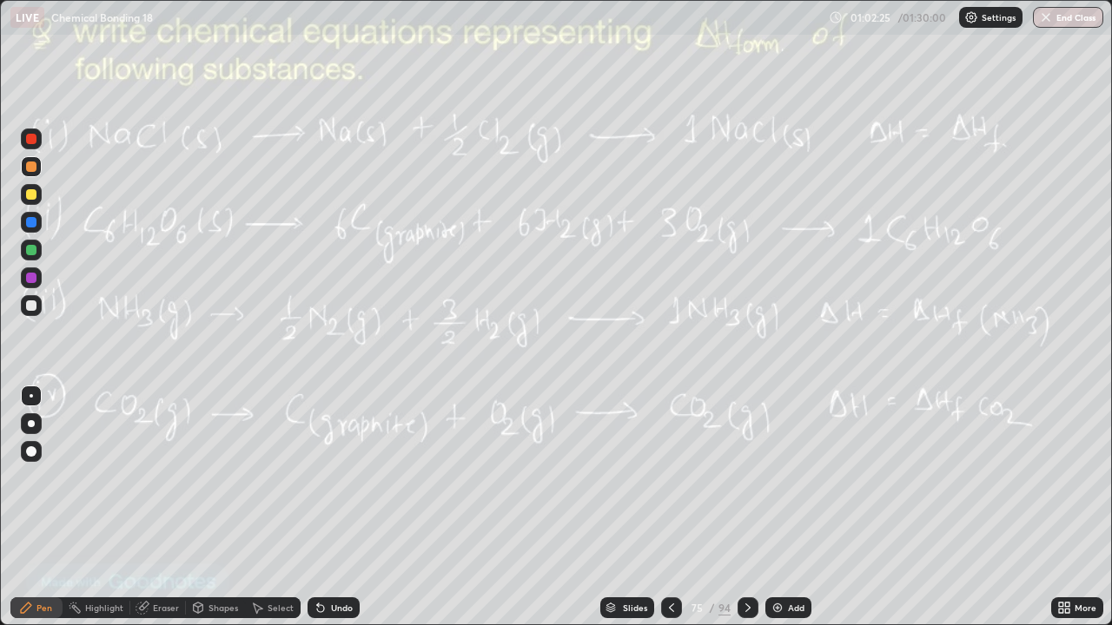
click at [789, 507] on div "Add" at bounding box center [788, 608] width 46 height 21
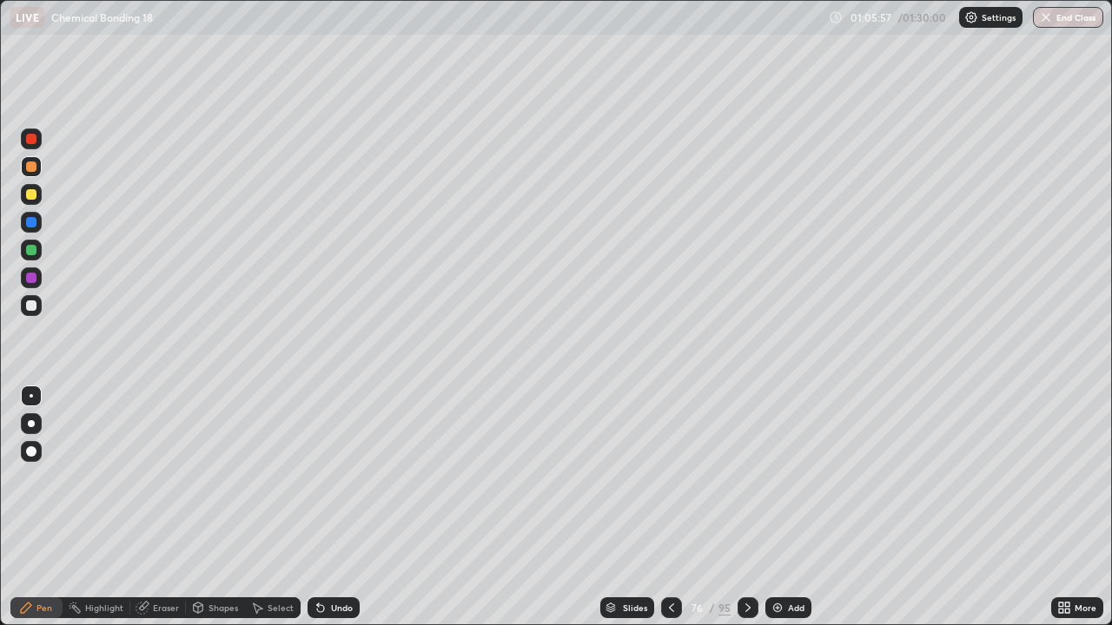
click at [33, 196] on div at bounding box center [31, 194] width 10 height 10
click at [31, 253] on div at bounding box center [31, 250] width 10 height 10
click at [33, 195] on div at bounding box center [31, 194] width 10 height 10
click at [670, 507] on icon at bounding box center [672, 608] width 14 height 14
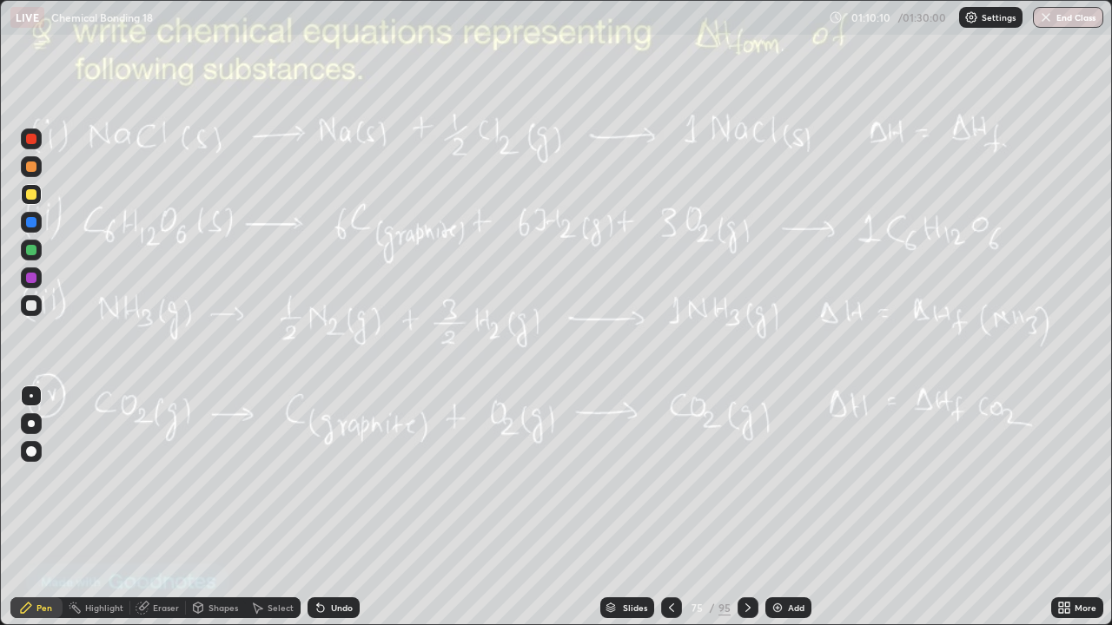
click at [742, 507] on icon at bounding box center [748, 608] width 14 height 14
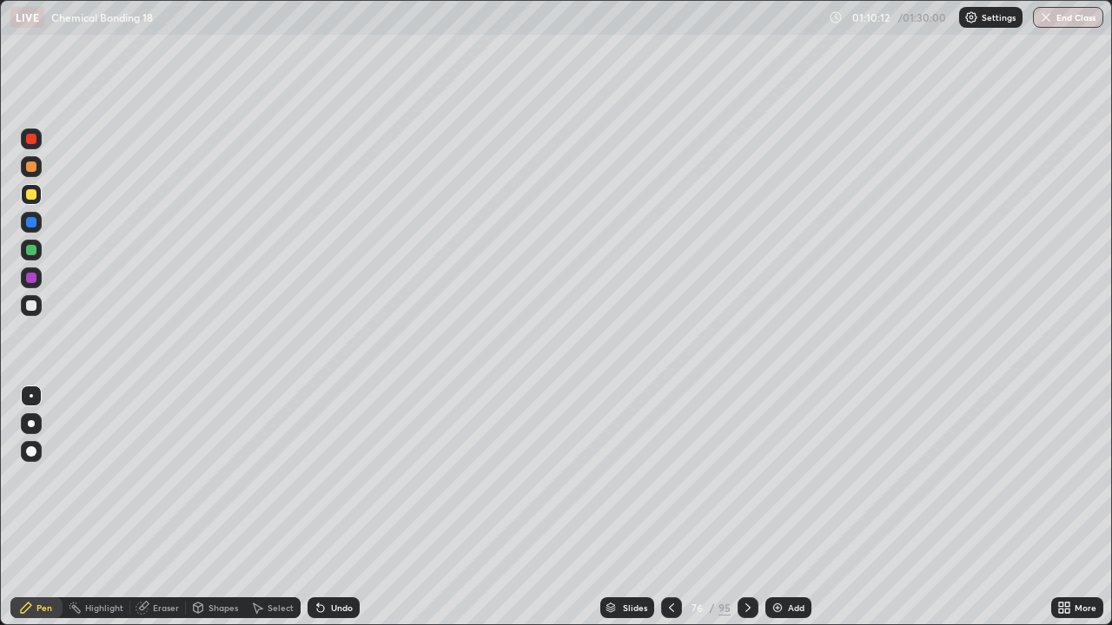
click at [745, 507] on icon at bounding box center [748, 608] width 14 height 14
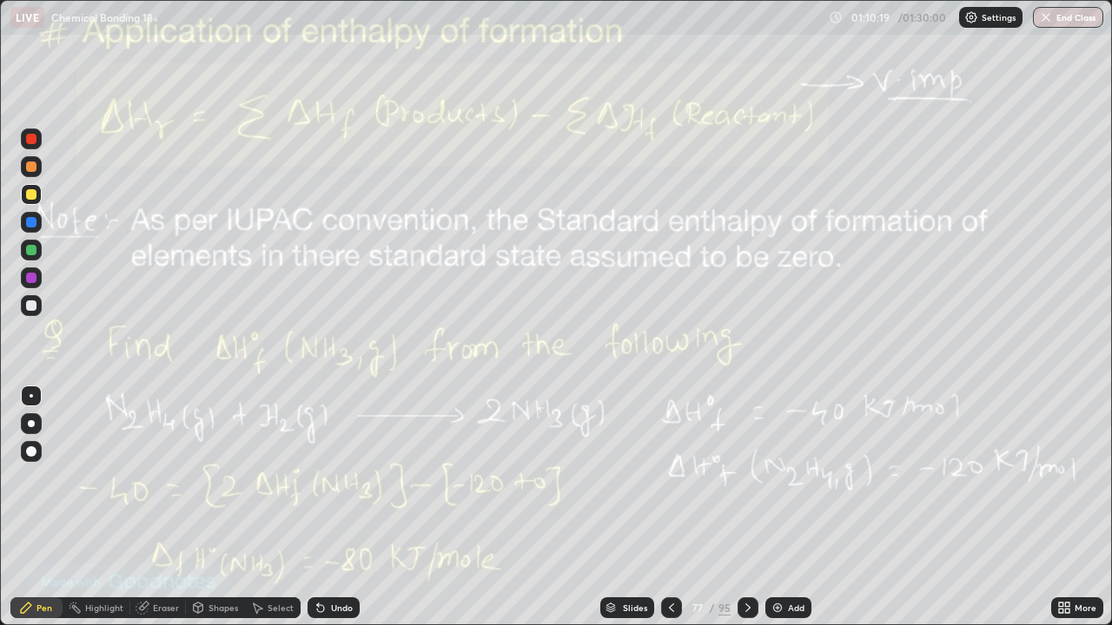
click at [788, 507] on div "Add" at bounding box center [796, 608] width 17 height 9
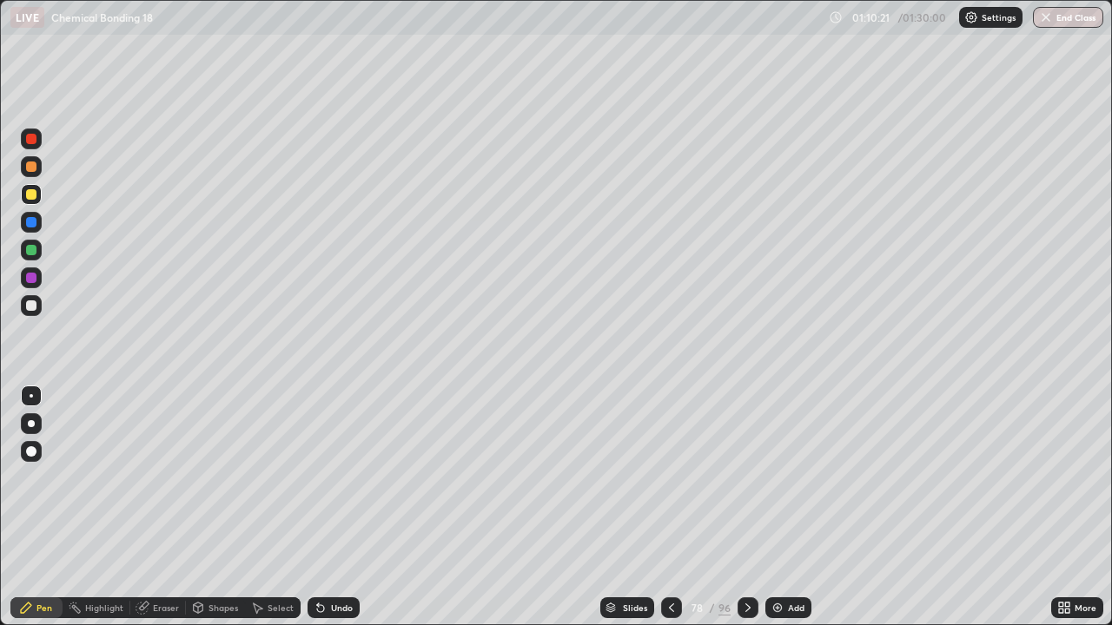
click at [33, 305] on div at bounding box center [31, 306] width 10 height 10
click at [32, 167] on div at bounding box center [31, 167] width 10 height 10
click at [667, 507] on icon at bounding box center [672, 608] width 14 height 14
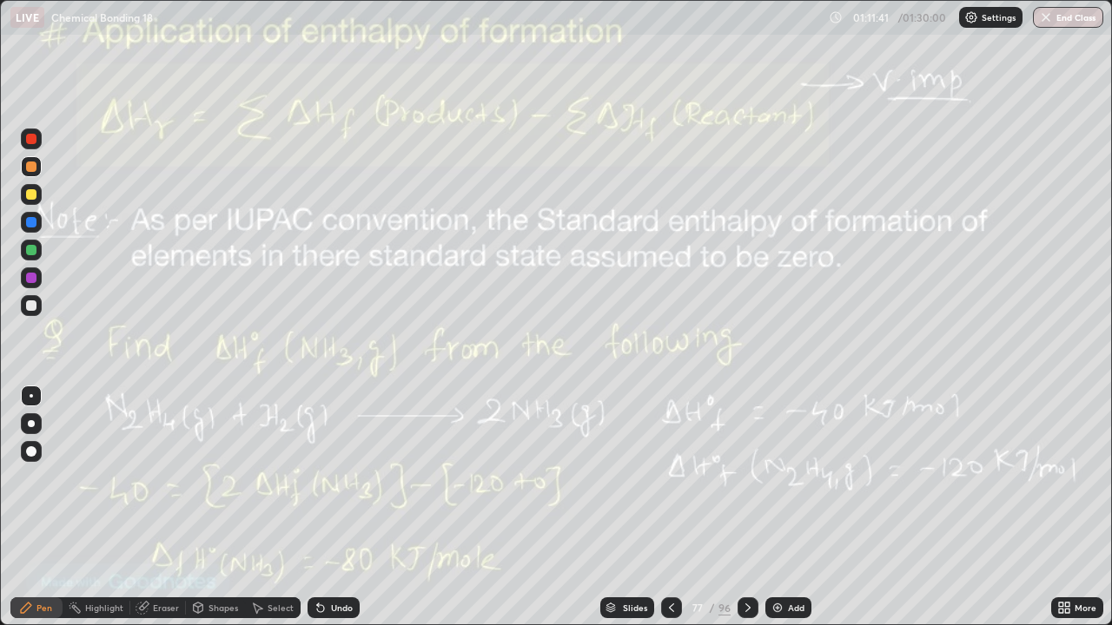
click at [744, 507] on icon at bounding box center [748, 608] width 14 height 14
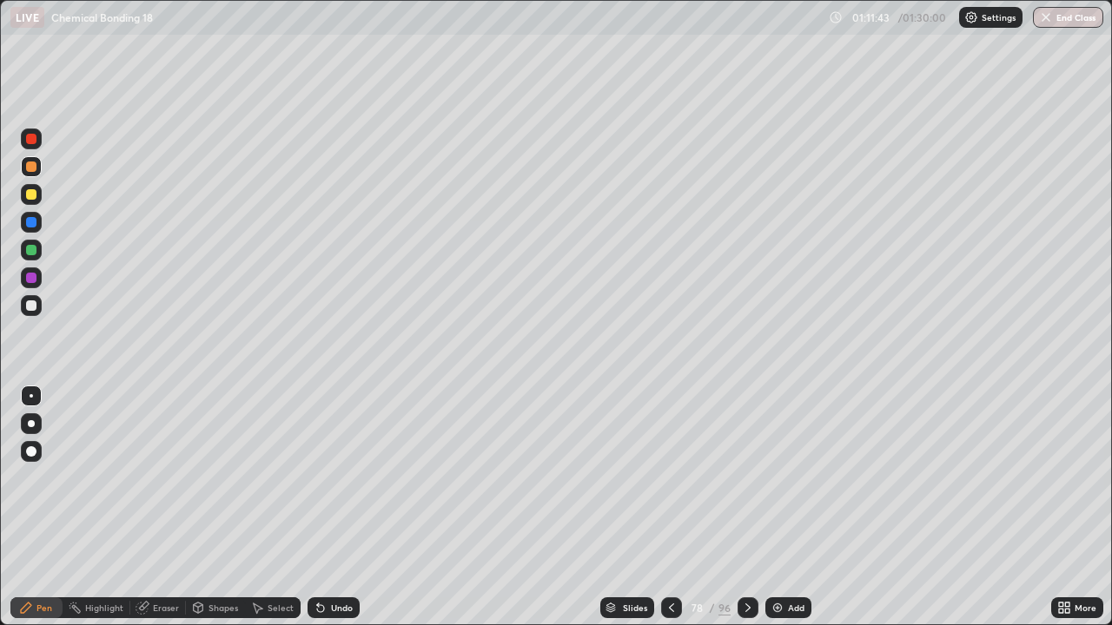
click at [794, 507] on div "Add" at bounding box center [788, 608] width 46 height 21
click at [30, 193] on div at bounding box center [31, 194] width 10 height 10
click at [661, 507] on div at bounding box center [671, 608] width 21 height 21
click at [673, 507] on icon at bounding box center [672, 608] width 14 height 14
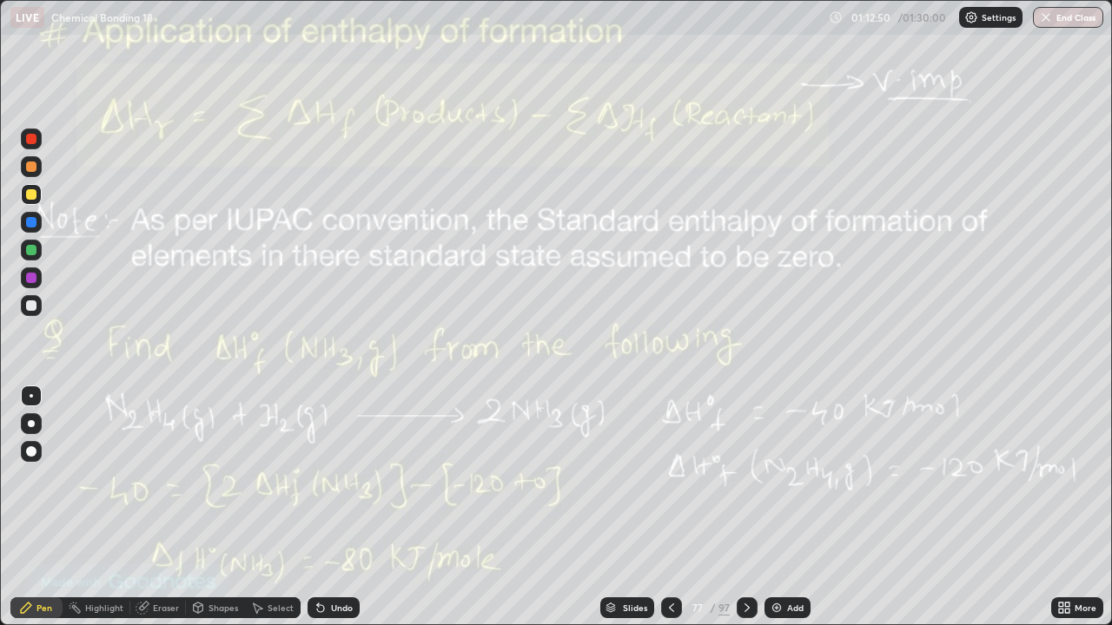
click at [789, 507] on div "Add" at bounding box center [795, 608] width 17 height 9
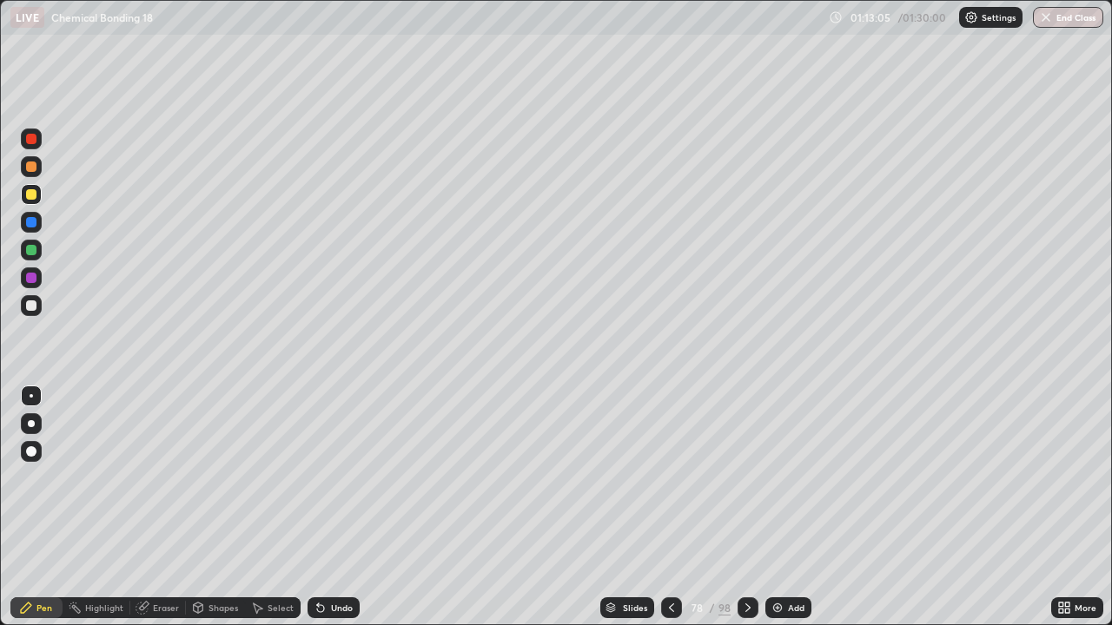
click at [666, 507] on icon at bounding box center [672, 608] width 14 height 14
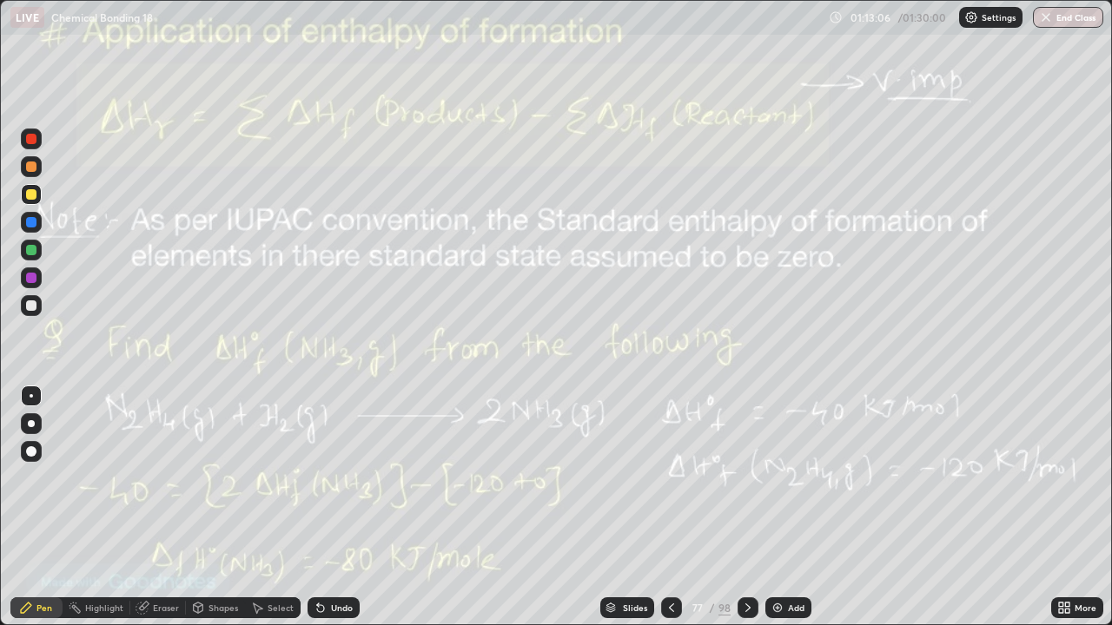
click at [742, 507] on icon at bounding box center [748, 608] width 14 height 14
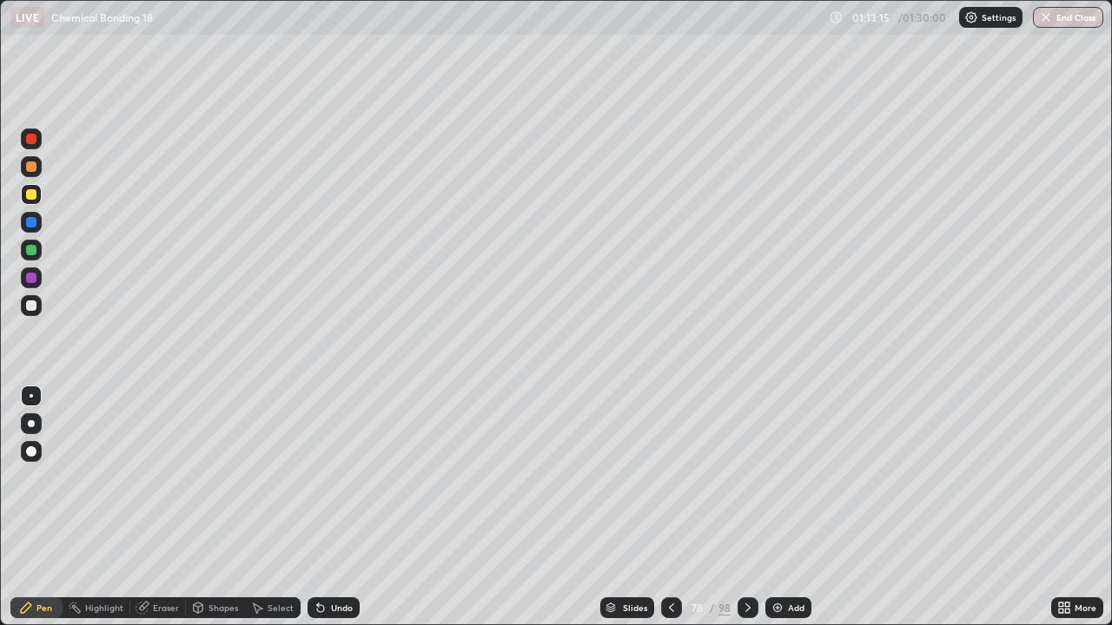
click at [751, 507] on icon at bounding box center [748, 608] width 14 height 14
click at [668, 507] on icon at bounding box center [672, 608] width 14 height 14
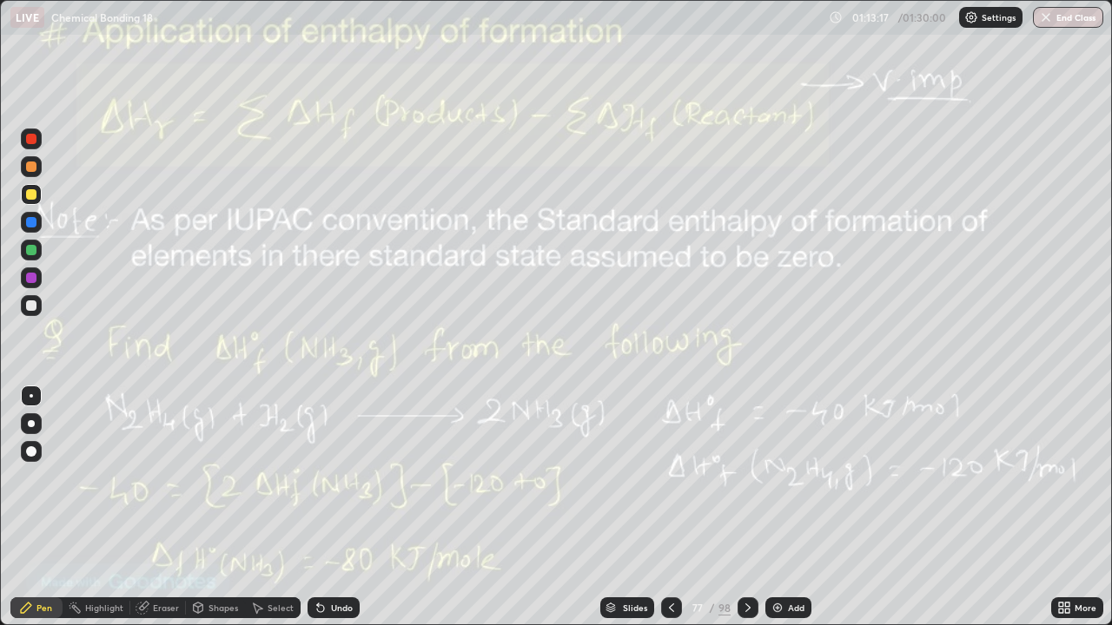
click at [745, 507] on icon at bounding box center [747, 608] width 5 height 9
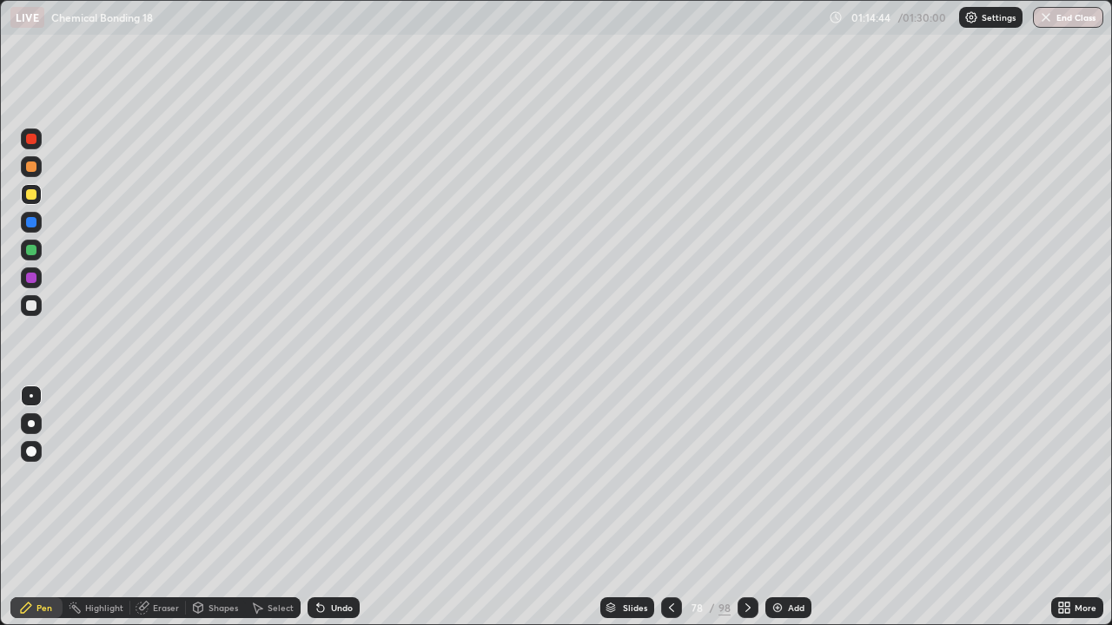
click at [31, 251] on div at bounding box center [31, 250] width 10 height 10
click at [331, 507] on div "Undo" at bounding box center [333, 608] width 52 height 21
click at [327, 507] on div "Undo" at bounding box center [333, 608] width 52 height 21
click at [331, 507] on div "Undo" at bounding box center [342, 608] width 22 height 9
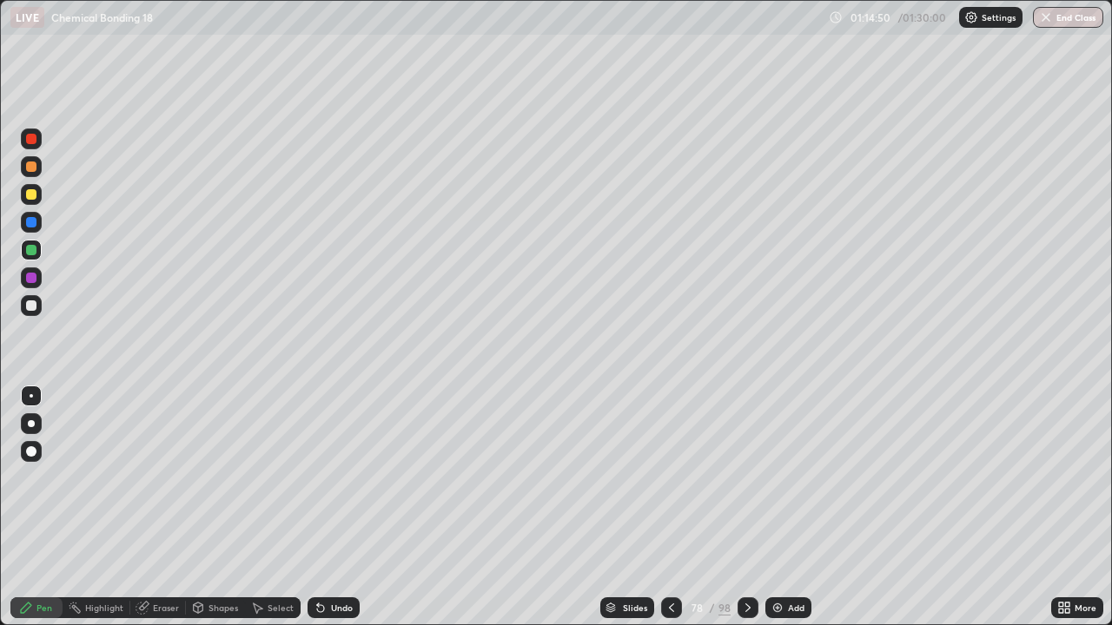
click at [327, 507] on div "Undo" at bounding box center [333, 608] width 52 height 21
click at [673, 507] on icon at bounding box center [672, 608] width 14 height 14
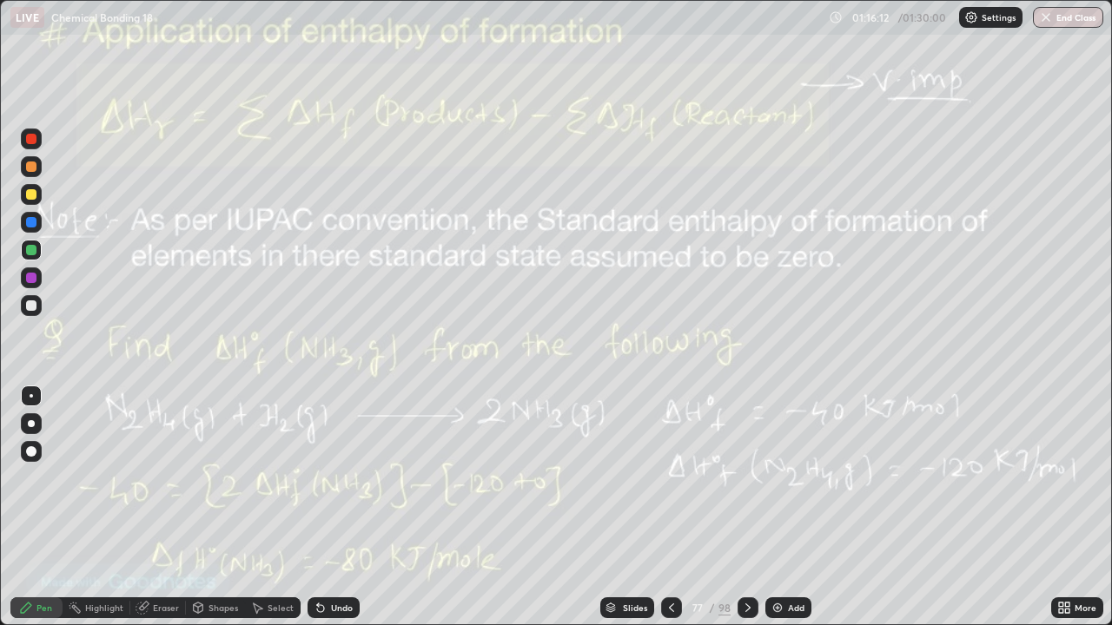
click at [157, 507] on div "Eraser" at bounding box center [166, 608] width 26 height 9
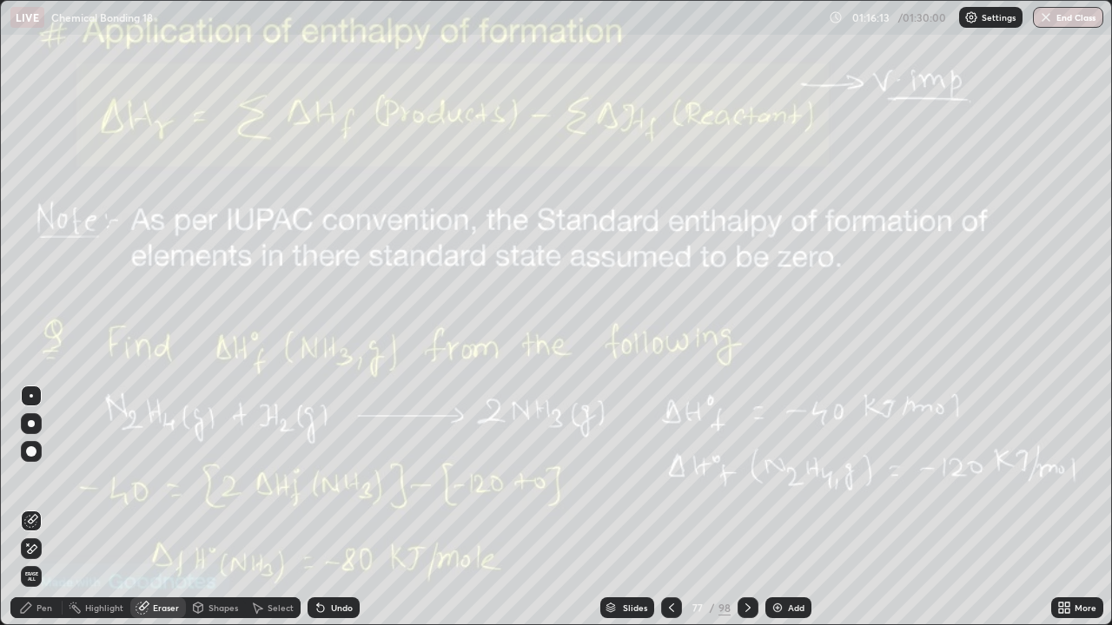
click at [30, 507] on span "Erase all" at bounding box center [31, 577] width 19 height 10
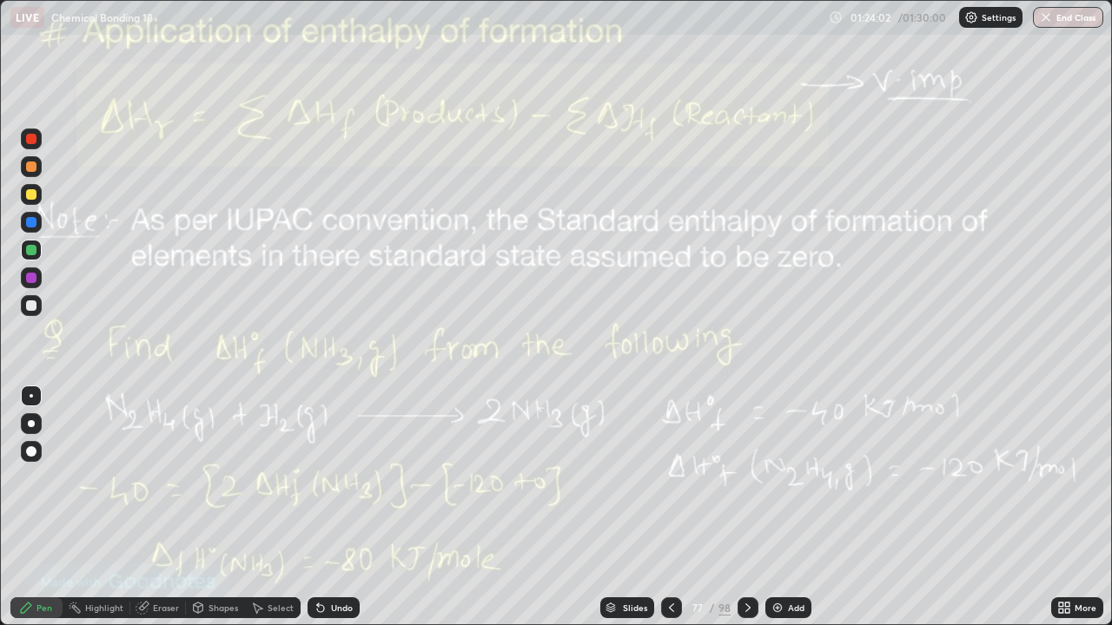
click at [1061, 19] on button "End Class" at bounding box center [1068, 17] width 70 height 21
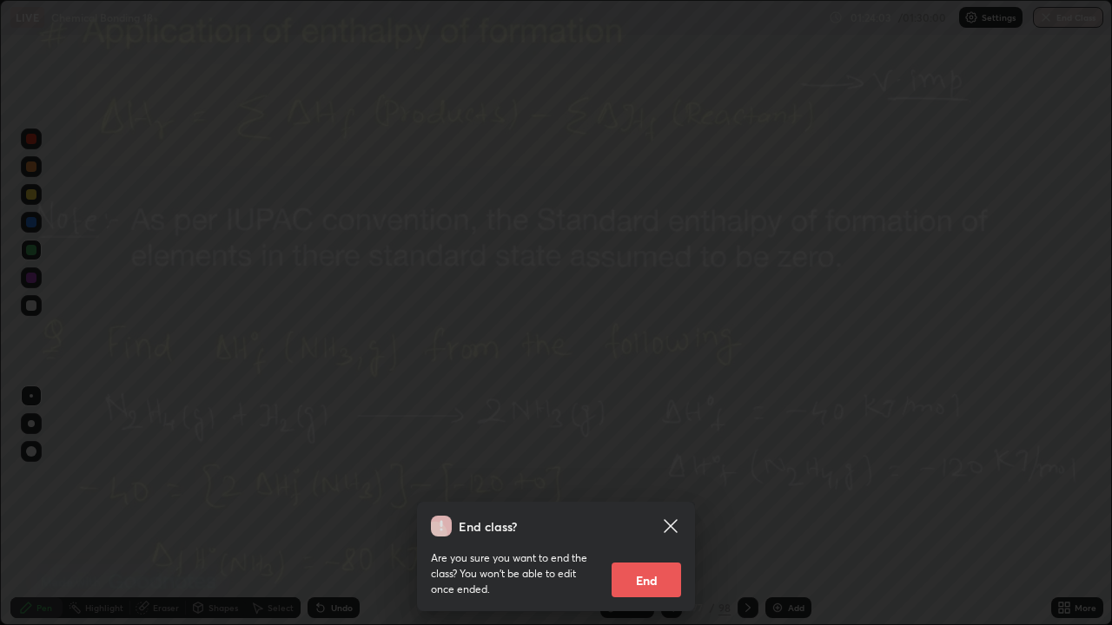
click at [651, 507] on button "End" at bounding box center [646, 580] width 69 height 35
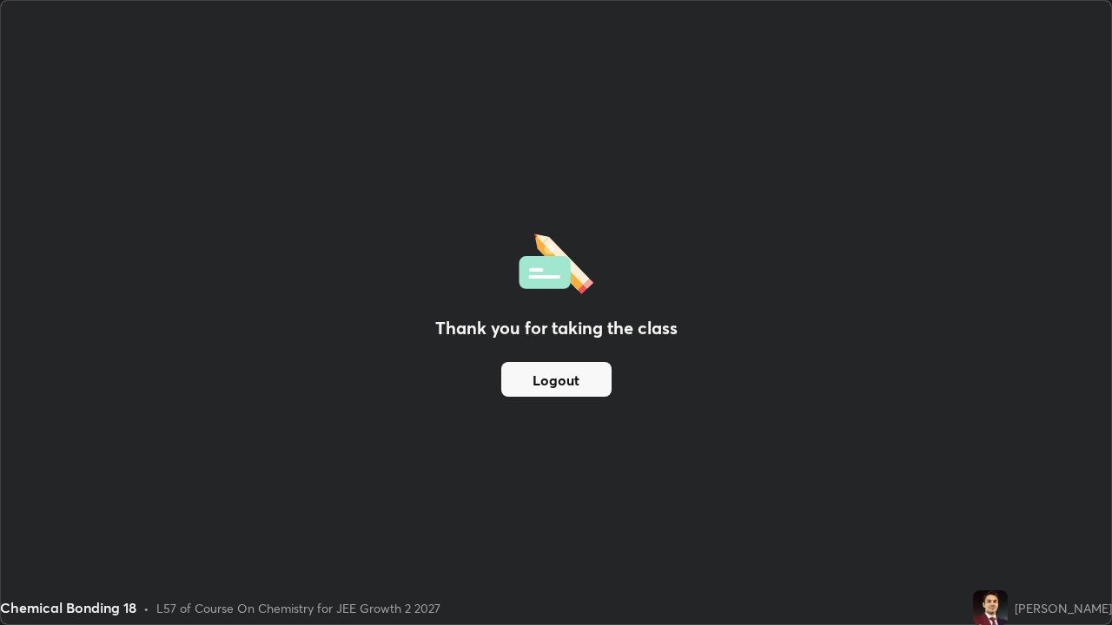
click at [575, 374] on button "Logout" at bounding box center [556, 379] width 110 height 35
